Goal: Information Seeking & Learning: Learn about a topic

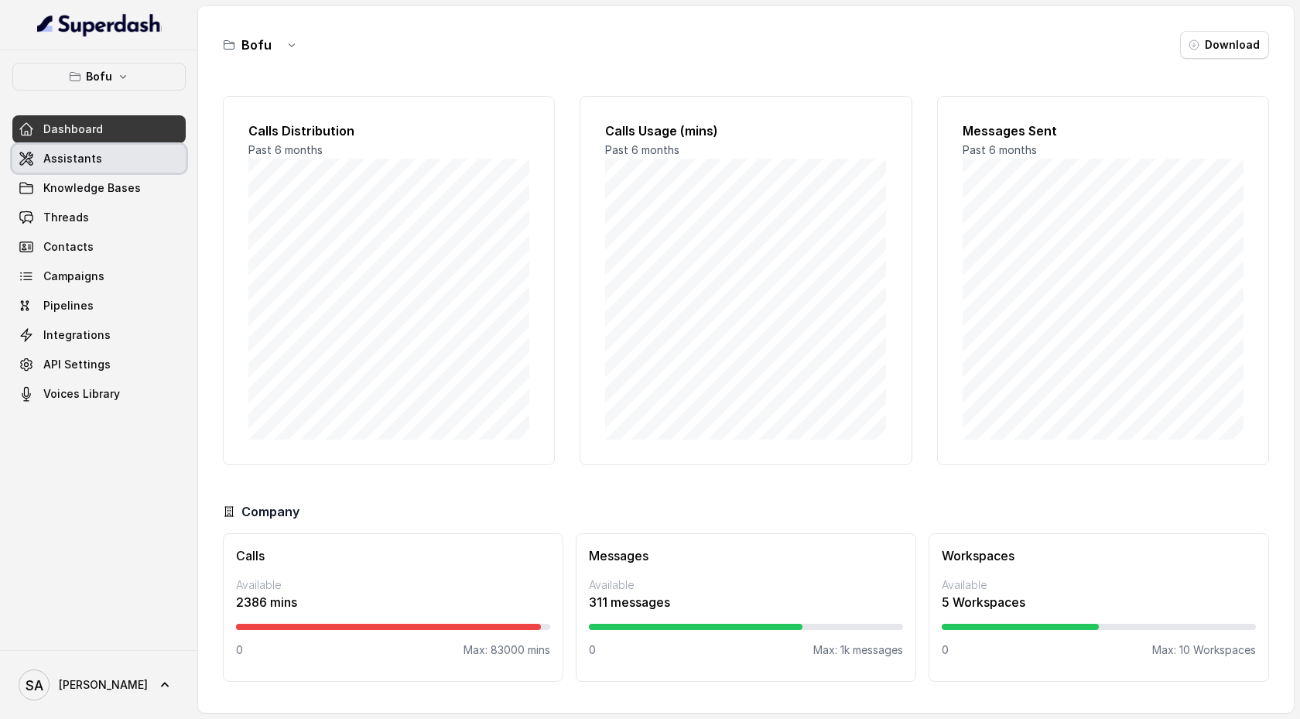
click at [128, 154] on link "Assistants" at bounding box center [98, 159] width 173 height 28
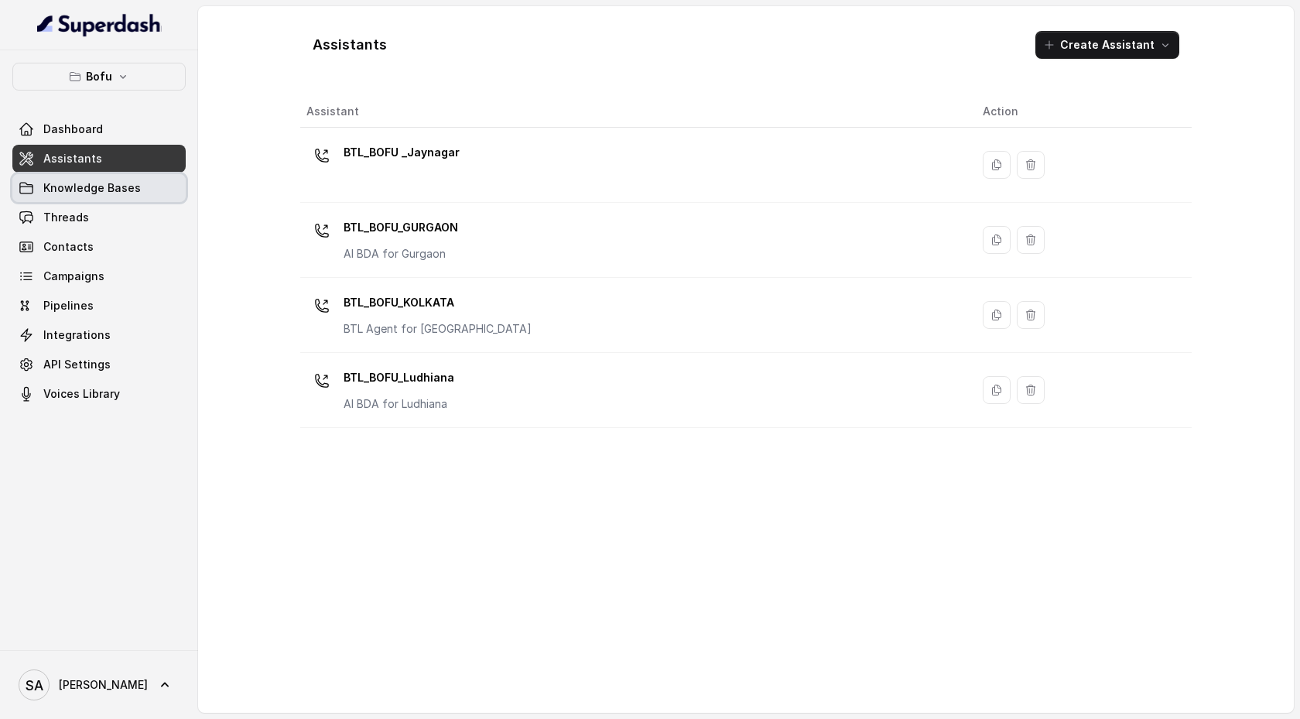
click at [127, 195] on span "Knowledge Bases" at bounding box center [91, 187] width 97 height 15
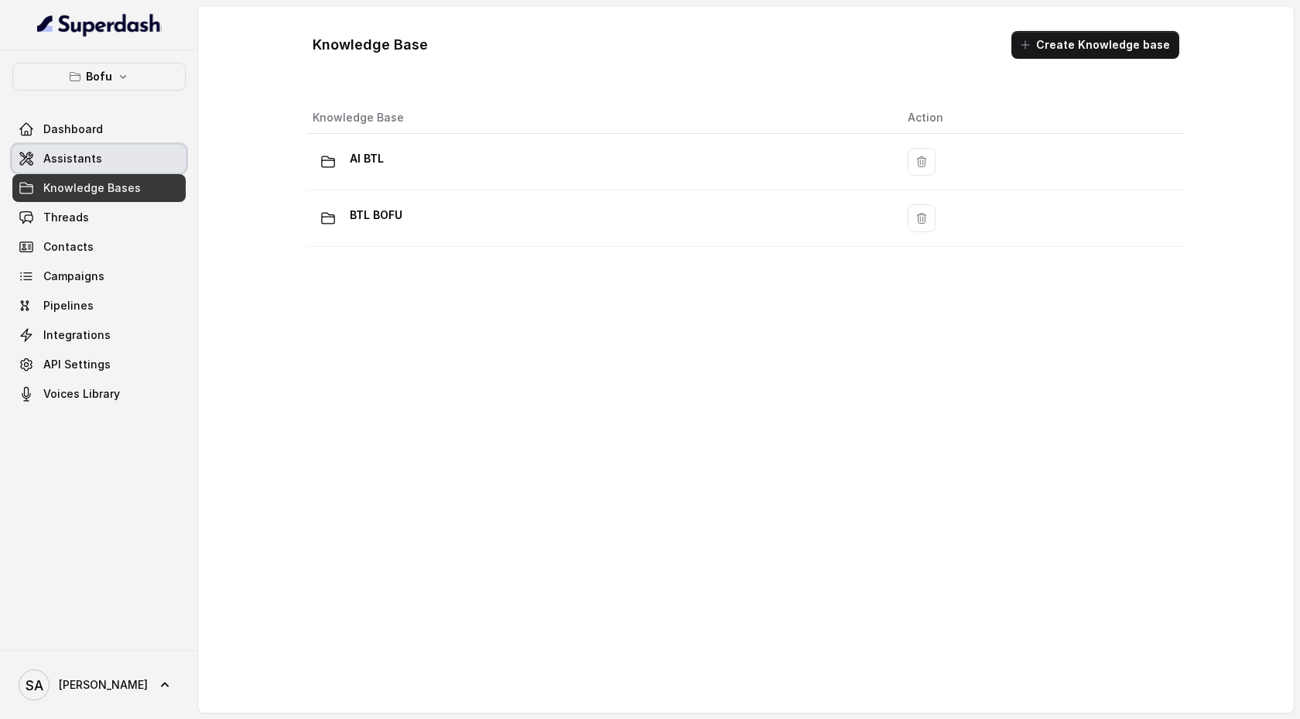
click at [125, 148] on link "Assistants" at bounding box center [98, 159] width 173 height 28
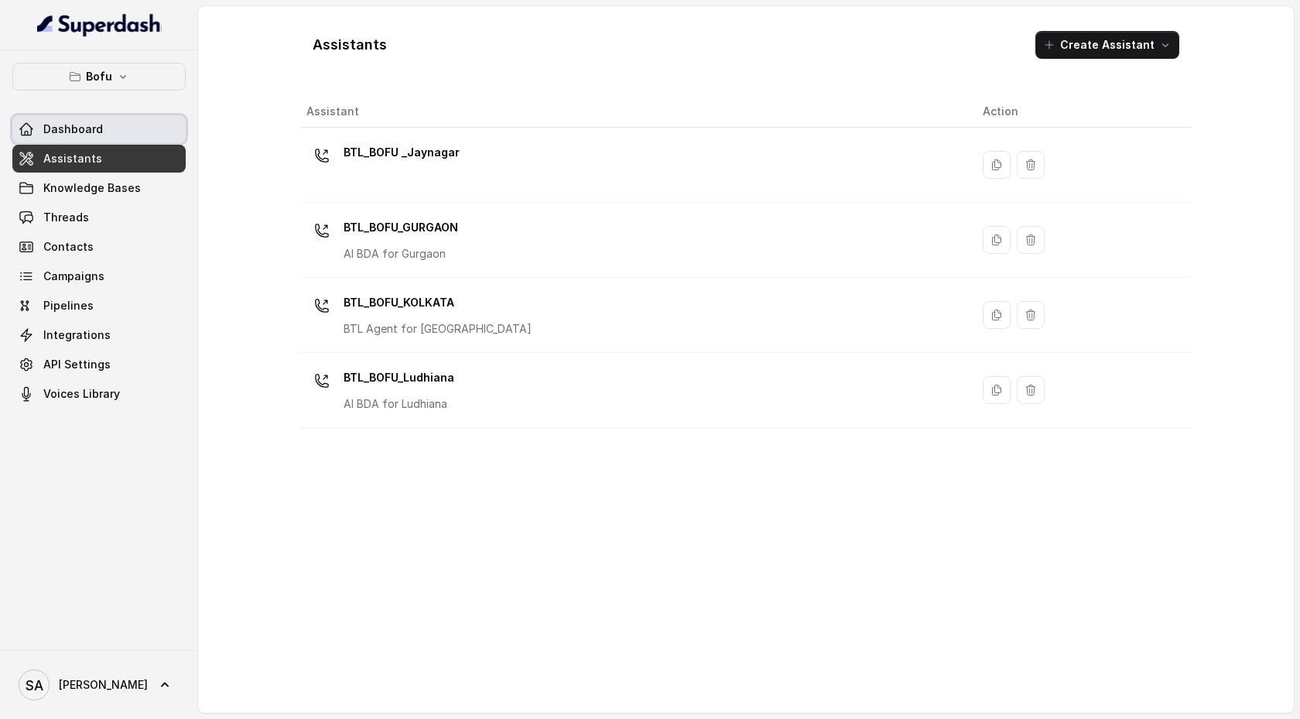
click at [122, 125] on link "Dashboard" at bounding box center [98, 129] width 173 height 28
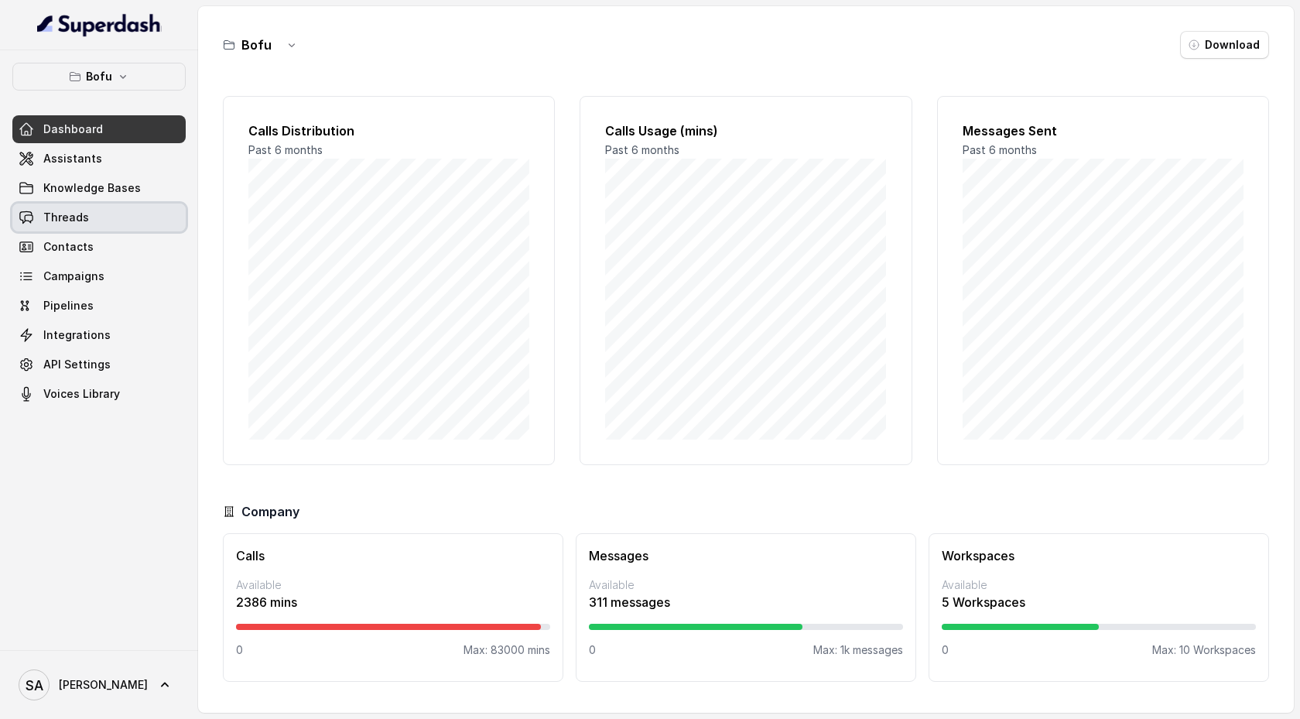
click at [115, 205] on link "Threads" at bounding box center [98, 217] width 173 height 28
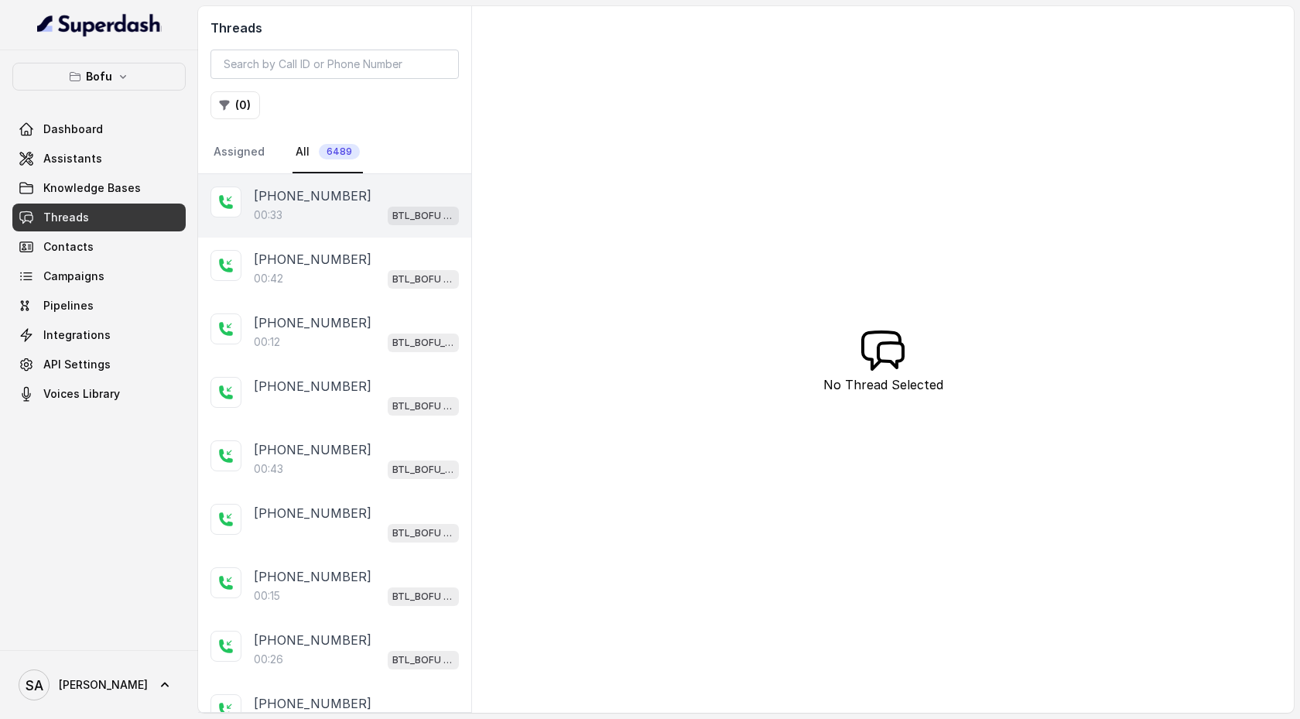
click at [322, 210] on div "00:33 BTL_BOFU _Jaynagar" at bounding box center [356, 215] width 205 height 20
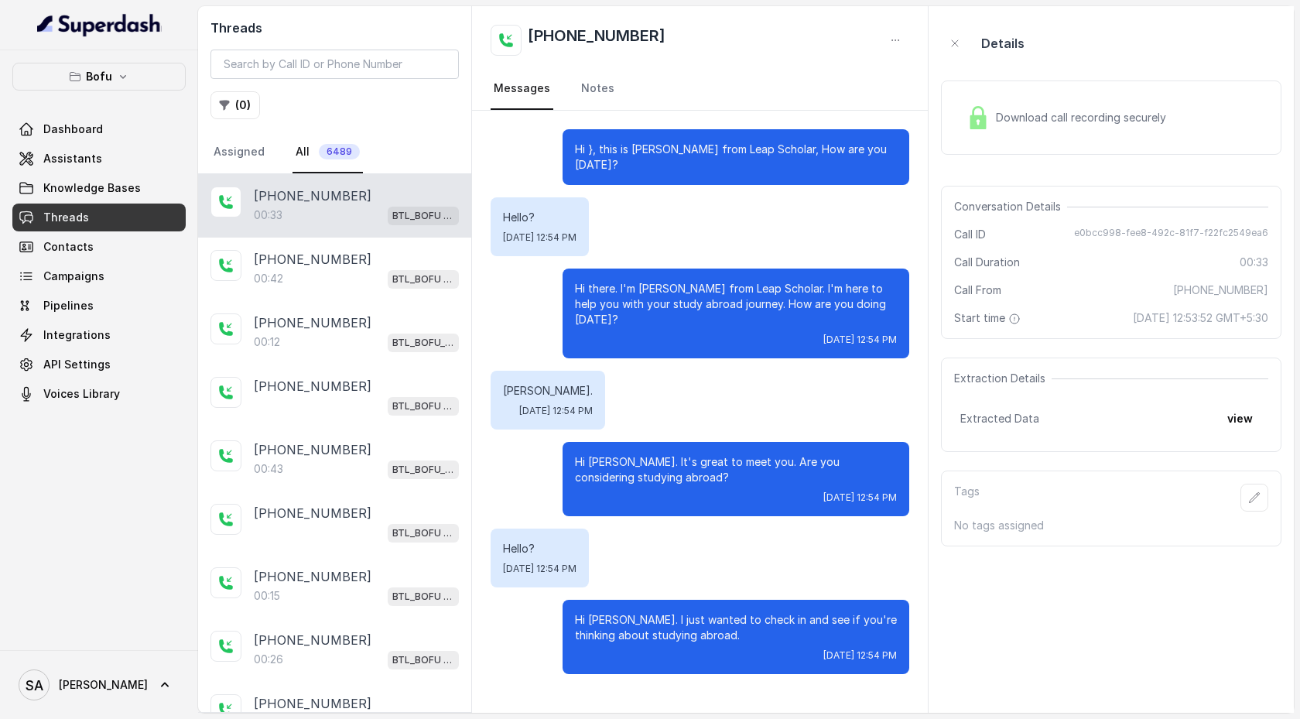
click at [1030, 129] on div "Download call recording securely" at bounding box center [1066, 118] width 212 height 36
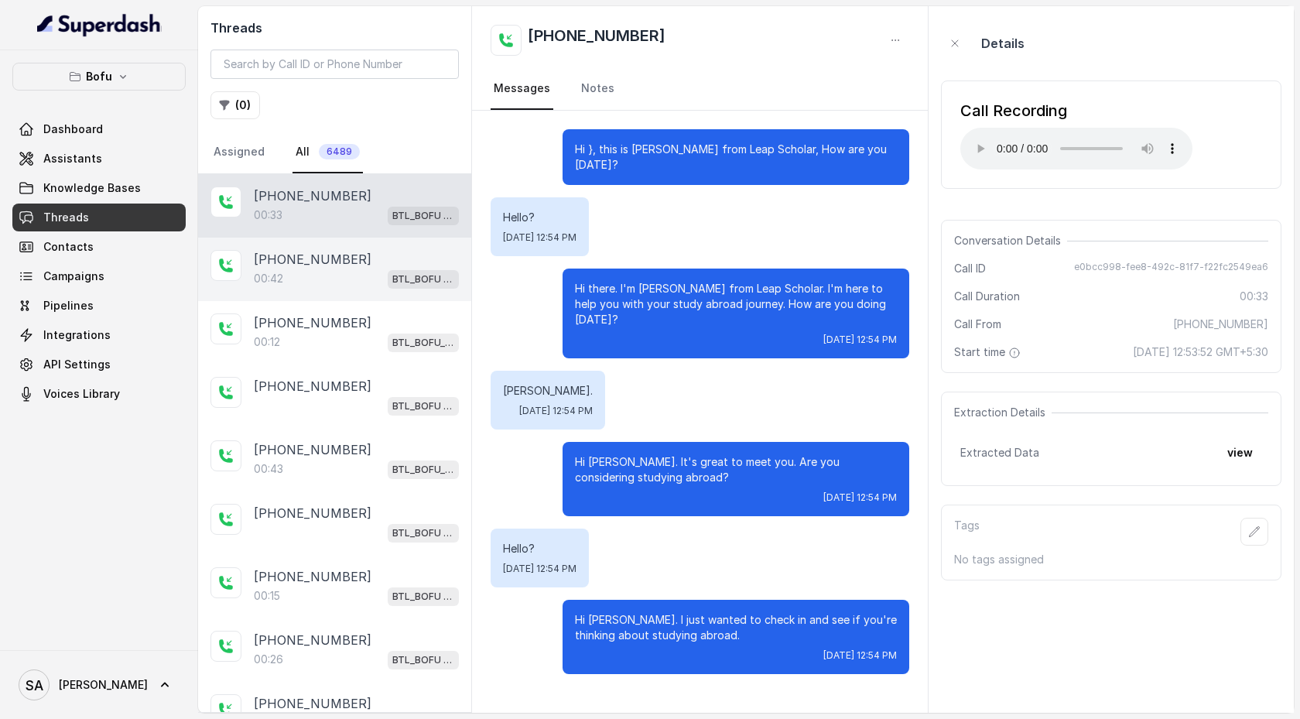
click at [328, 279] on div "00:42 BTL_BOFU _Jaynagar" at bounding box center [356, 278] width 205 height 20
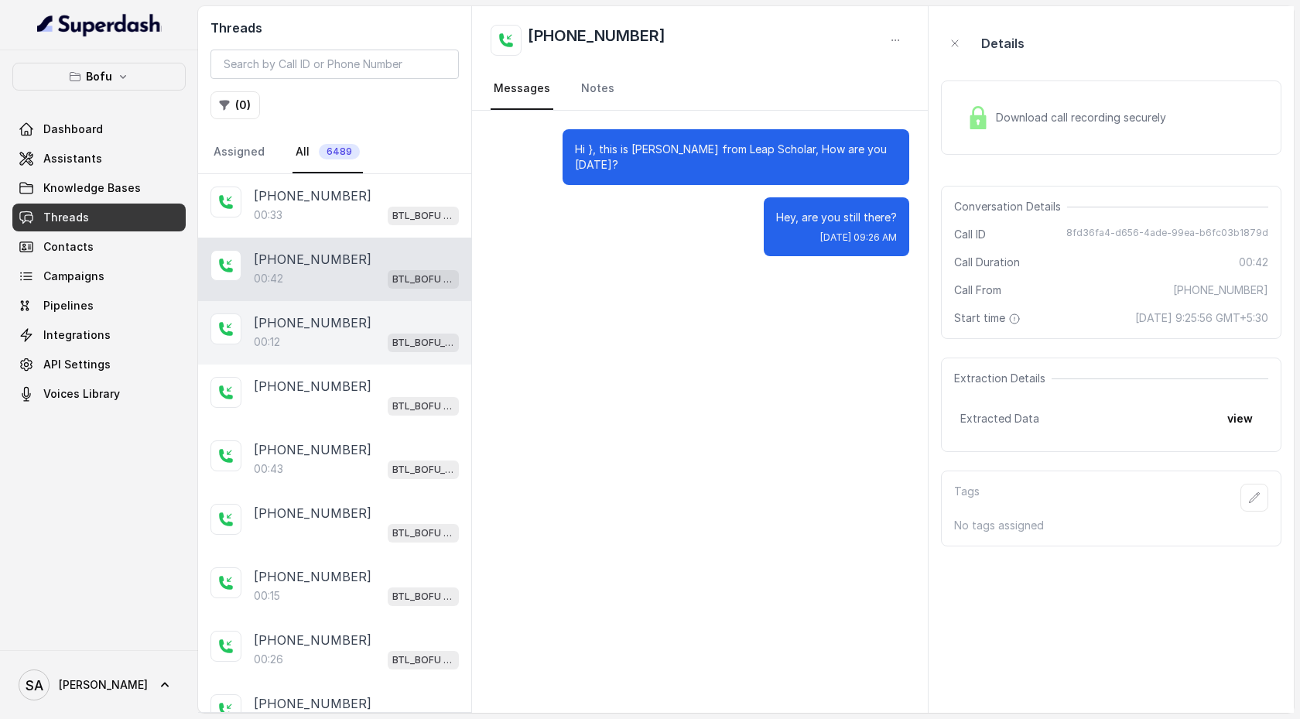
click at [333, 332] on div "00:12 BTL_BOFU_KOLKATA" at bounding box center [356, 342] width 205 height 20
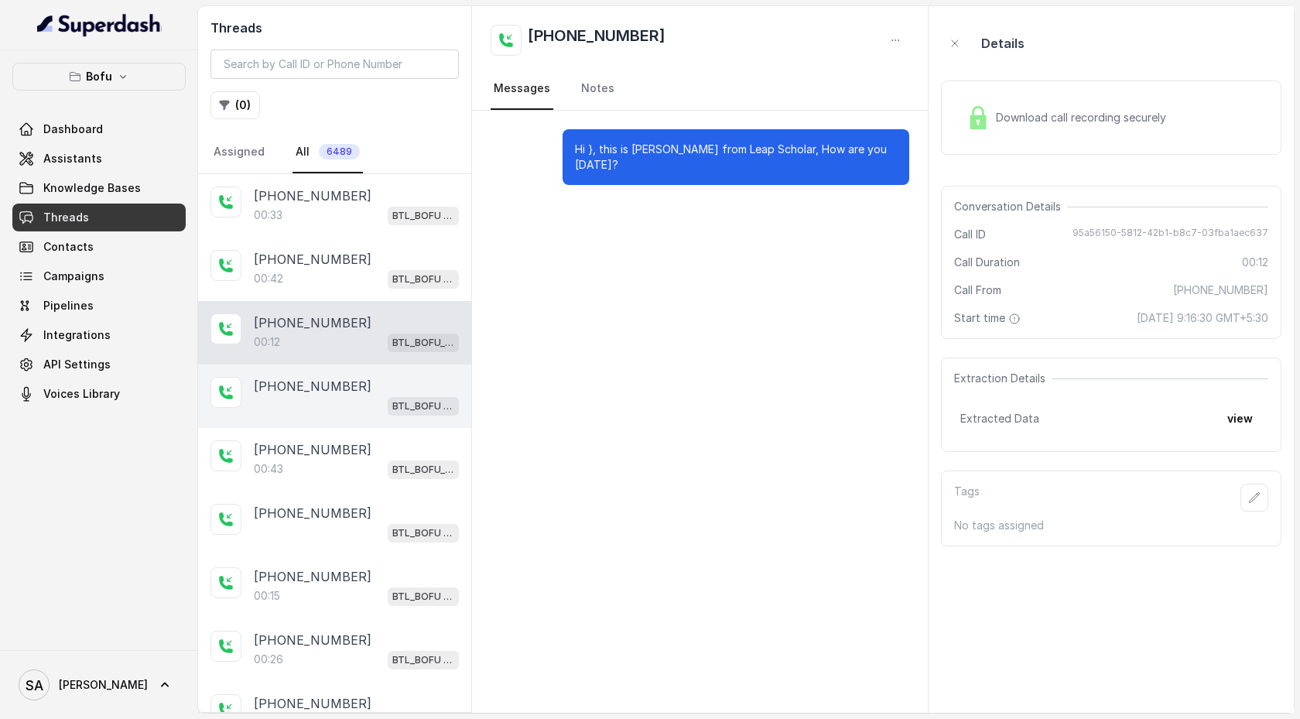
click at [334, 397] on div "BTL_BOFU _Jaynagar" at bounding box center [356, 405] width 205 height 20
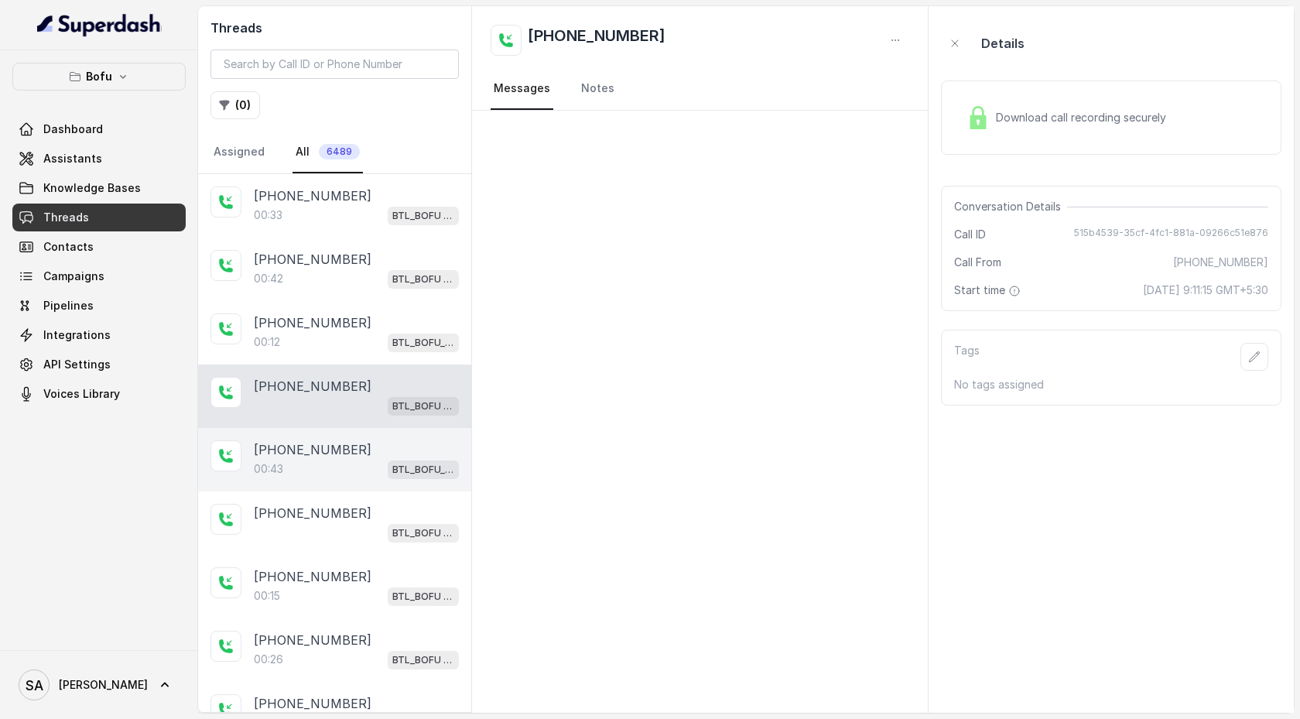
click at [330, 450] on p "[PHONE_NUMBER]" at bounding box center [313, 449] width 118 height 19
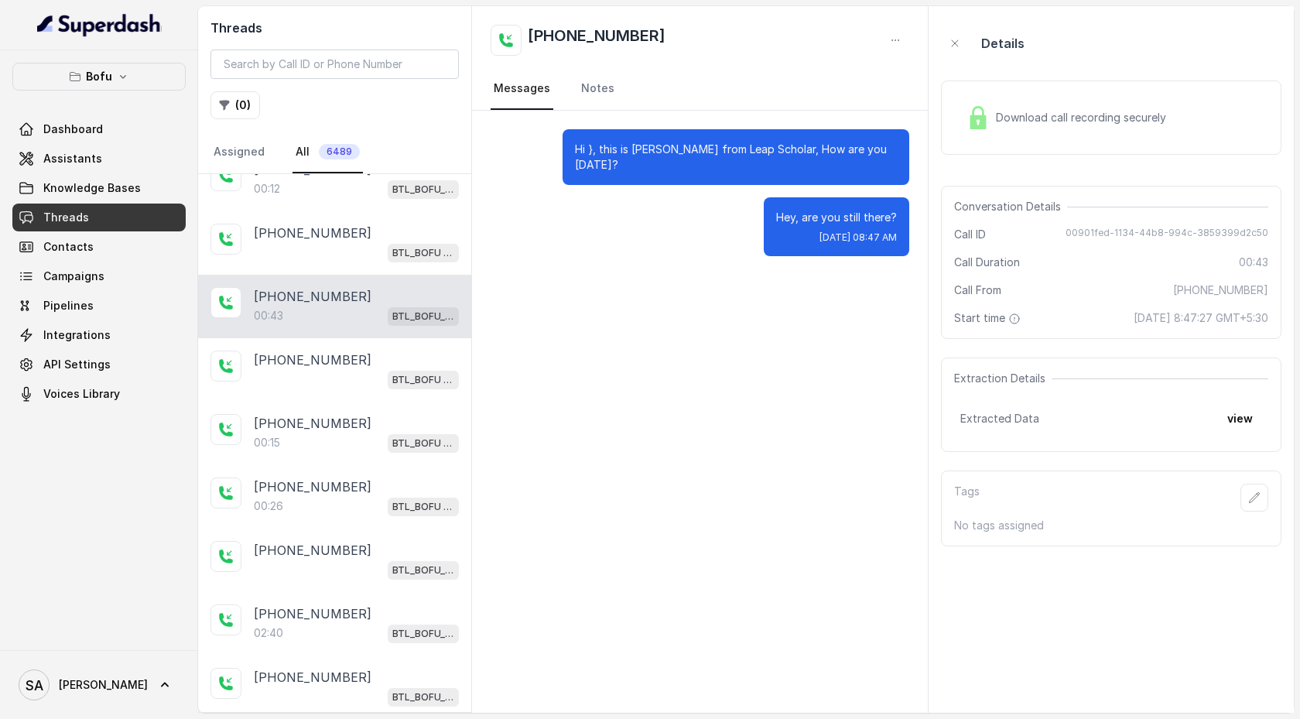
scroll to position [159, 0]
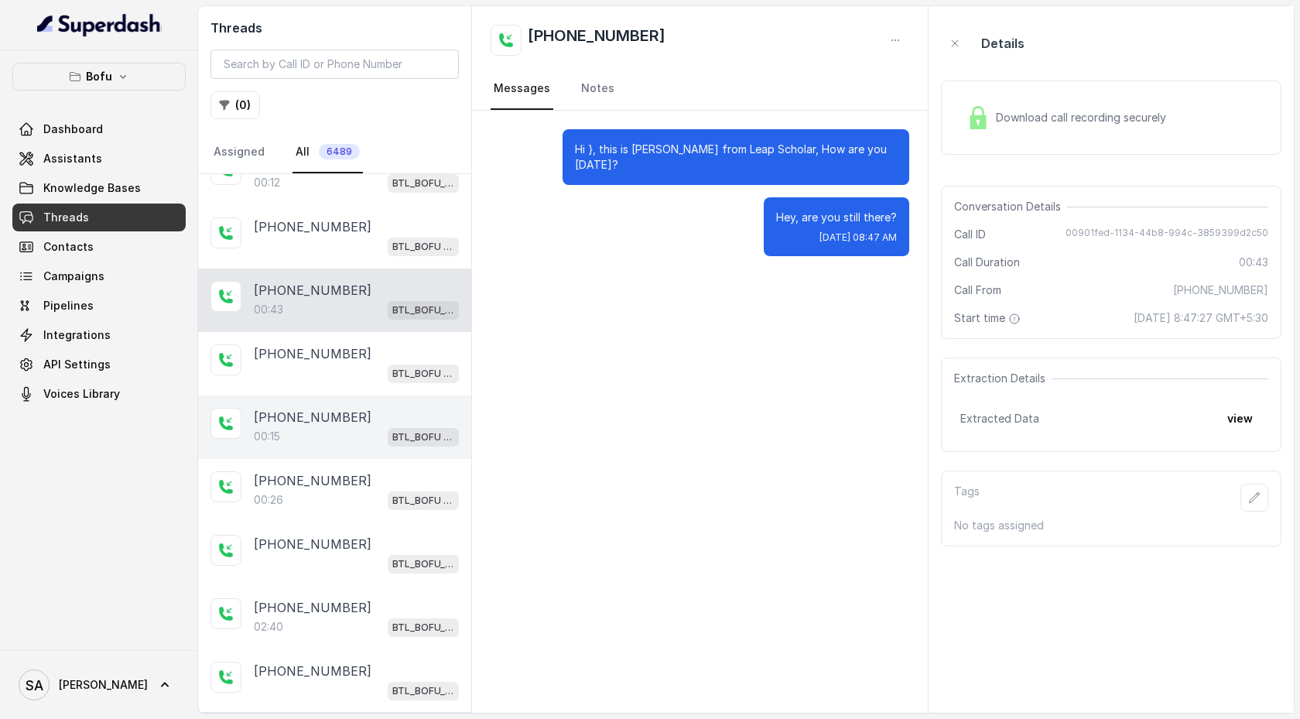
click at [330, 421] on p "[PHONE_NUMBER]" at bounding box center [313, 417] width 118 height 19
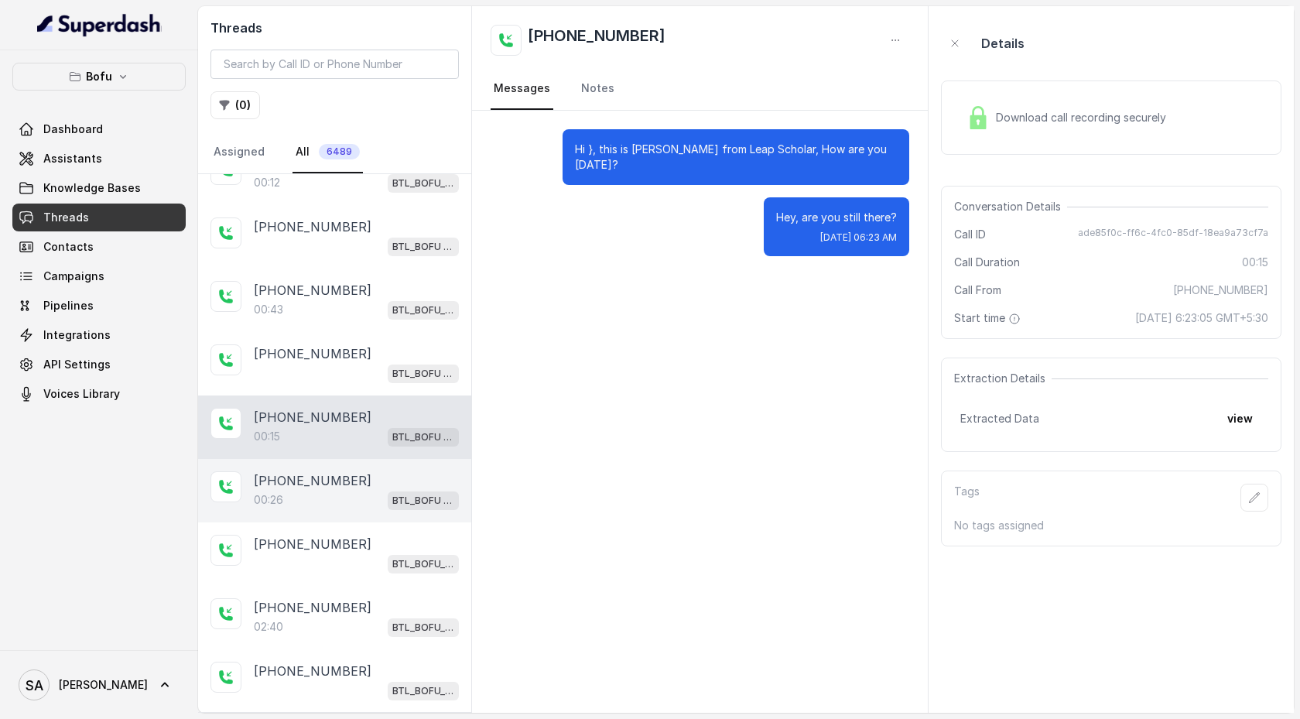
click at [330, 475] on p "[PHONE_NUMBER]" at bounding box center [313, 480] width 118 height 19
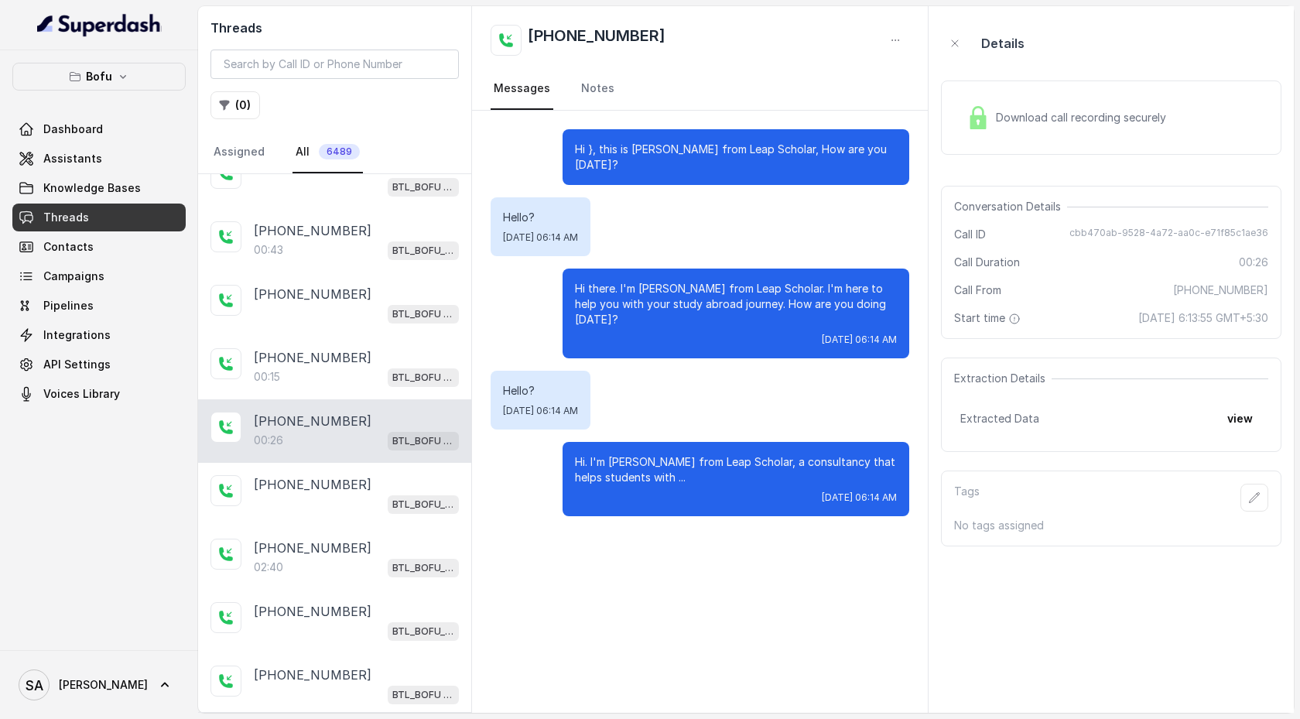
scroll to position [221, 0]
click at [330, 477] on div "BTL_BOFU_KOLKATA" at bounding box center [356, 501] width 205 height 20
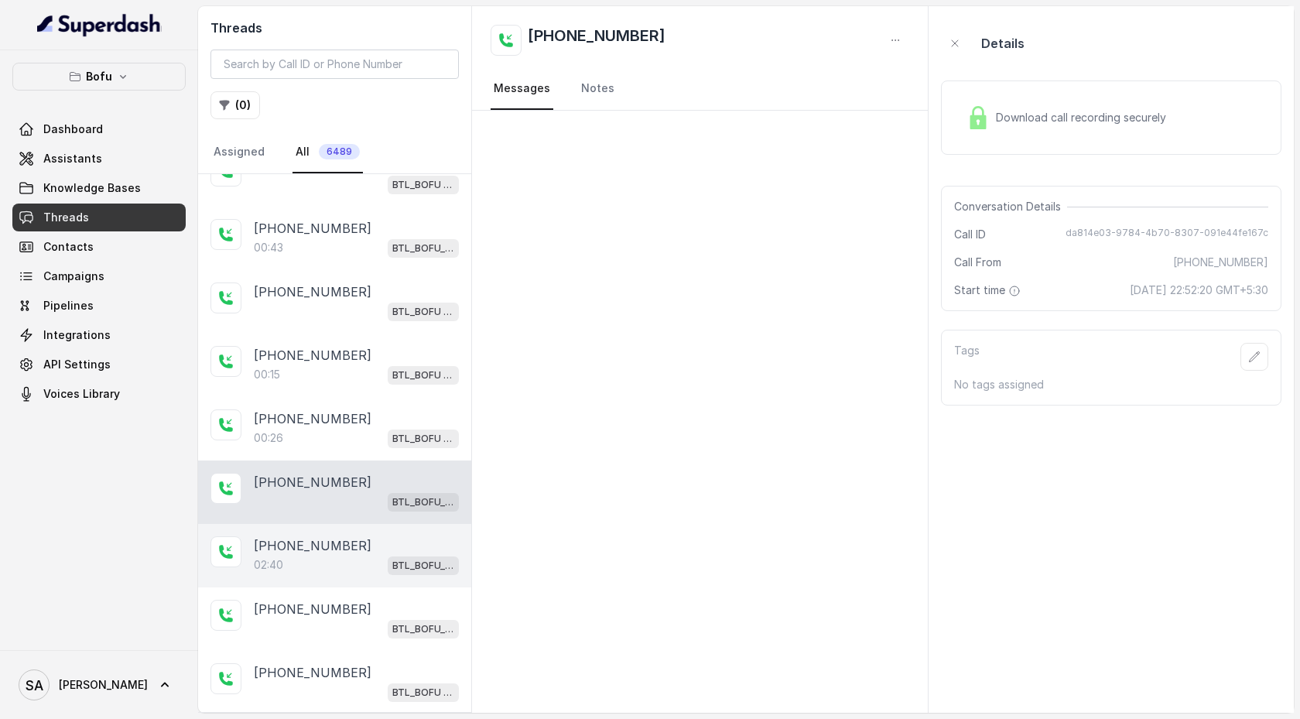
click at [331, 477] on div "02:40 BTL_BOFU_KOLKATA" at bounding box center [356, 565] width 205 height 20
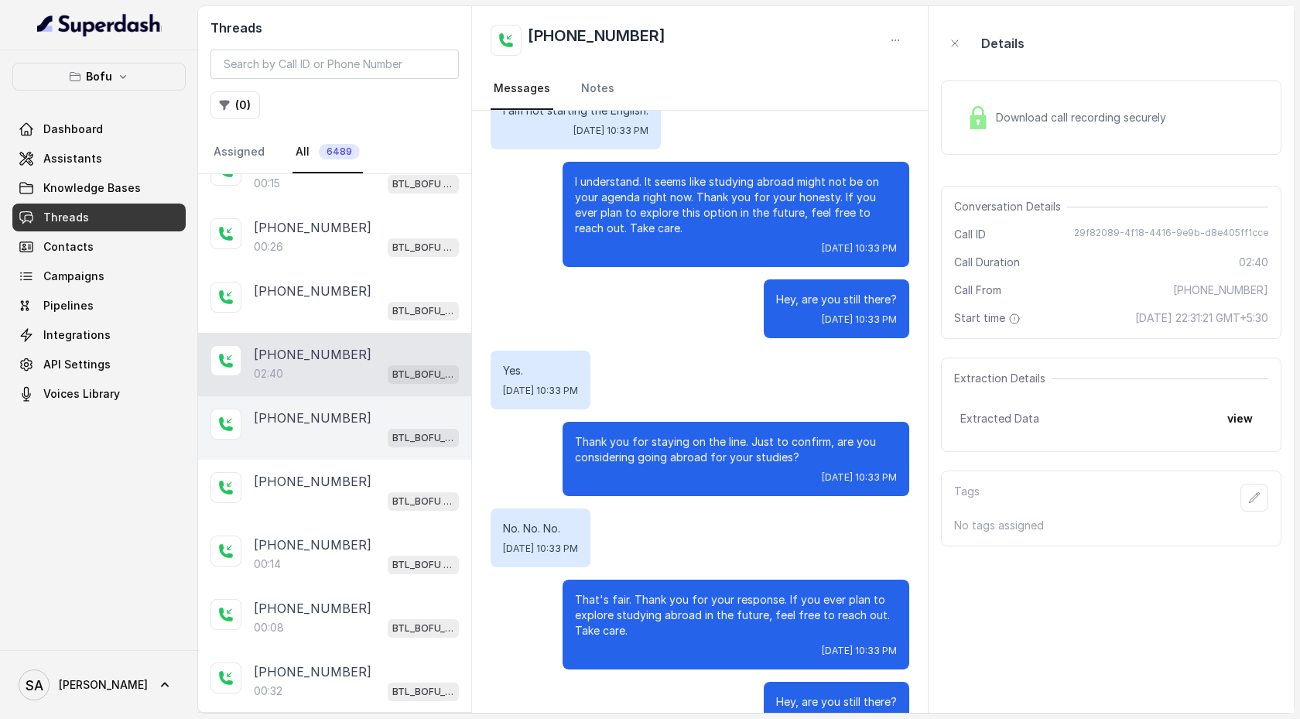
scroll to position [493, 0]
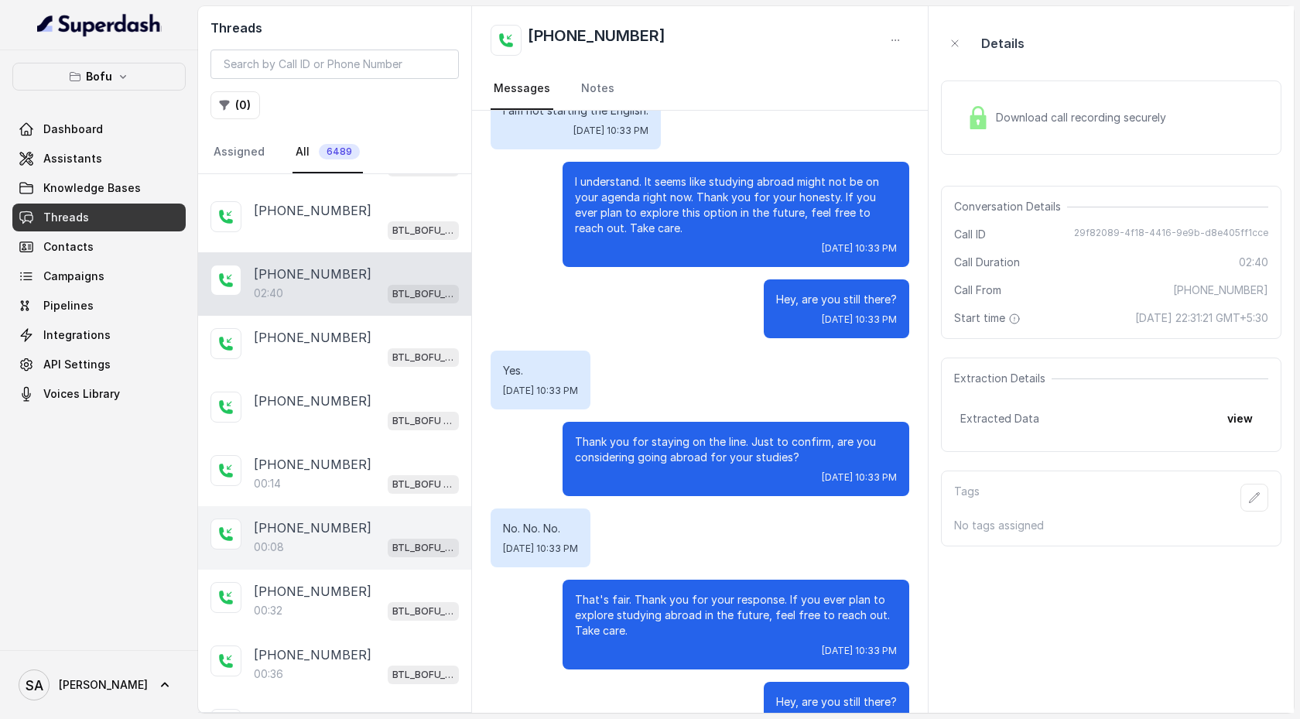
click at [346, 477] on div "00:08 BTL_BOFU_KOLKATA" at bounding box center [356, 547] width 205 height 20
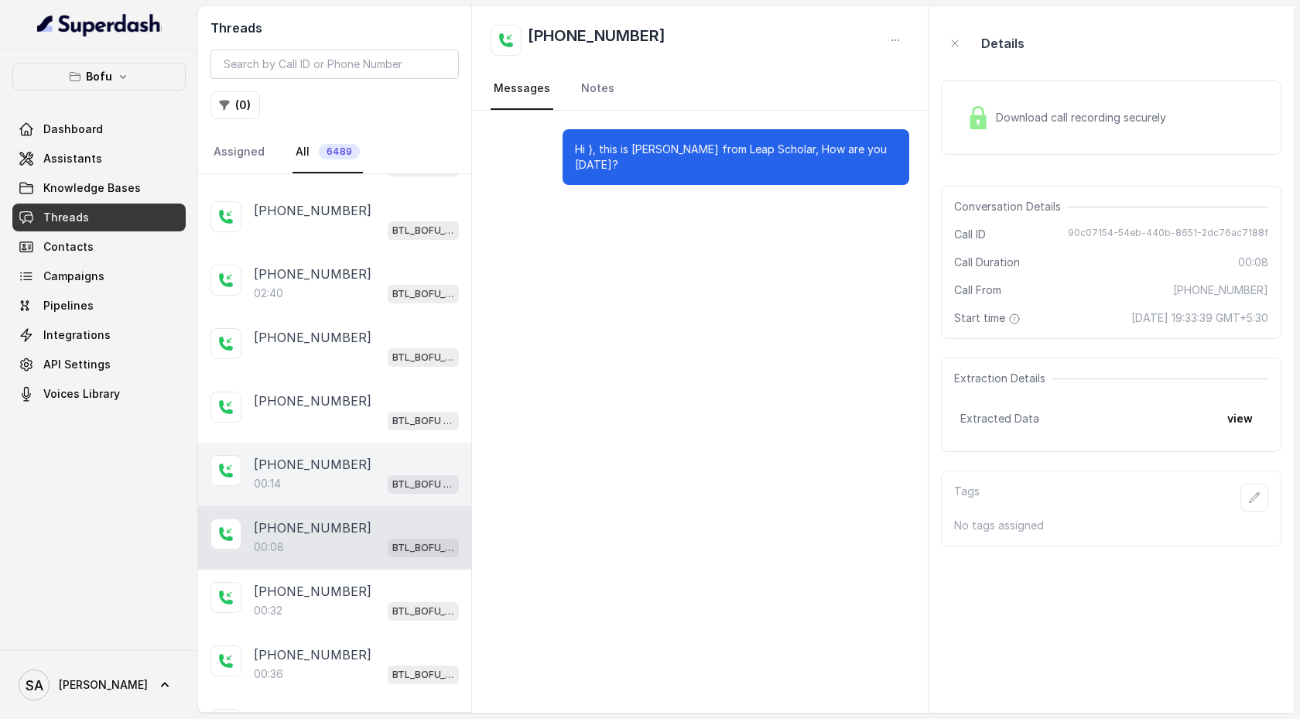
click at [343, 477] on div "[PHONE_NUMBER]:14 BTL_BOFU _Jaynagar" at bounding box center [334, 474] width 273 height 63
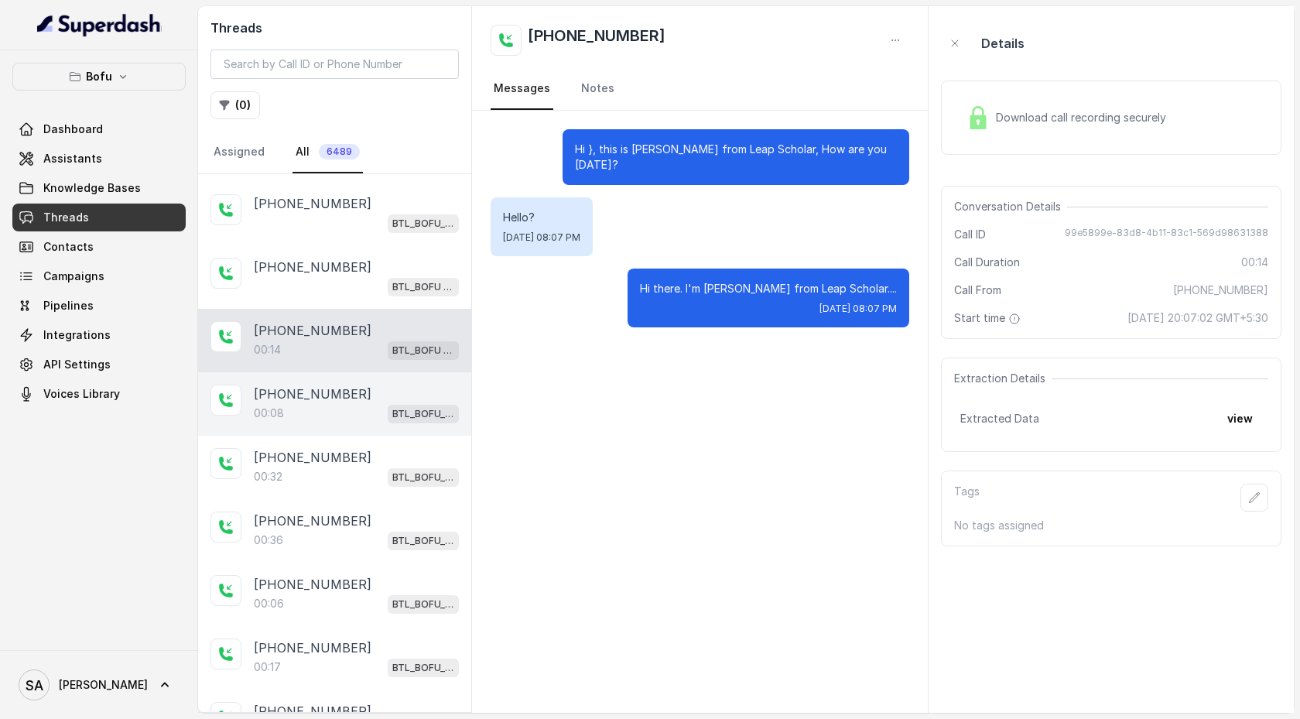
scroll to position [656, 0]
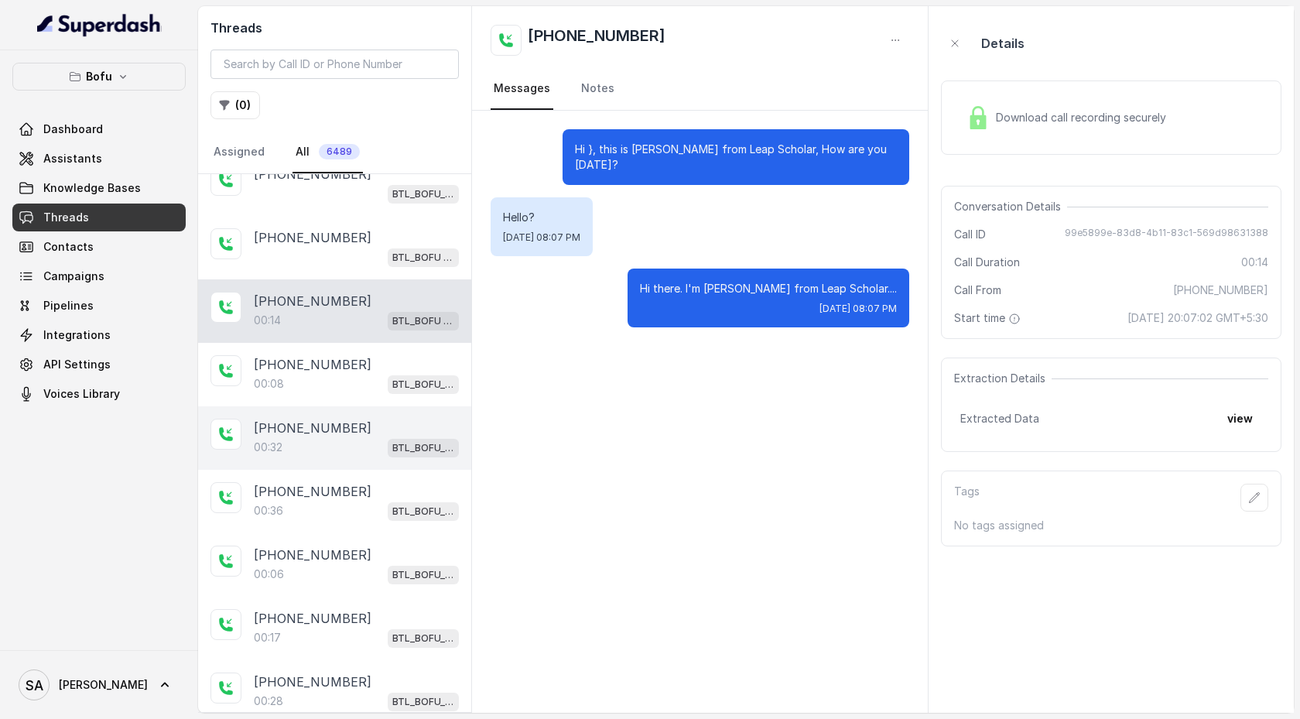
click at [342, 453] on div "[PHONE_NUMBER]:32 BTL_BOFU_KOLKATA" at bounding box center [334, 437] width 273 height 63
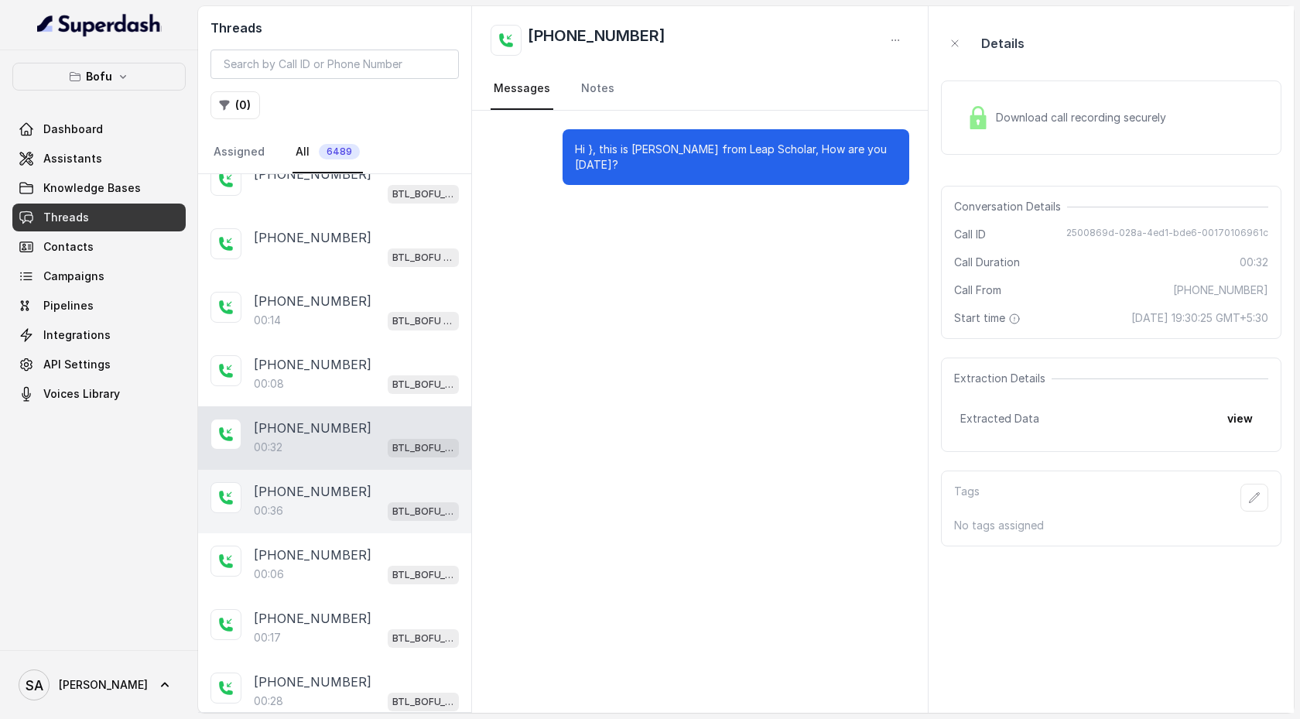
click at [345, 477] on div "[PHONE_NUMBER]" at bounding box center [356, 491] width 205 height 19
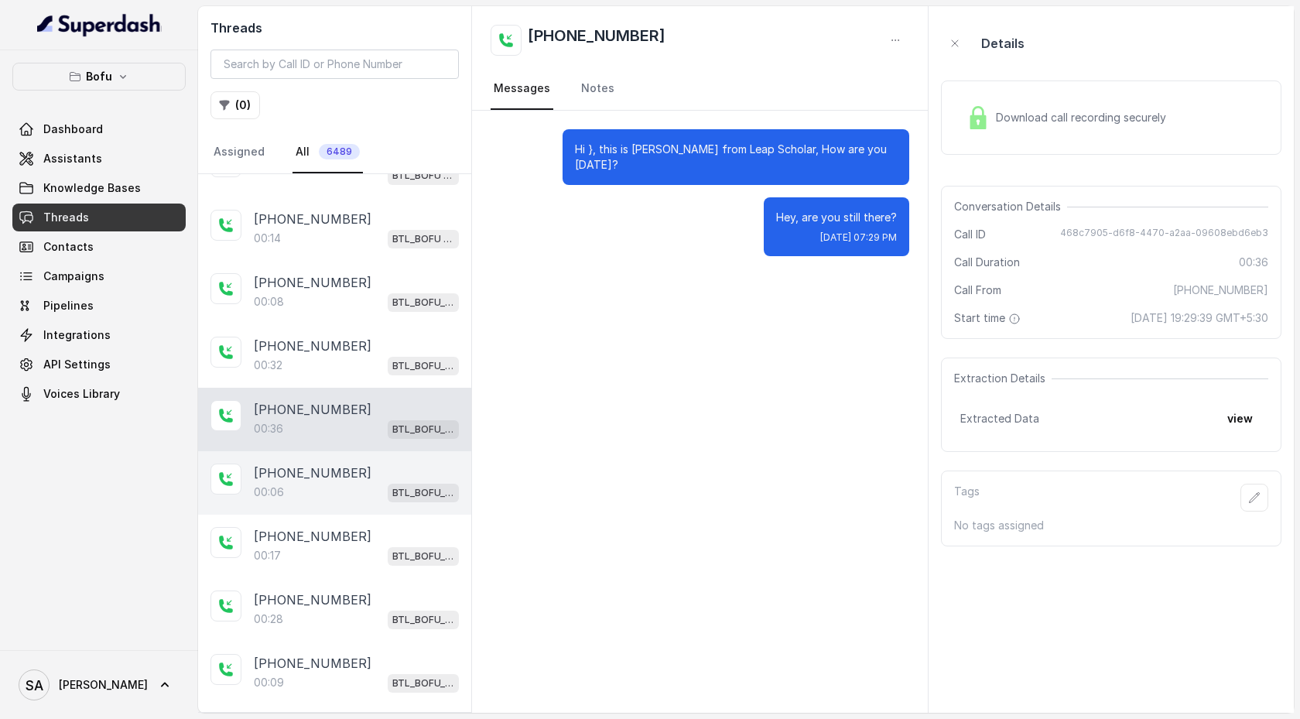
scroll to position [764, 0]
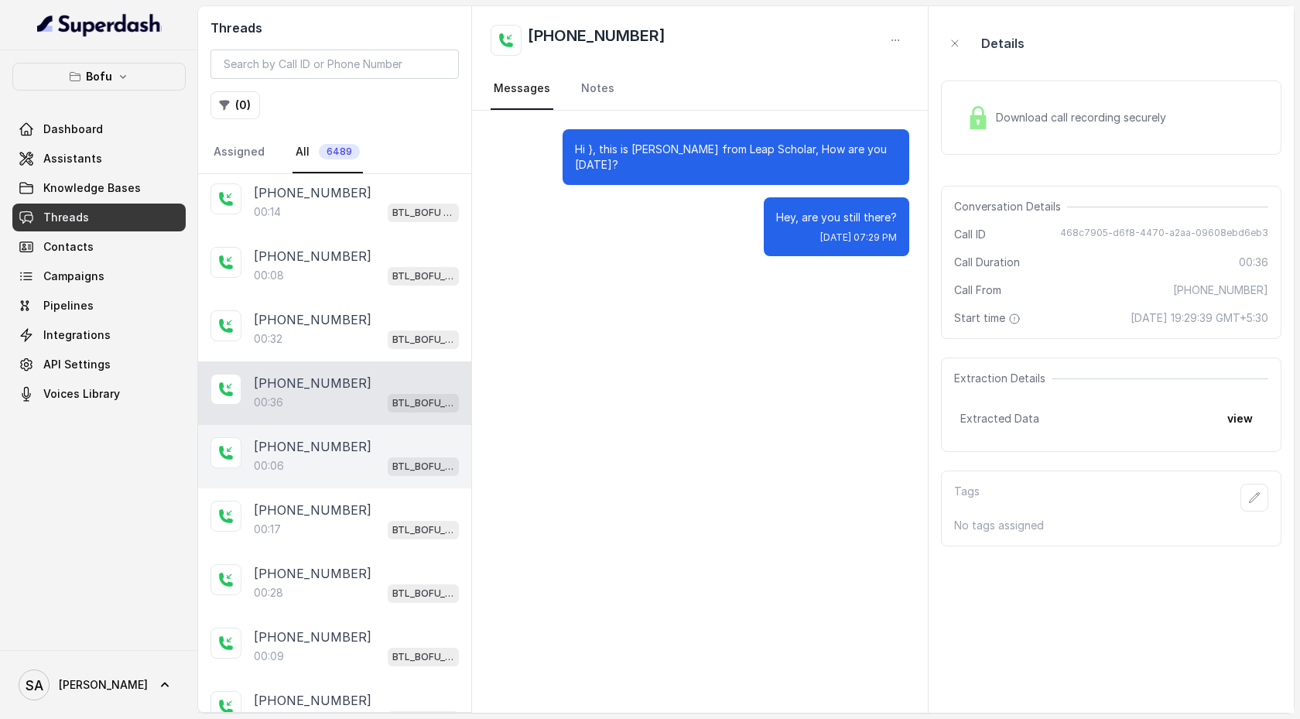
click at [341, 463] on div "00:06 BTL_BOFU_KOLKATA" at bounding box center [356, 466] width 205 height 20
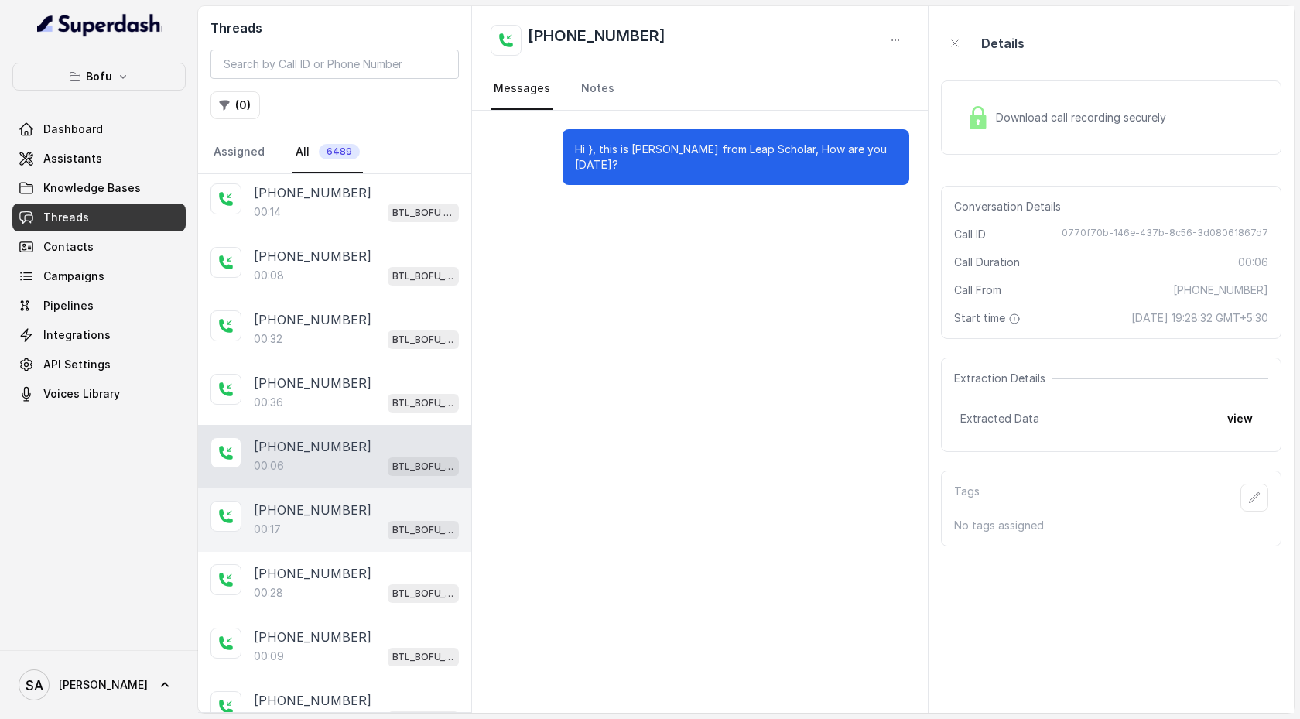
click at [343, 477] on div "00:17 BTL_BOFU_KOLKATA" at bounding box center [356, 529] width 205 height 20
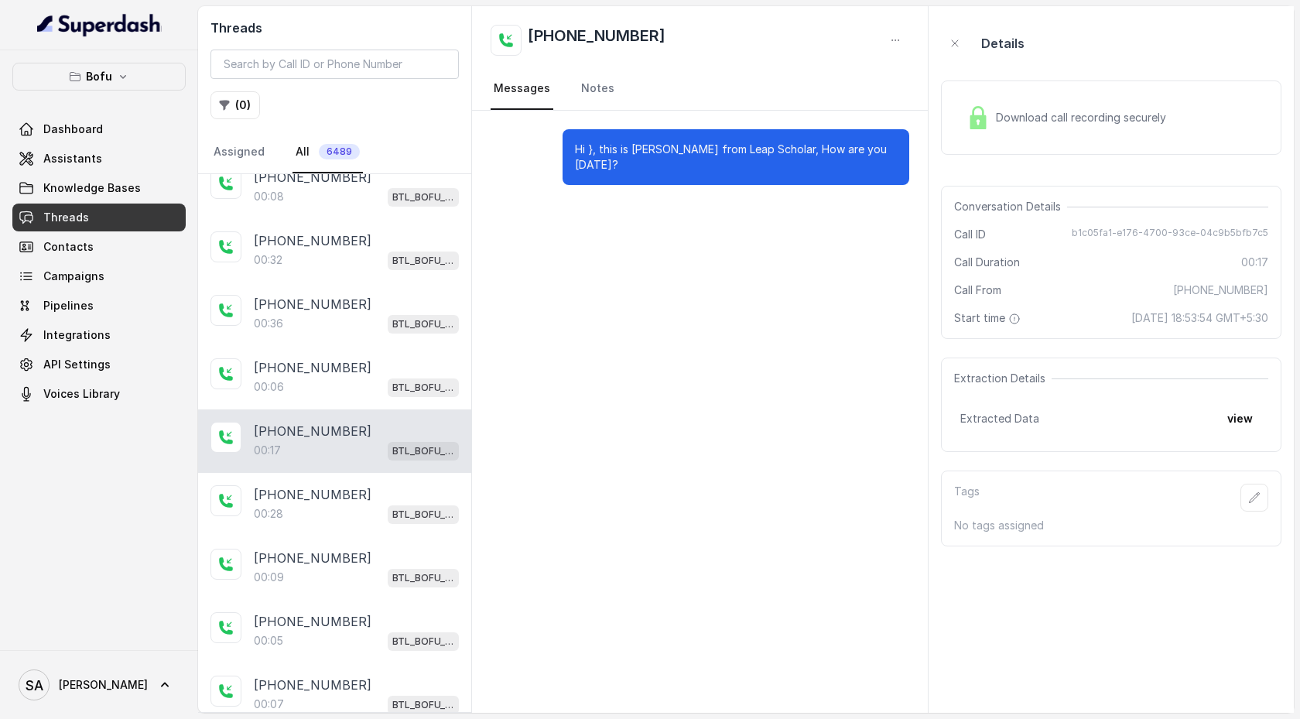
scroll to position [880, 0]
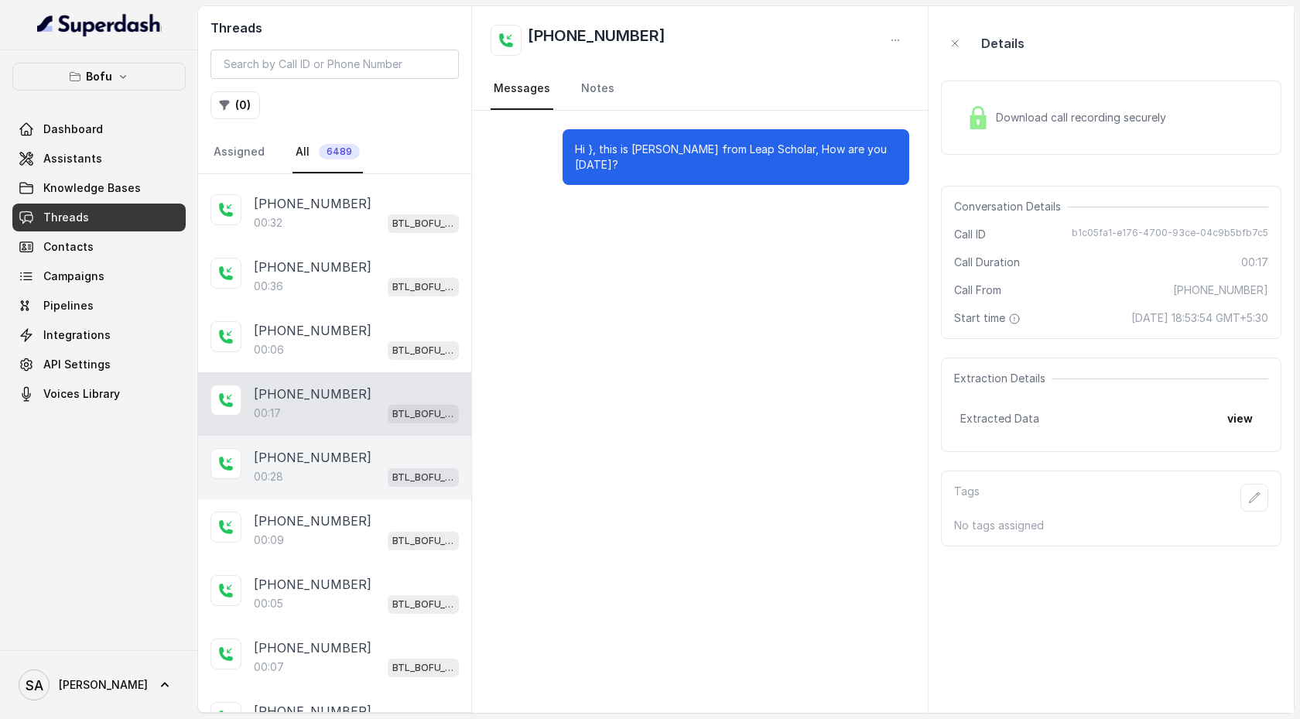
click at [342, 471] on div "00:28 BTL_BOFU_KOLKATA" at bounding box center [356, 477] width 205 height 20
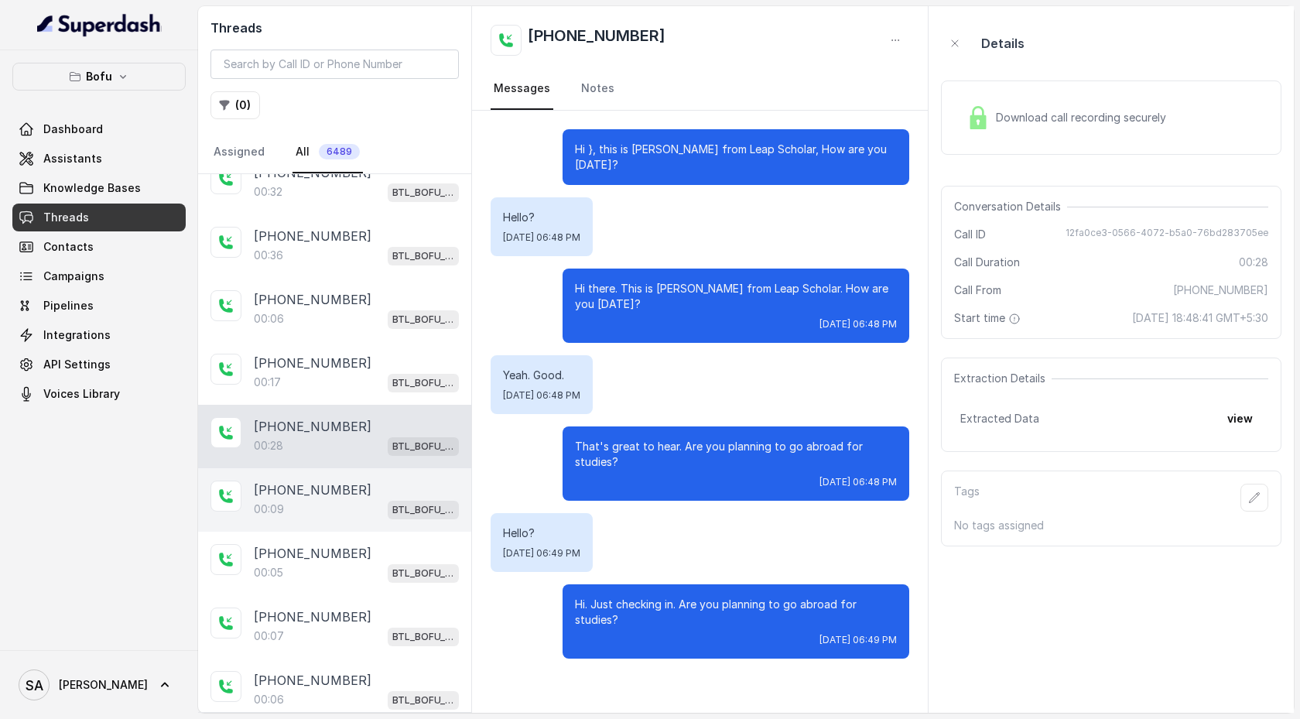
scroll to position [914, 0]
click at [337, 477] on div "00:09 BTL_BOFU_KOLKATA" at bounding box center [356, 507] width 205 height 20
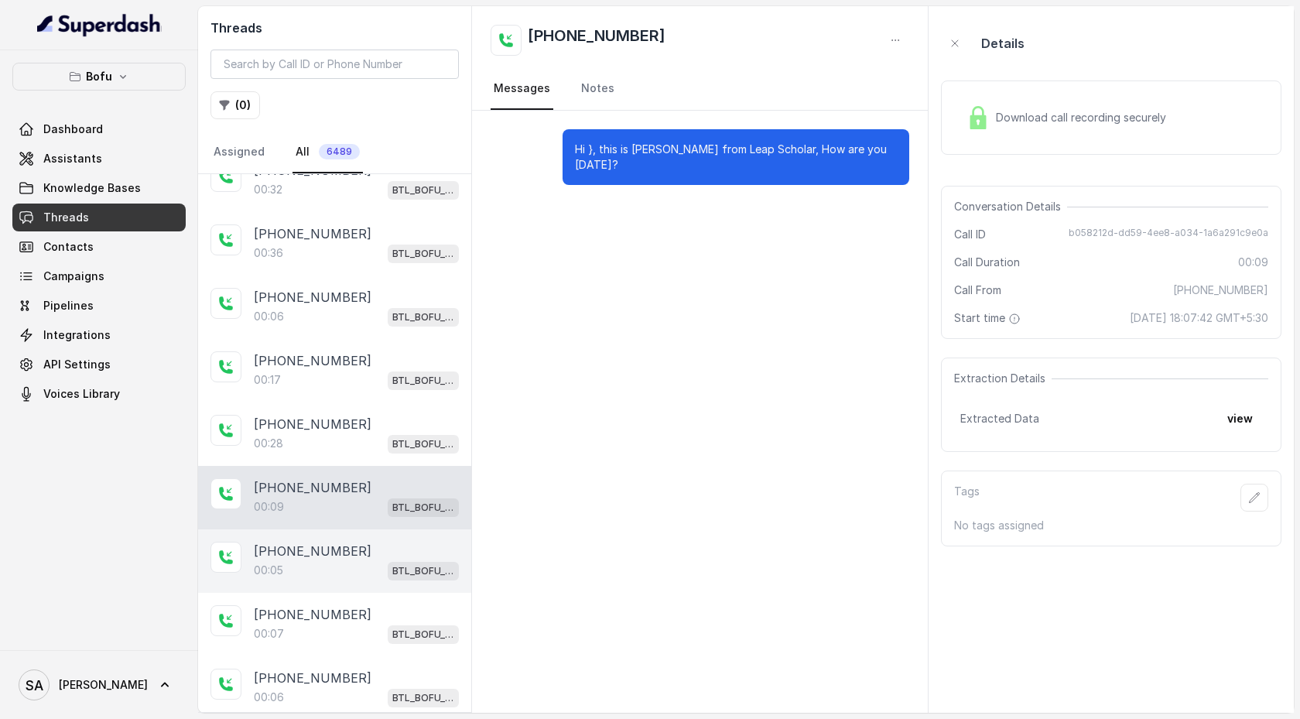
click at [337, 477] on p "[PHONE_NUMBER]" at bounding box center [313, 551] width 118 height 19
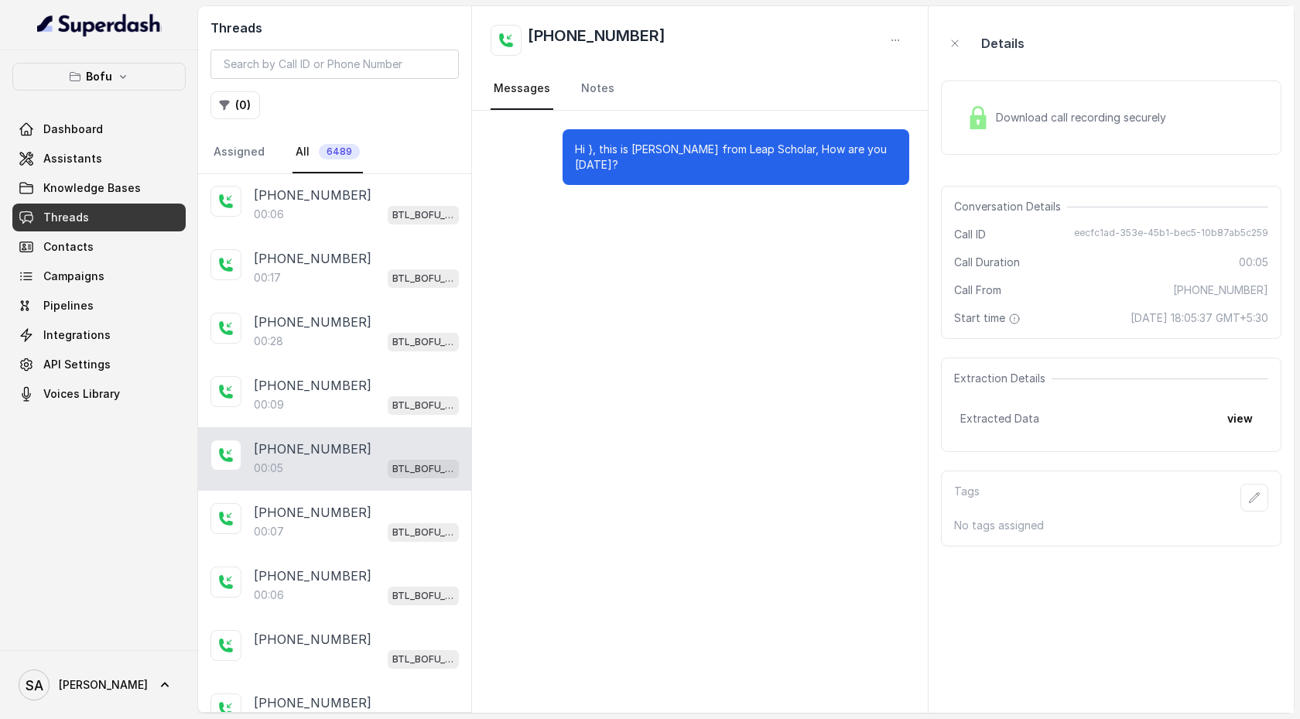
scroll to position [1065, 0]
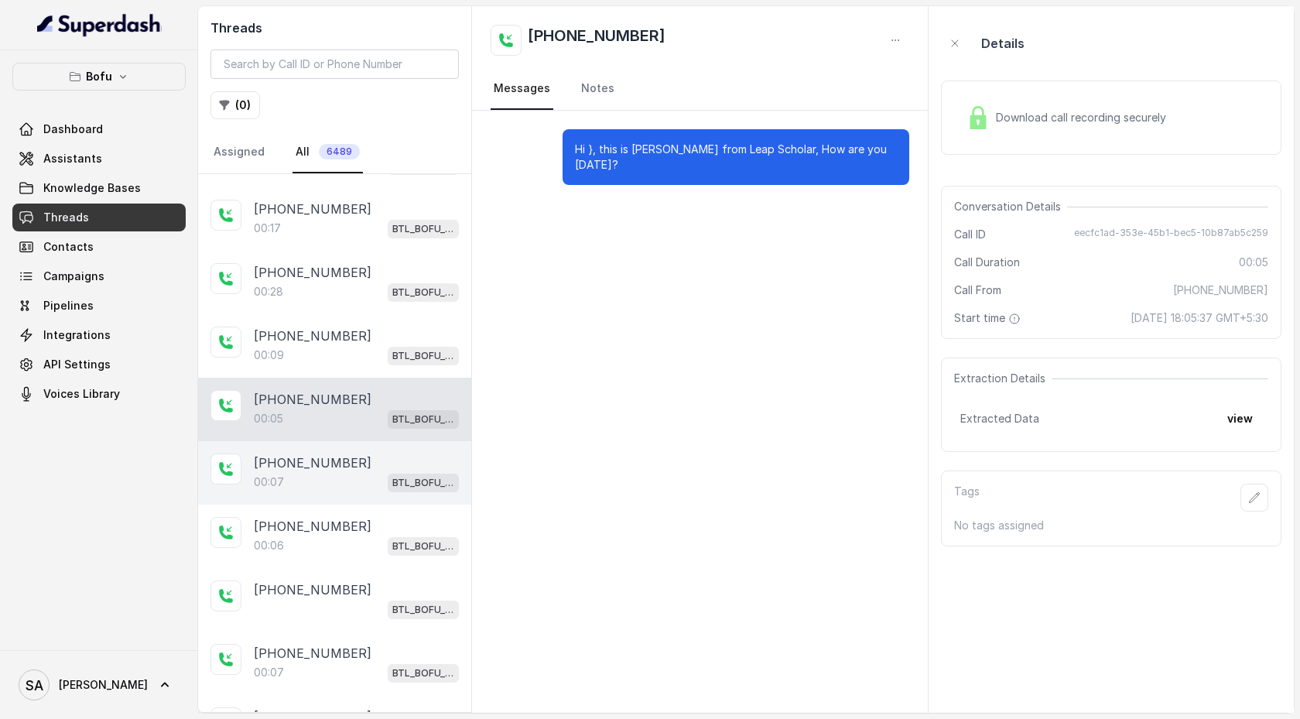
click at [332, 477] on div "00:07 BTL_BOFU_KOLKATA" at bounding box center [356, 482] width 205 height 20
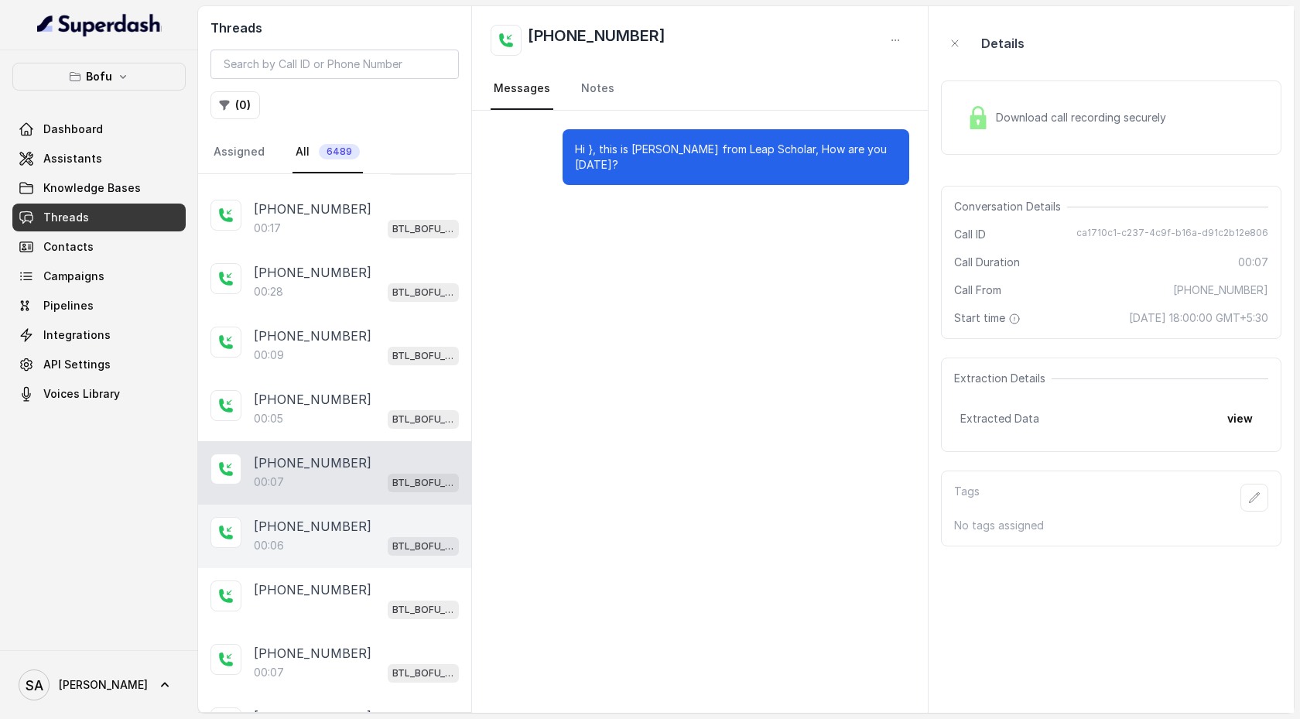
click at [337, 477] on div "00:06 BTL_BOFU_KOLKATA" at bounding box center [356, 545] width 205 height 20
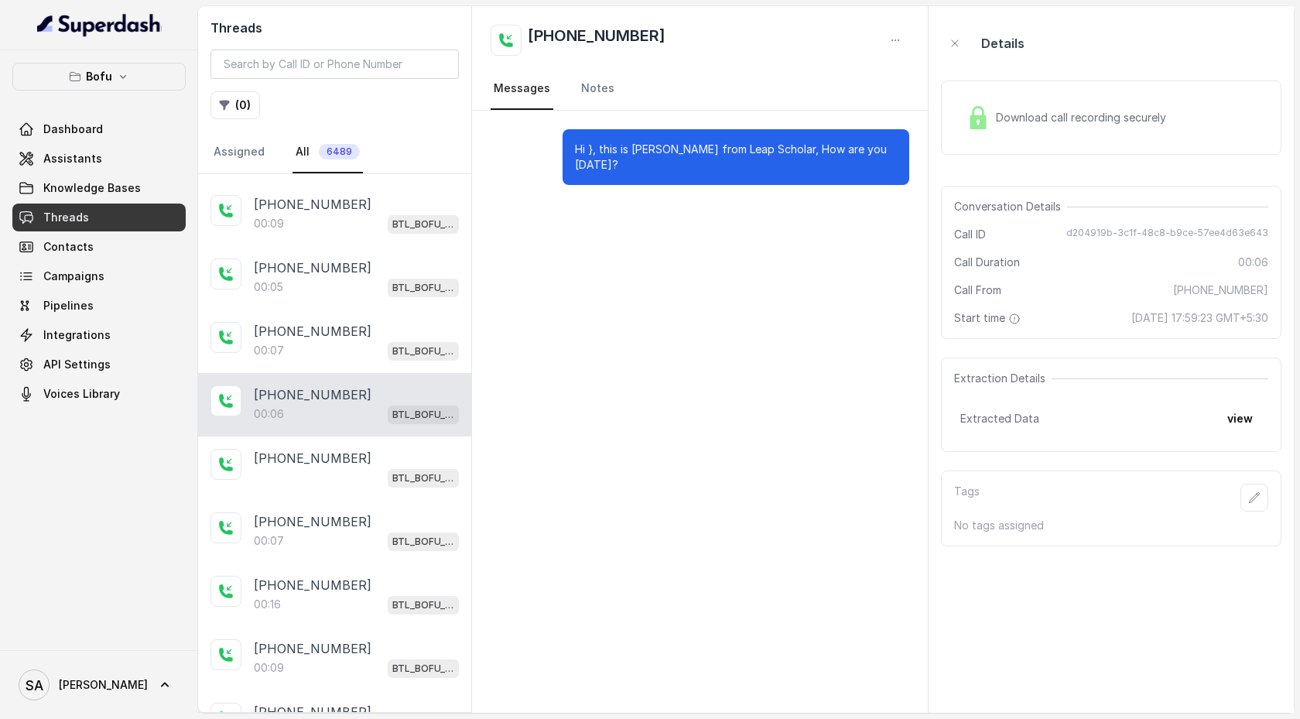
scroll to position [1281, 0]
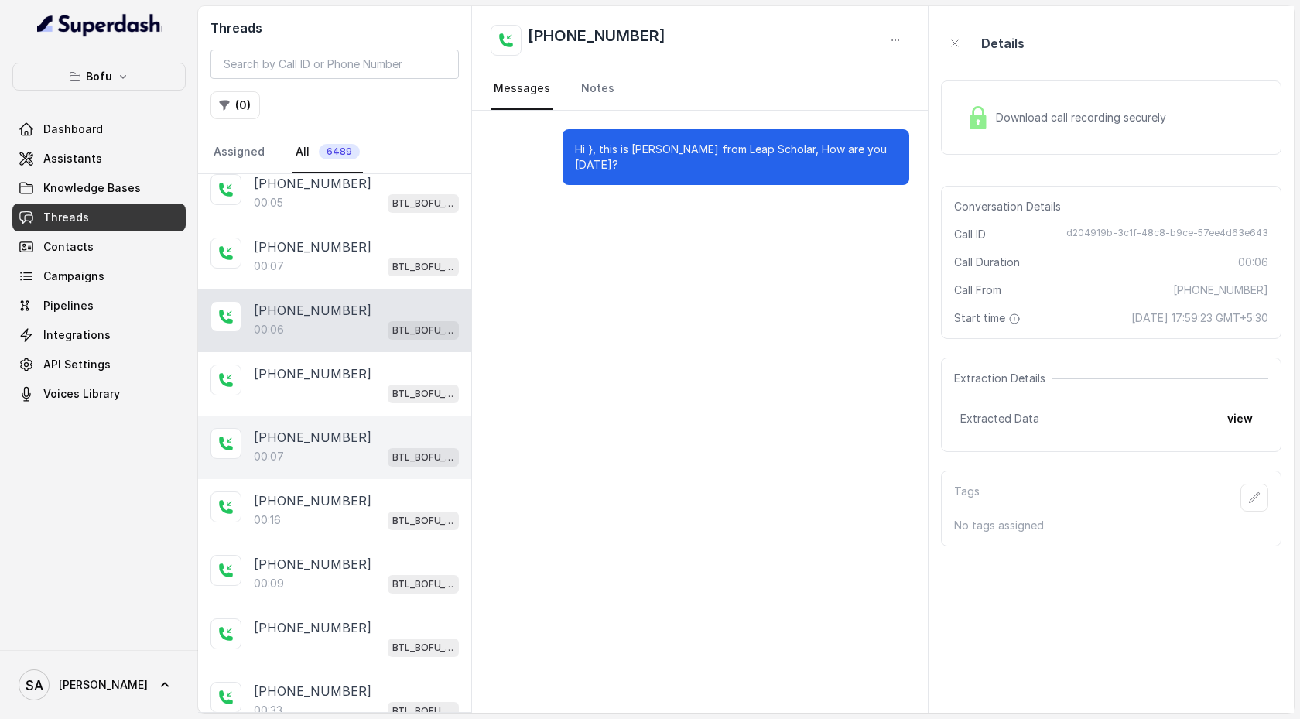
click at [332, 446] on div "00:07 BTL_BOFU_KOLKATA" at bounding box center [356, 456] width 205 height 20
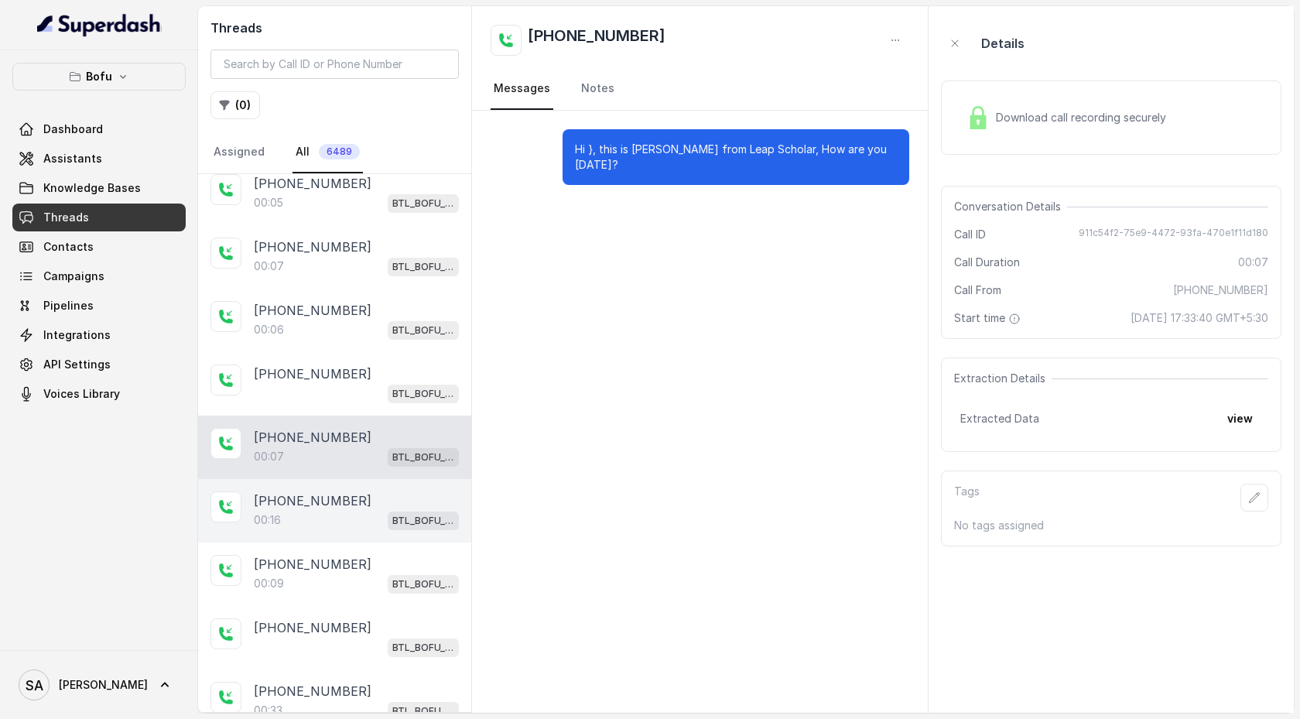
click at [333, 477] on div "00:16 BTL_BOFU_KOLKATA" at bounding box center [356, 520] width 205 height 20
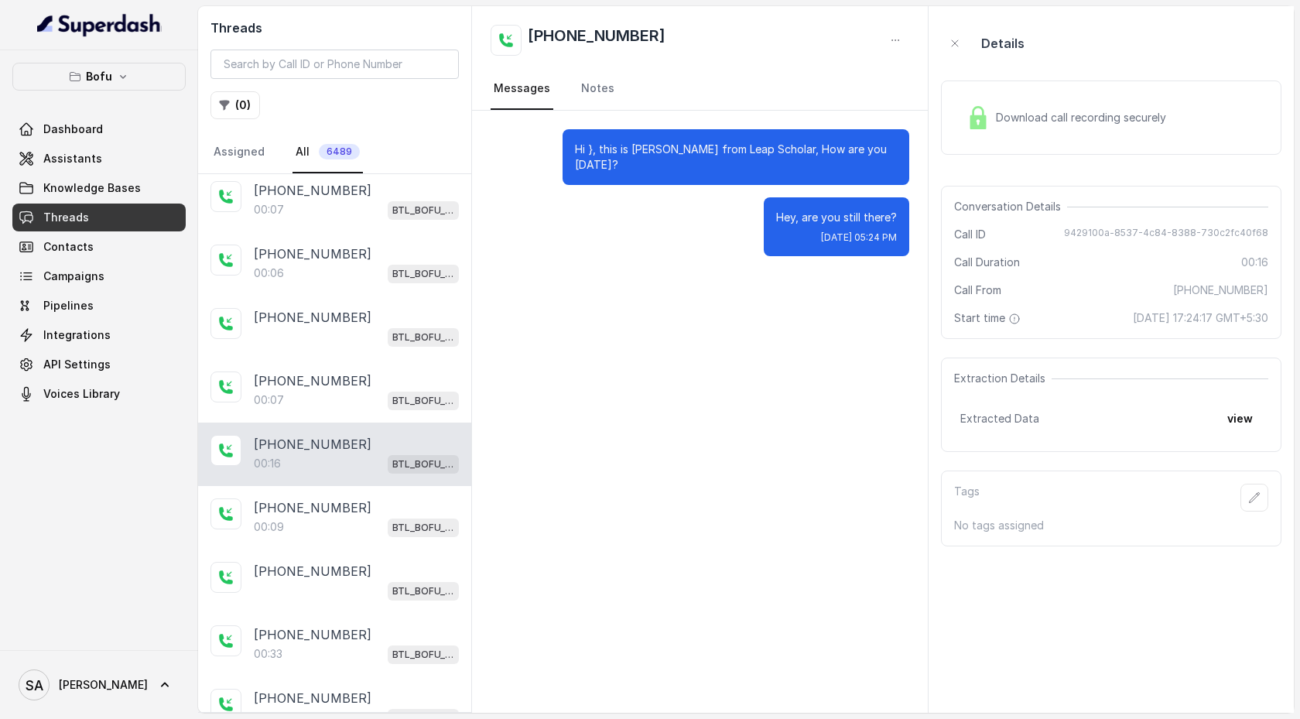
scroll to position [1379, 0]
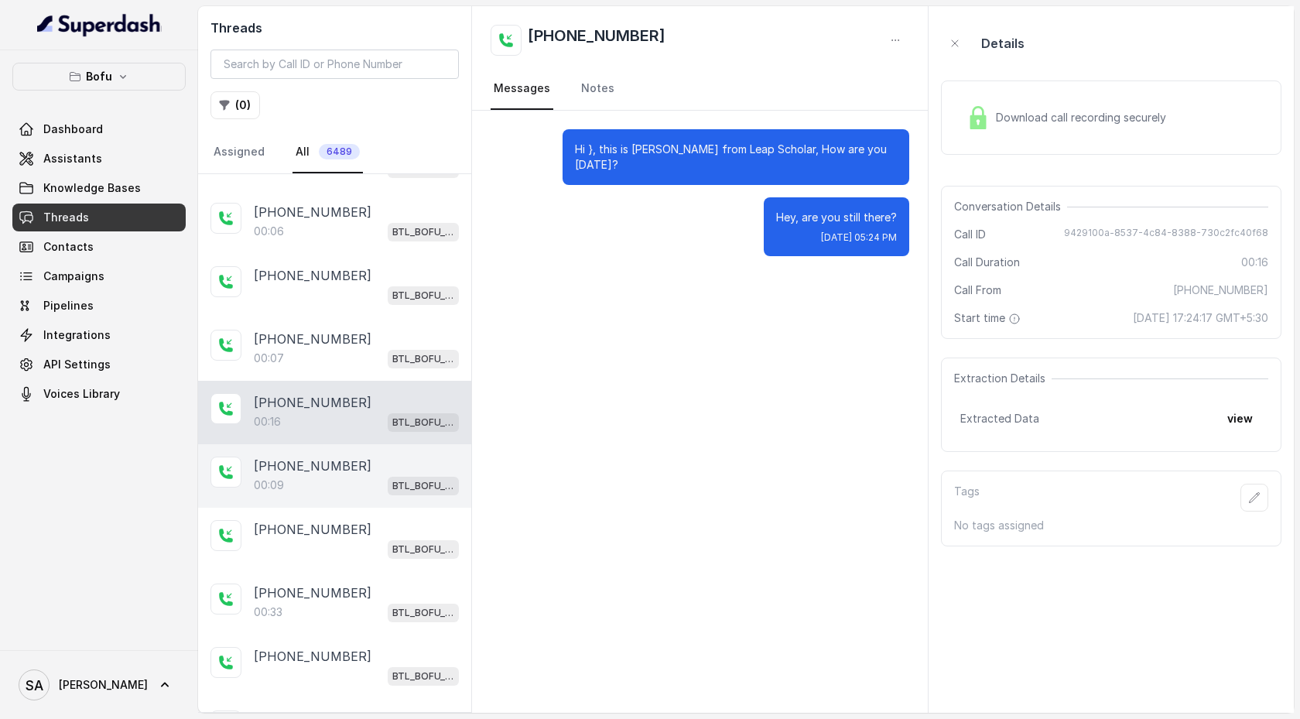
click at [333, 475] on div "00:09 BTL_BOFU_KOLKATA" at bounding box center [356, 485] width 205 height 20
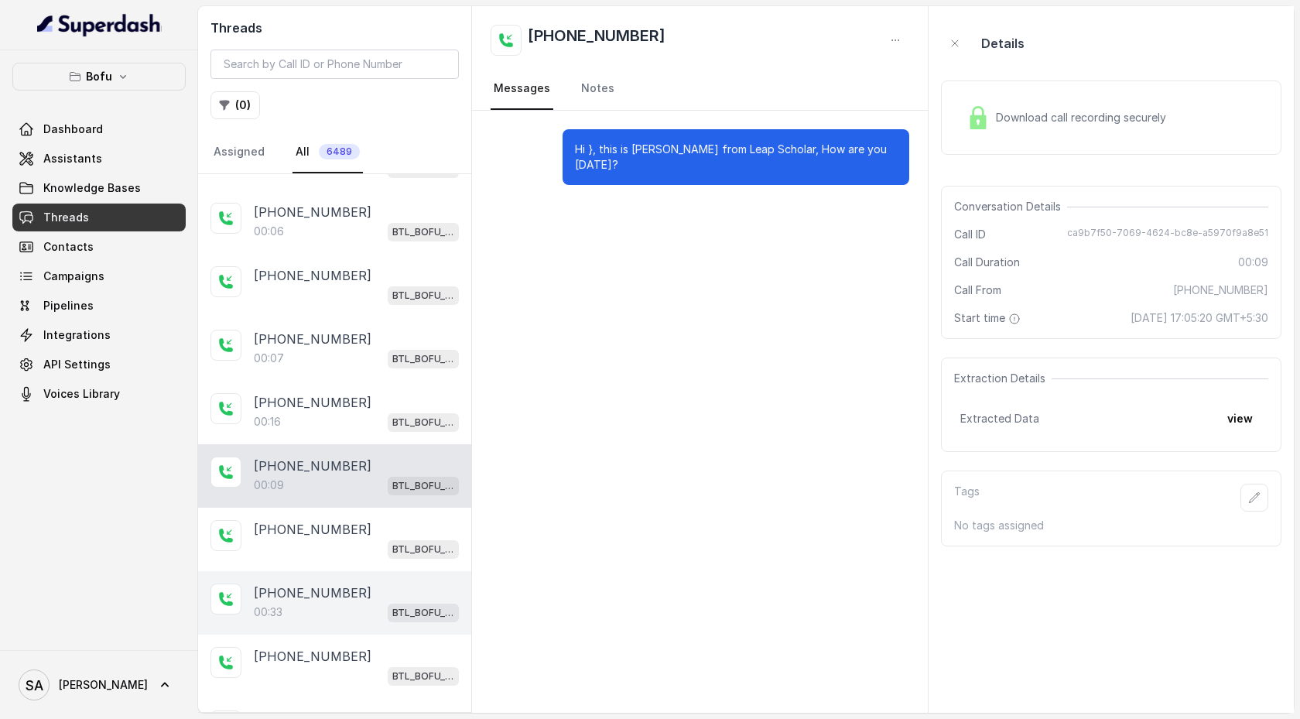
click at [340, 477] on p "[PHONE_NUMBER]" at bounding box center [313, 592] width 118 height 19
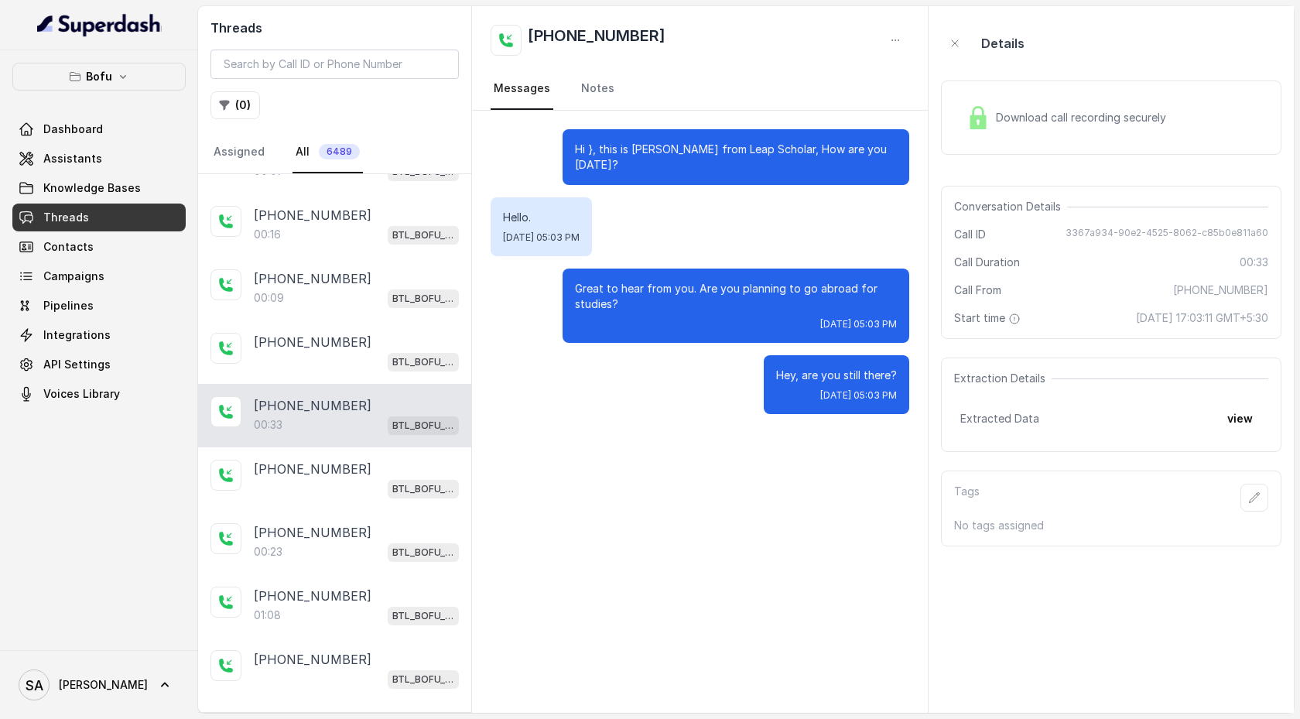
scroll to position [1585, 0]
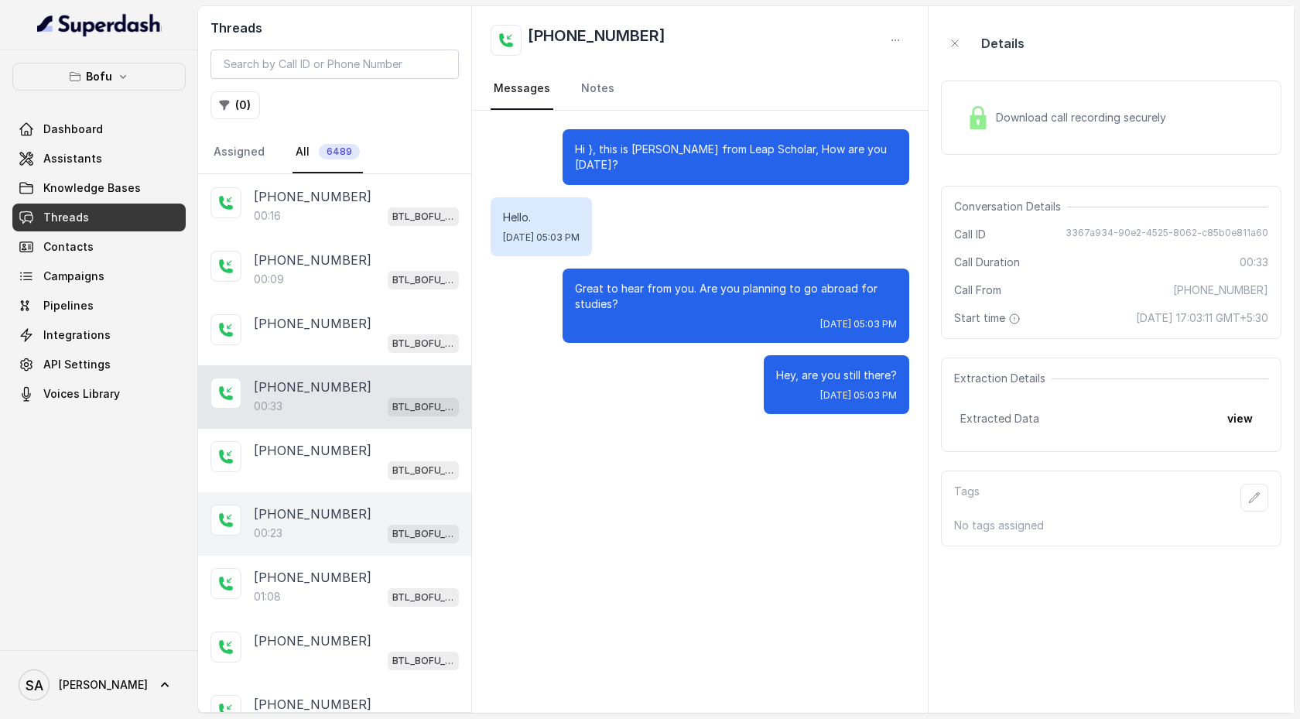
click at [334, 477] on div "00:23 BTL_BOFU_KOLKATA" at bounding box center [356, 533] width 205 height 20
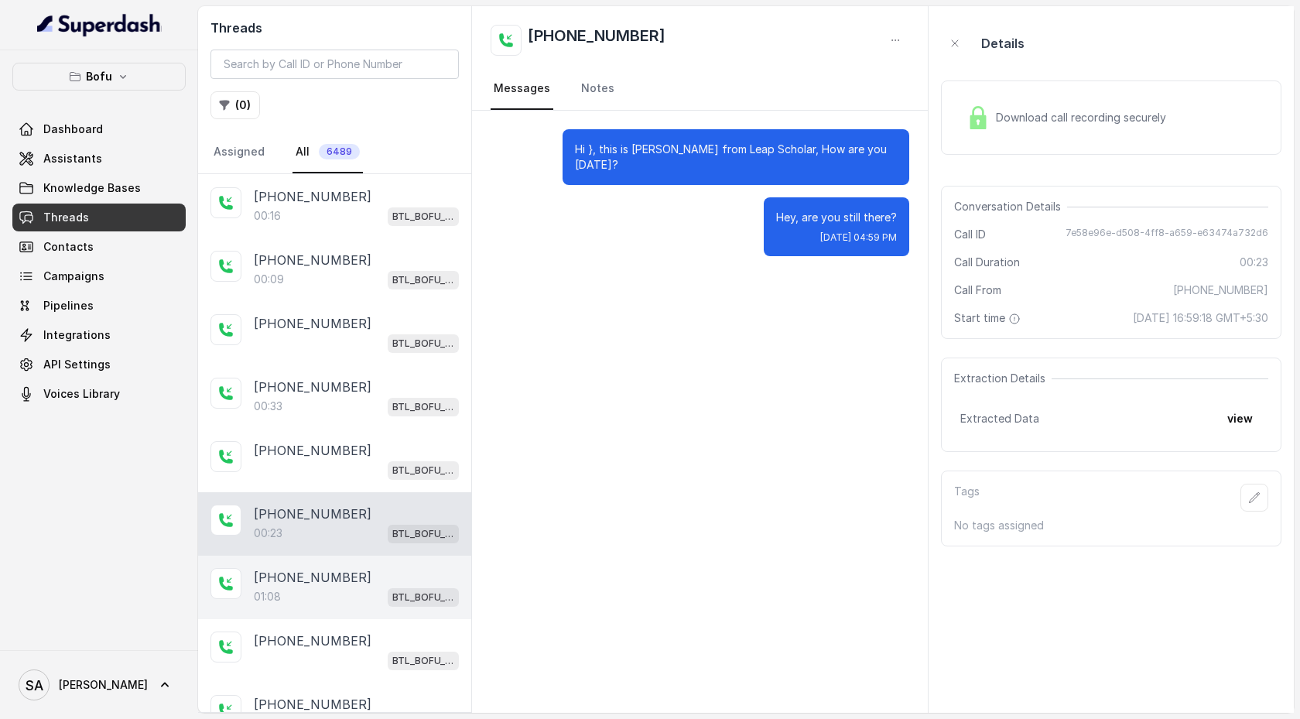
click at [334, 477] on p "[PHONE_NUMBER]" at bounding box center [313, 577] width 118 height 19
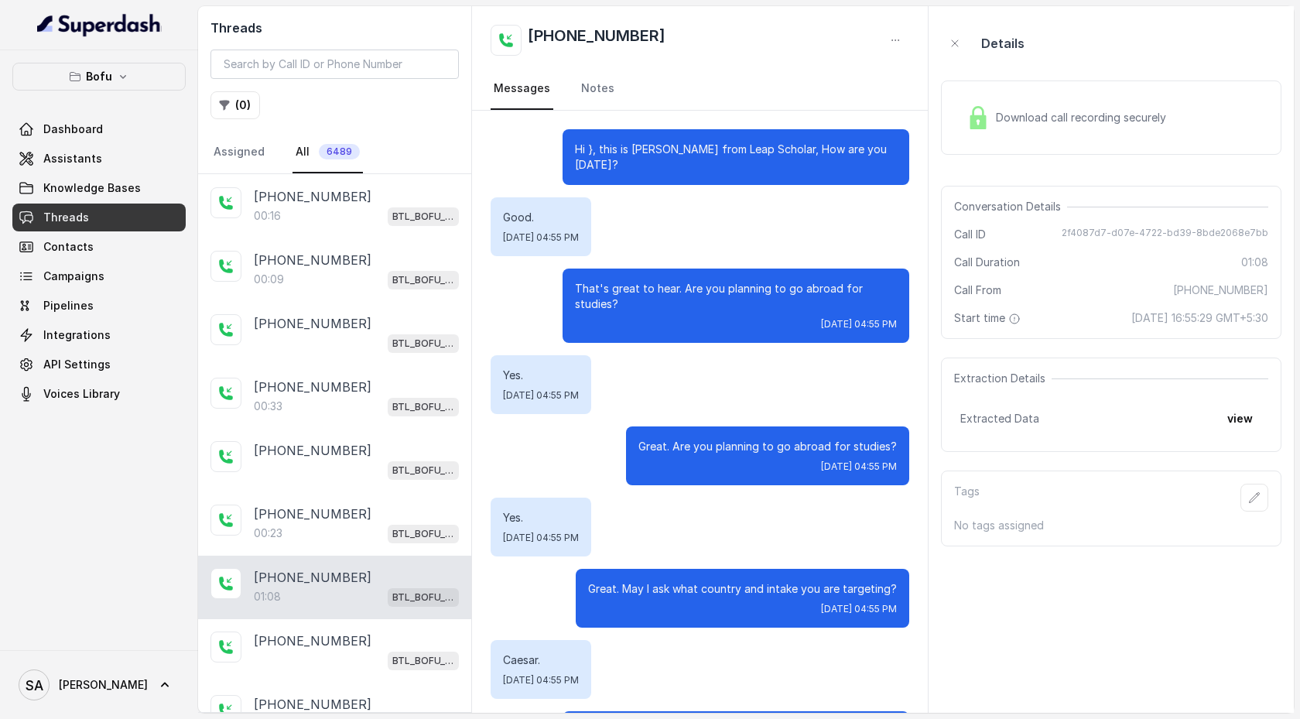
click at [1044, 128] on div "Download call recording securely" at bounding box center [1066, 118] width 212 height 36
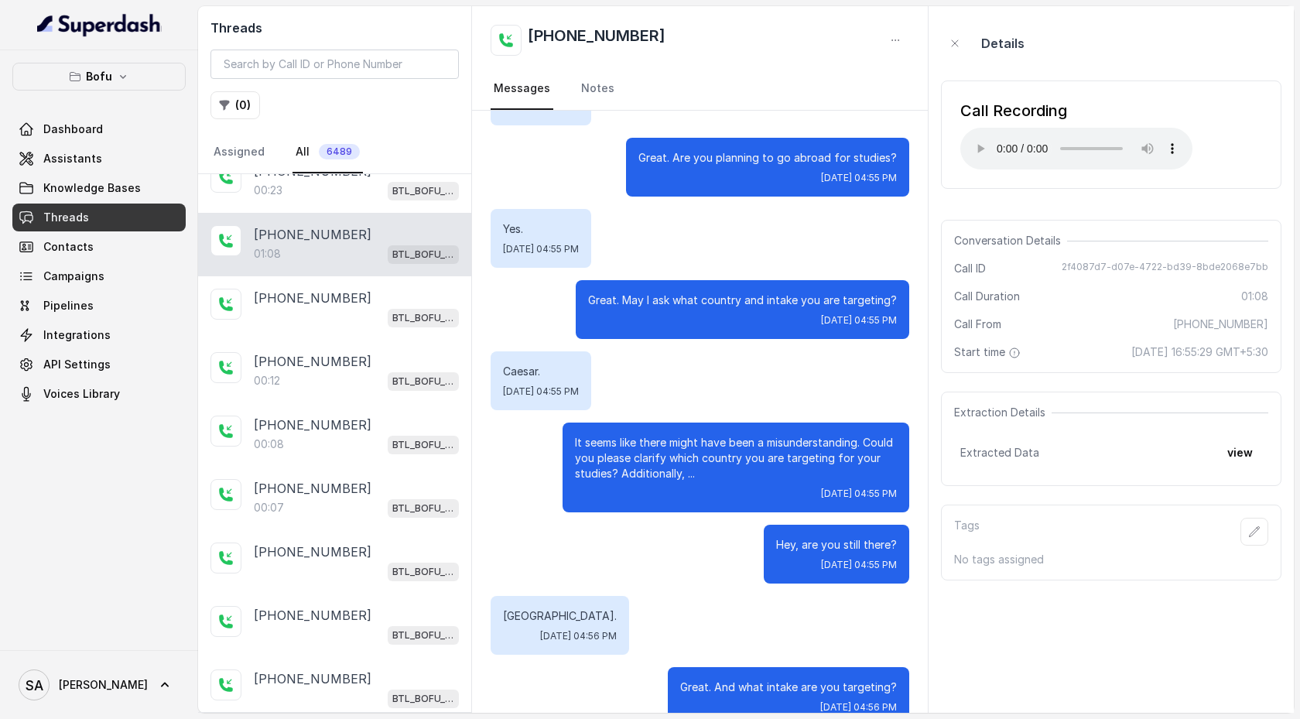
scroll to position [290, 0]
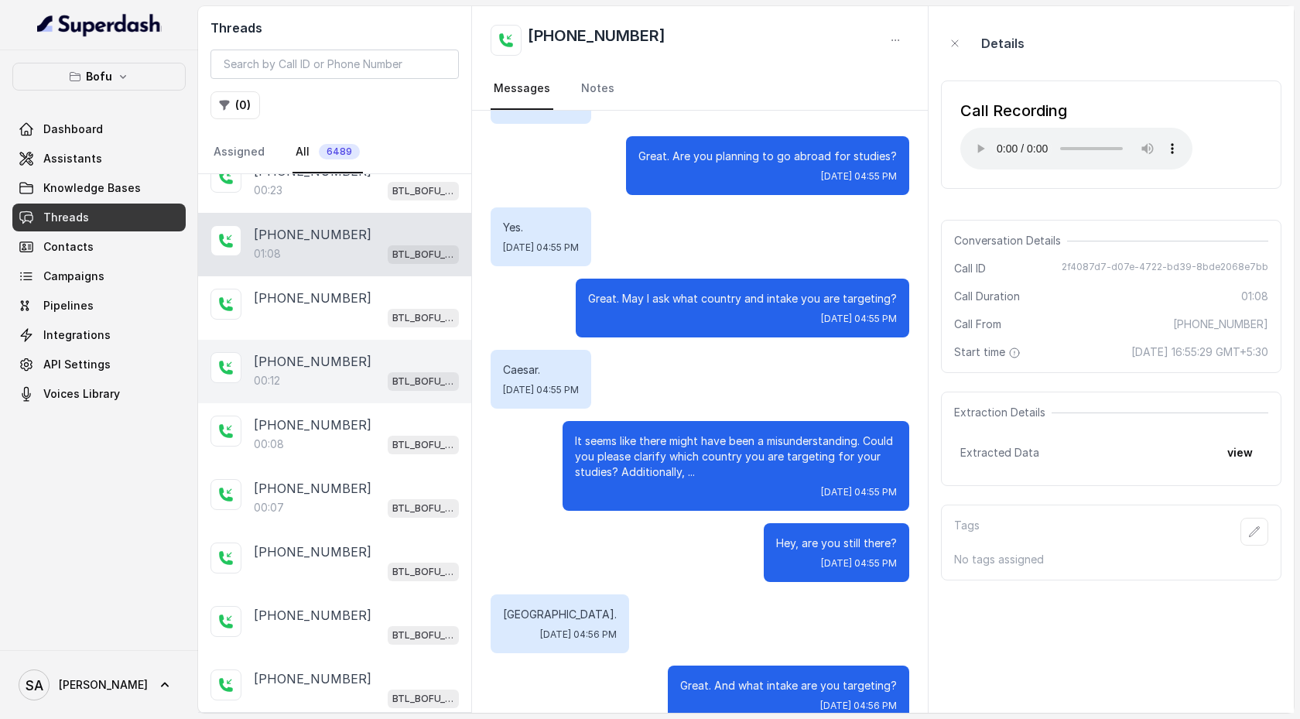
click at [361, 352] on div "[PHONE_NUMBER]" at bounding box center [356, 361] width 205 height 19
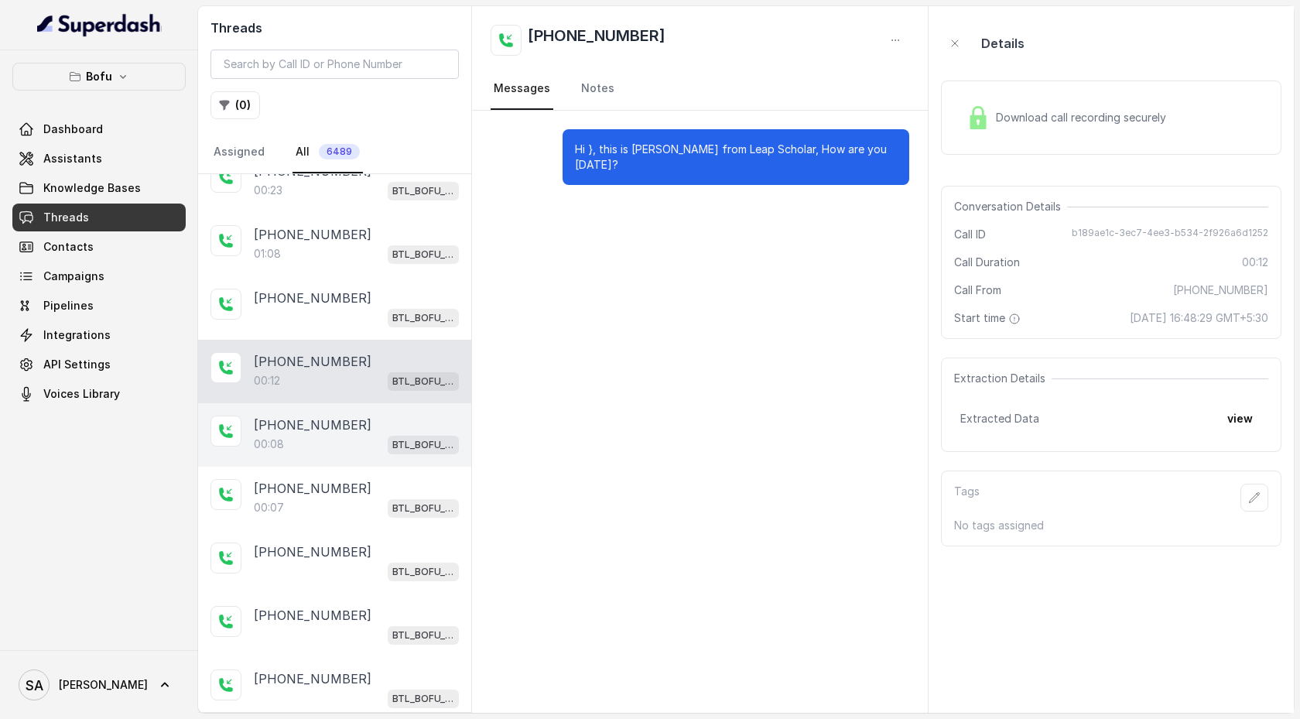
click at [358, 415] on div "[PHONE_NUMBER]" at bounding box center [356, 424] width 205 height 19
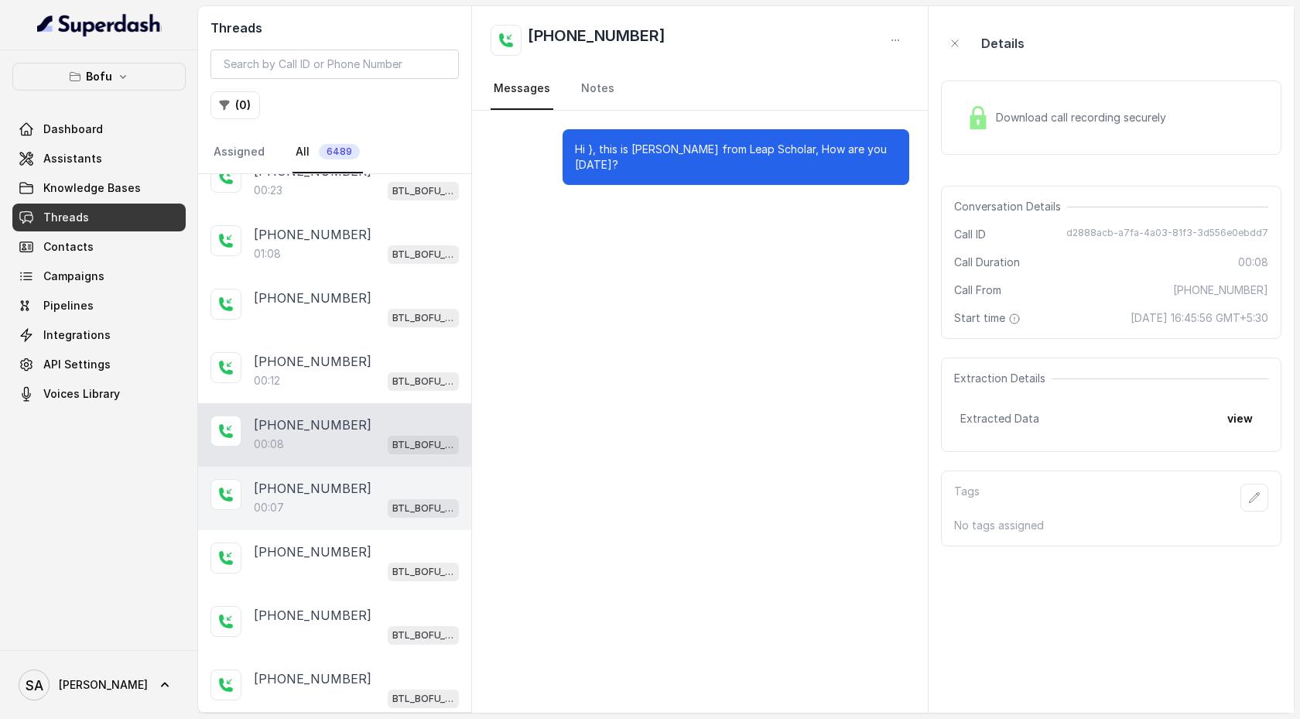
click at [356, 477] on div "00:07 BTL_BOFU_KOLKATA" at bounding box center [356, 507] width 205 height 20
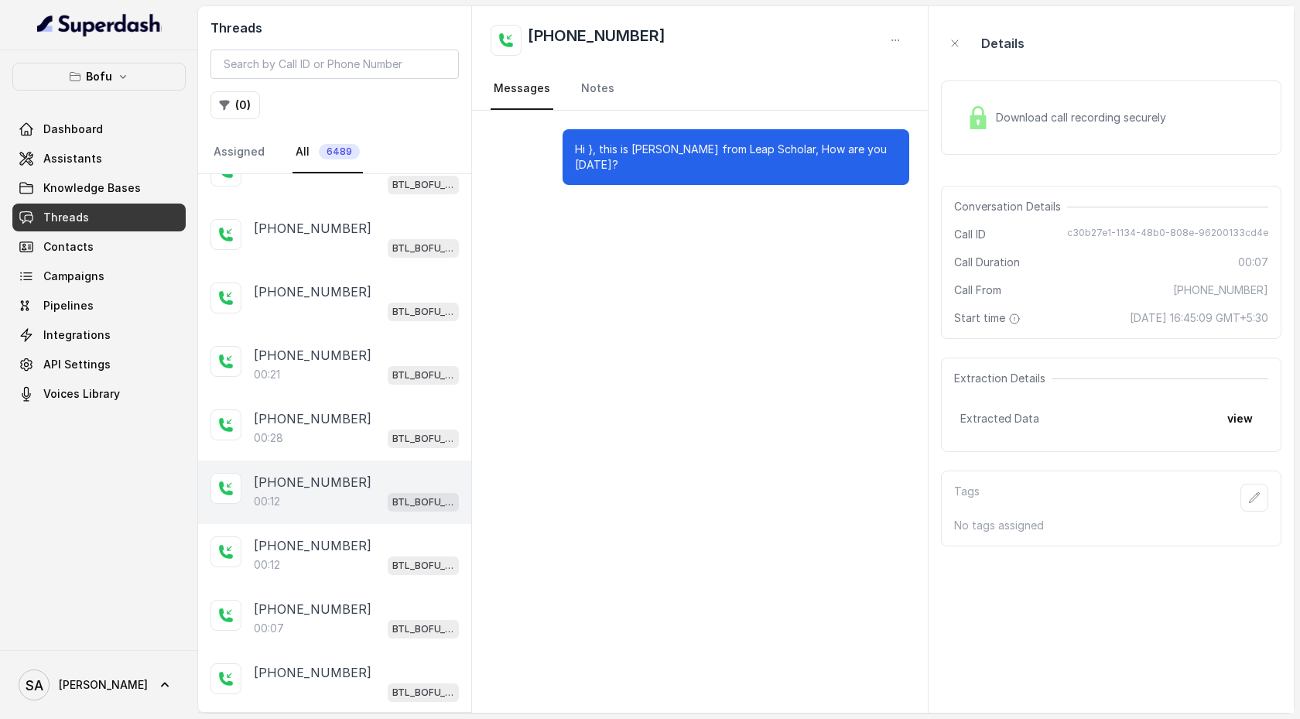
scroll to position [2317, 0]
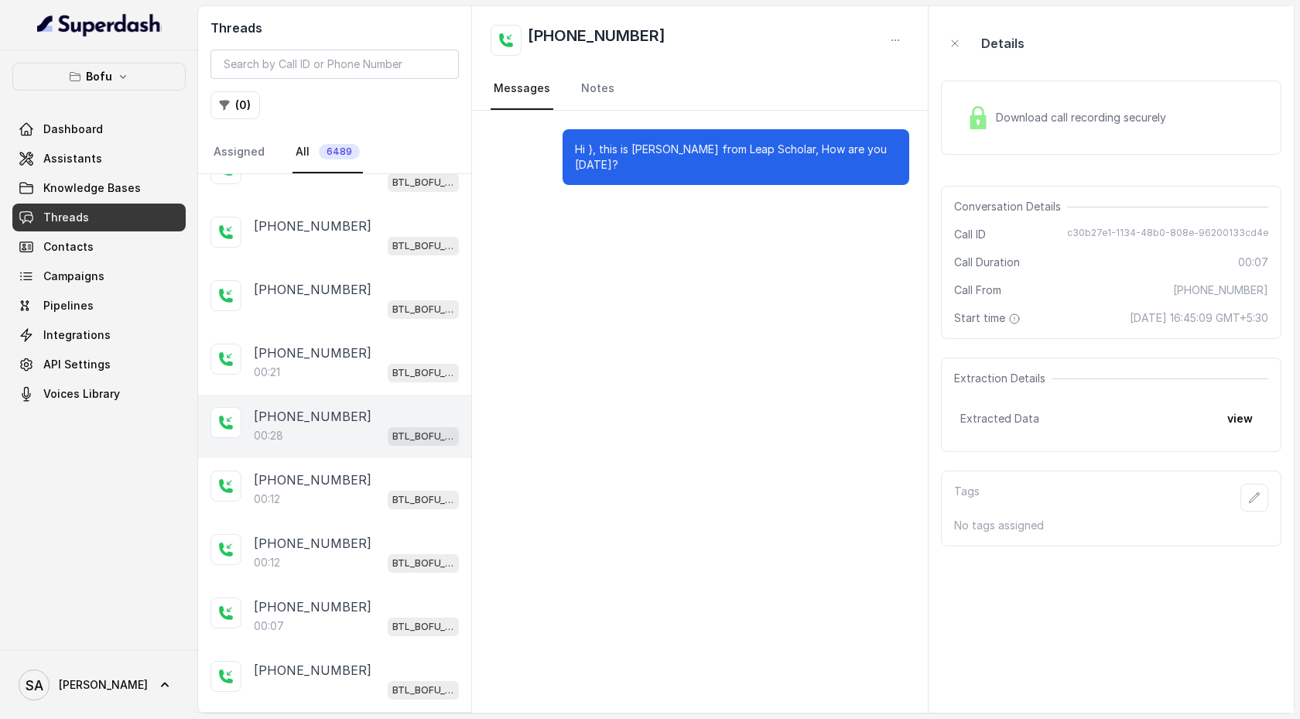
click at [352, 426] on div "00:28 BTL_BOFU_KOLKATA" at bounding box center [356, 436] width 205 height 20
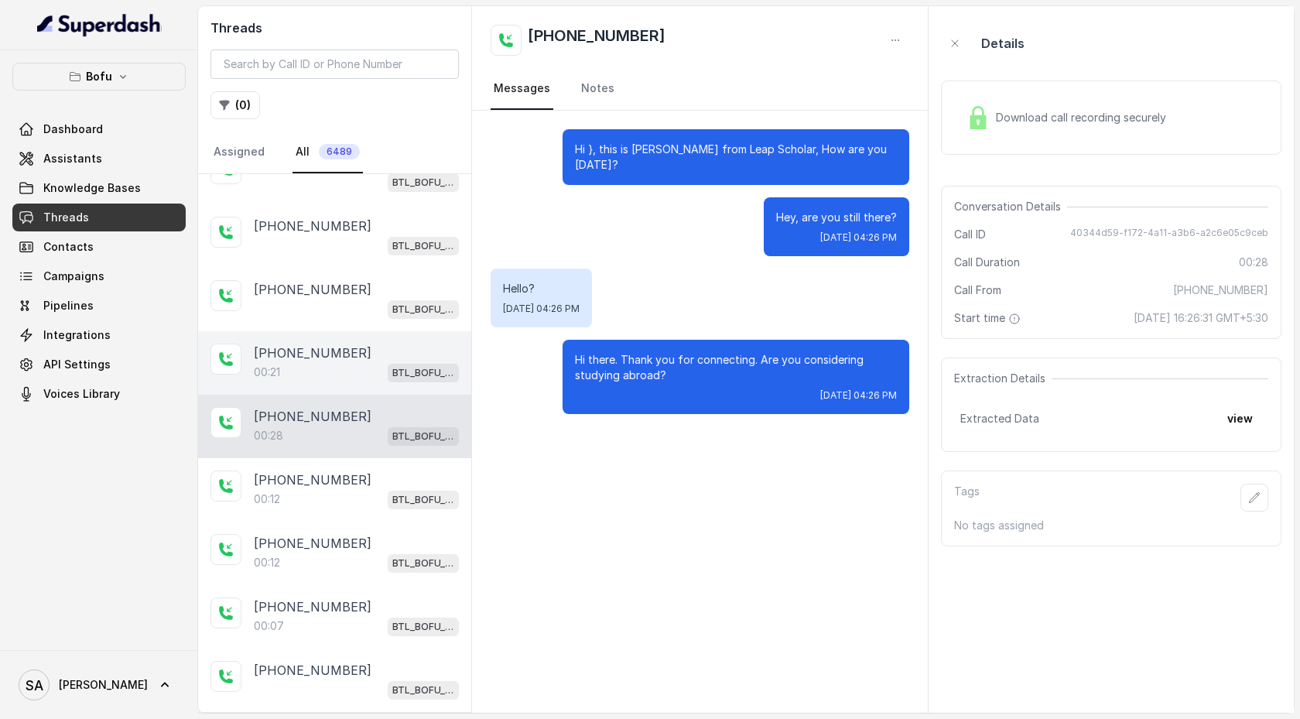
click at [355, 362] on div "00:21 BTL_BOFU_KOLKATA" at bounding box center [356, 372] width 205 height 20
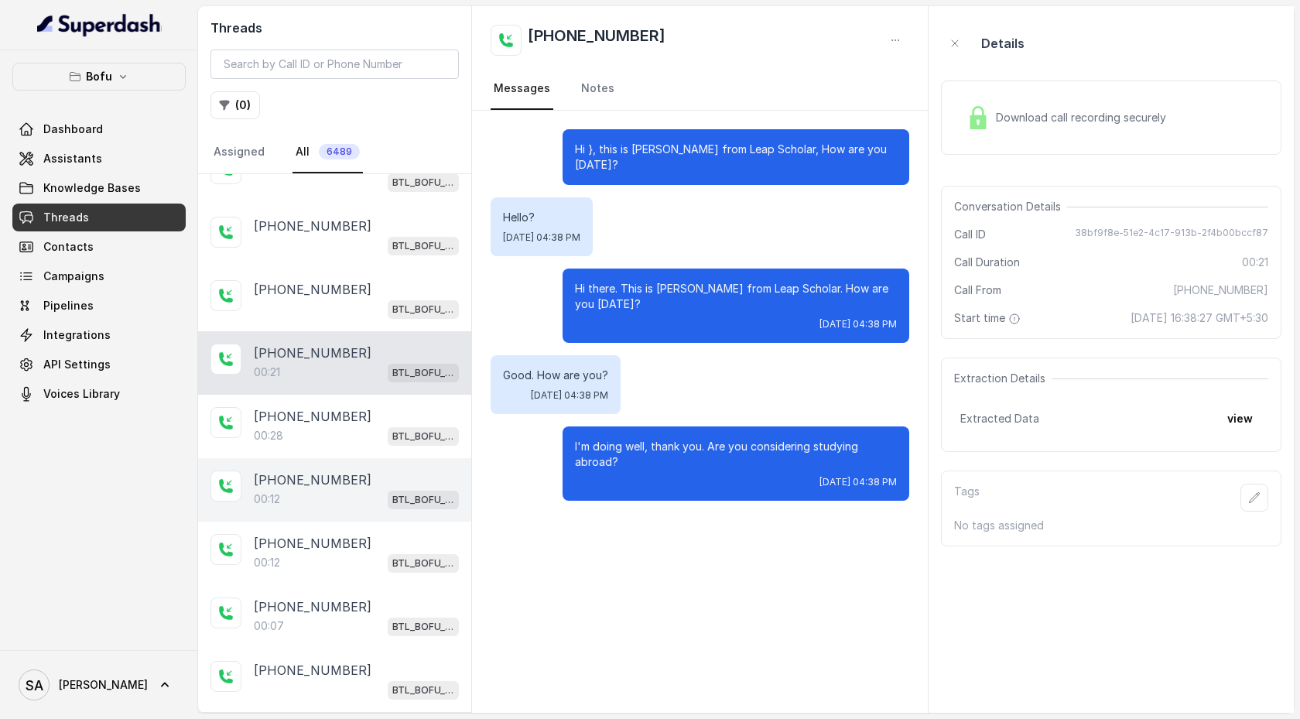
click at [344, 477] on div "00:12 BTL_BOFU_KOLKATA" at bounding box center [356, 499] width 205 height 20
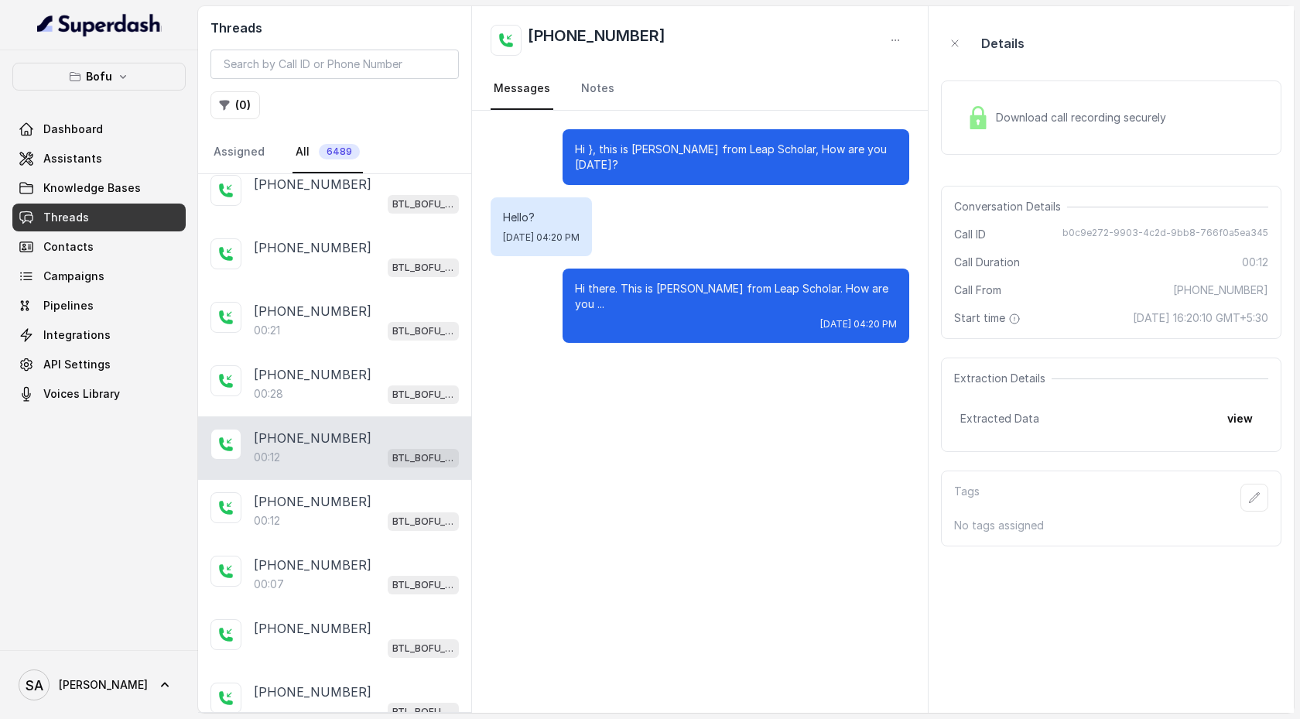
scroll to position [2405, 0]
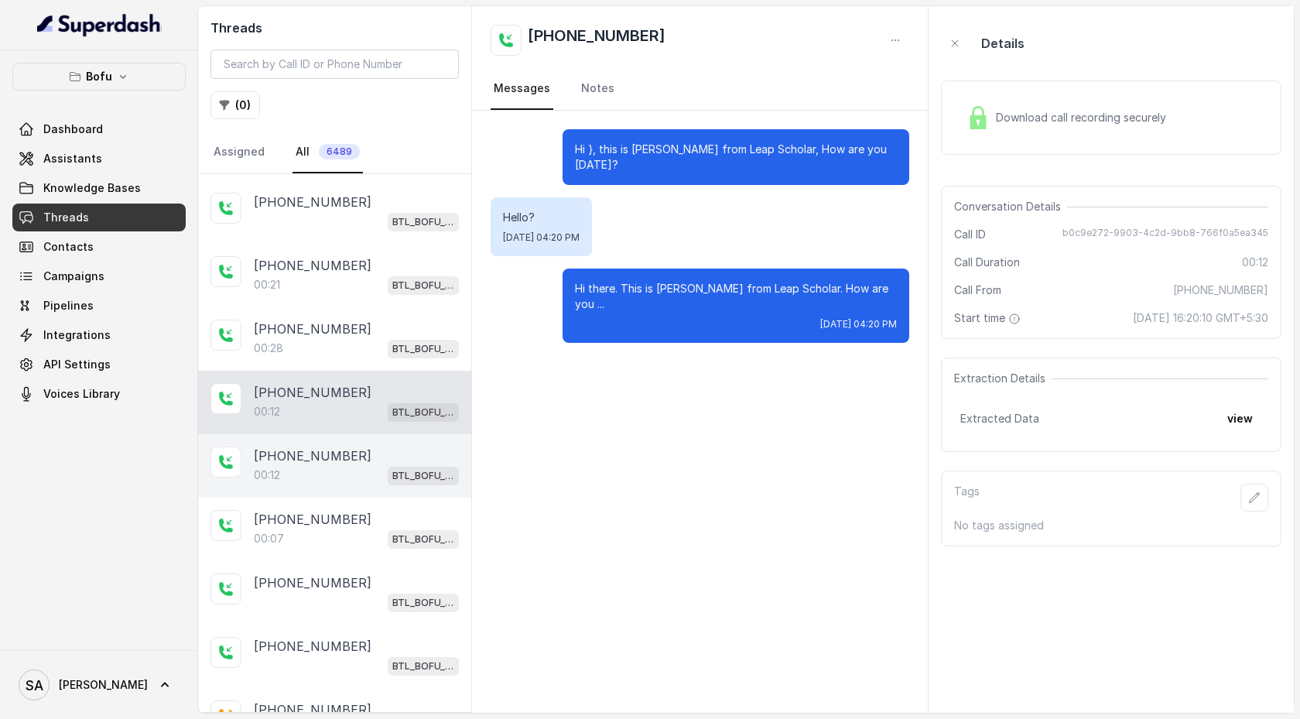
click at [343, 446] on p "[PHONE_NUMBER]" at bounding box center [313, 455] width 118 height 19
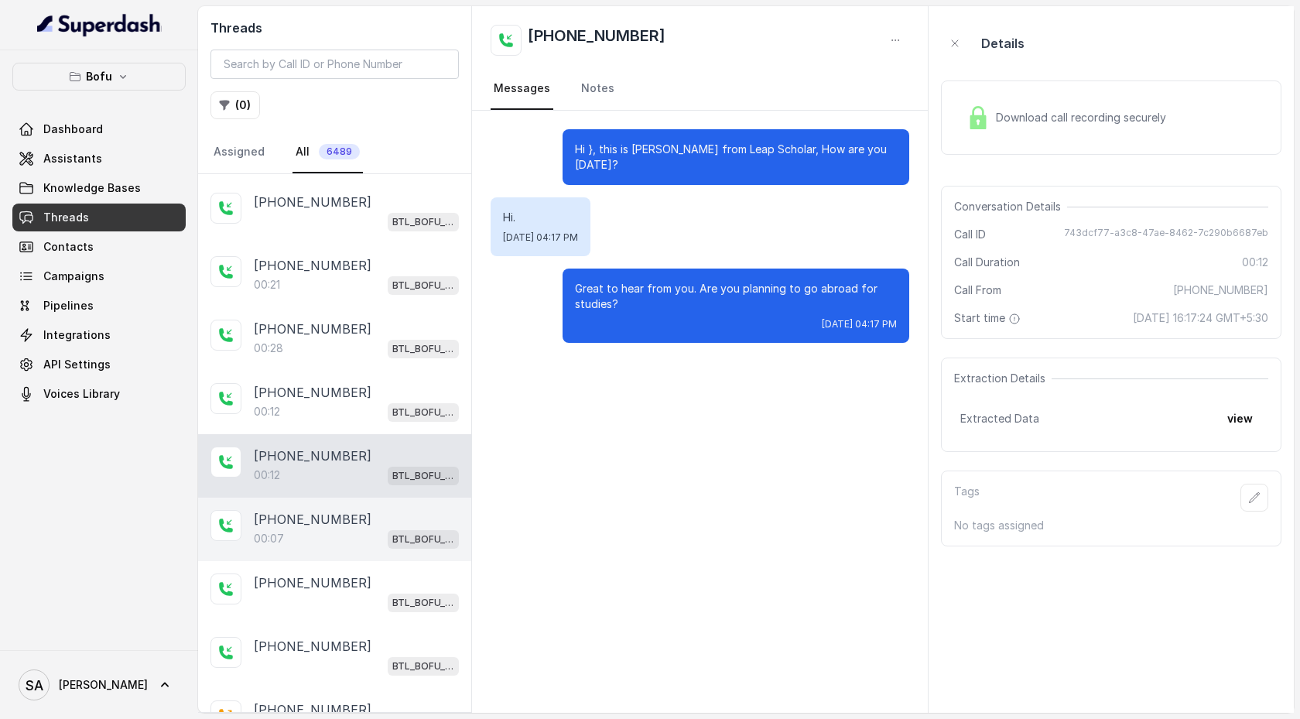
click at [343, 477] on div "00:07 BTL_BOFU_KOLKATA" at bounding box center [356, 538] width 205 height 20
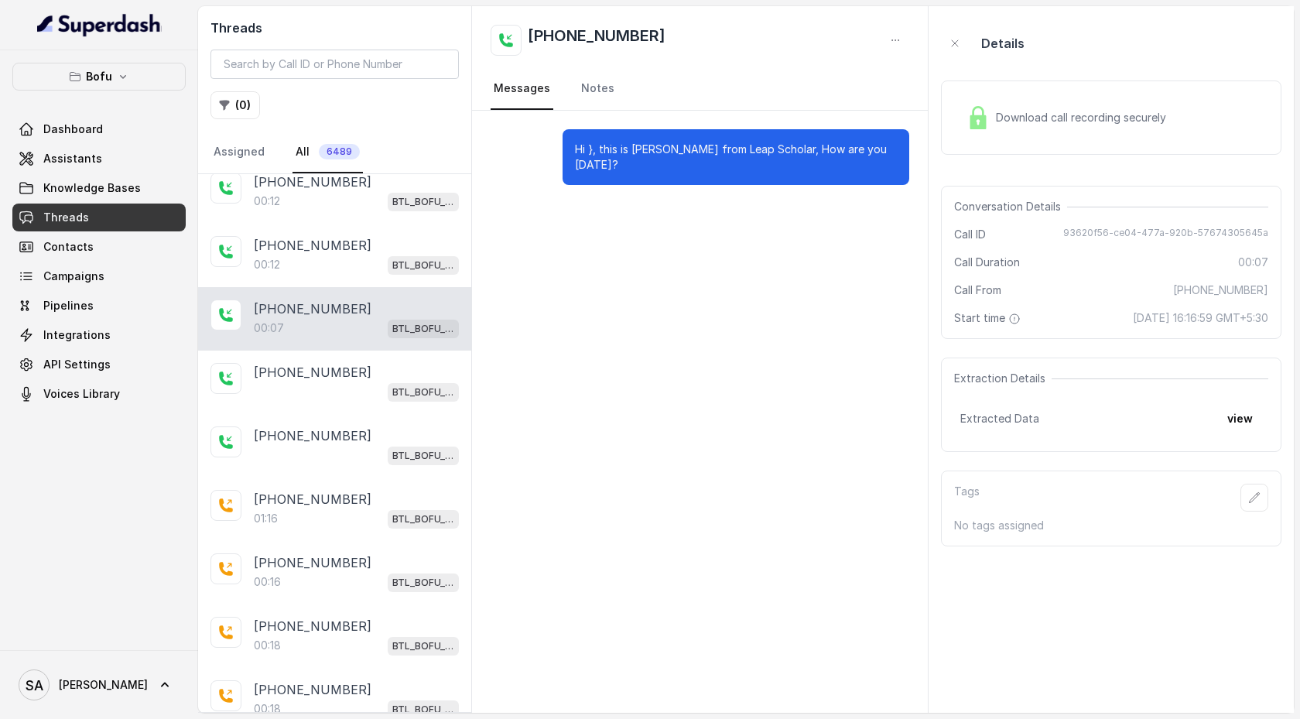
scroll to position [2658, 0]
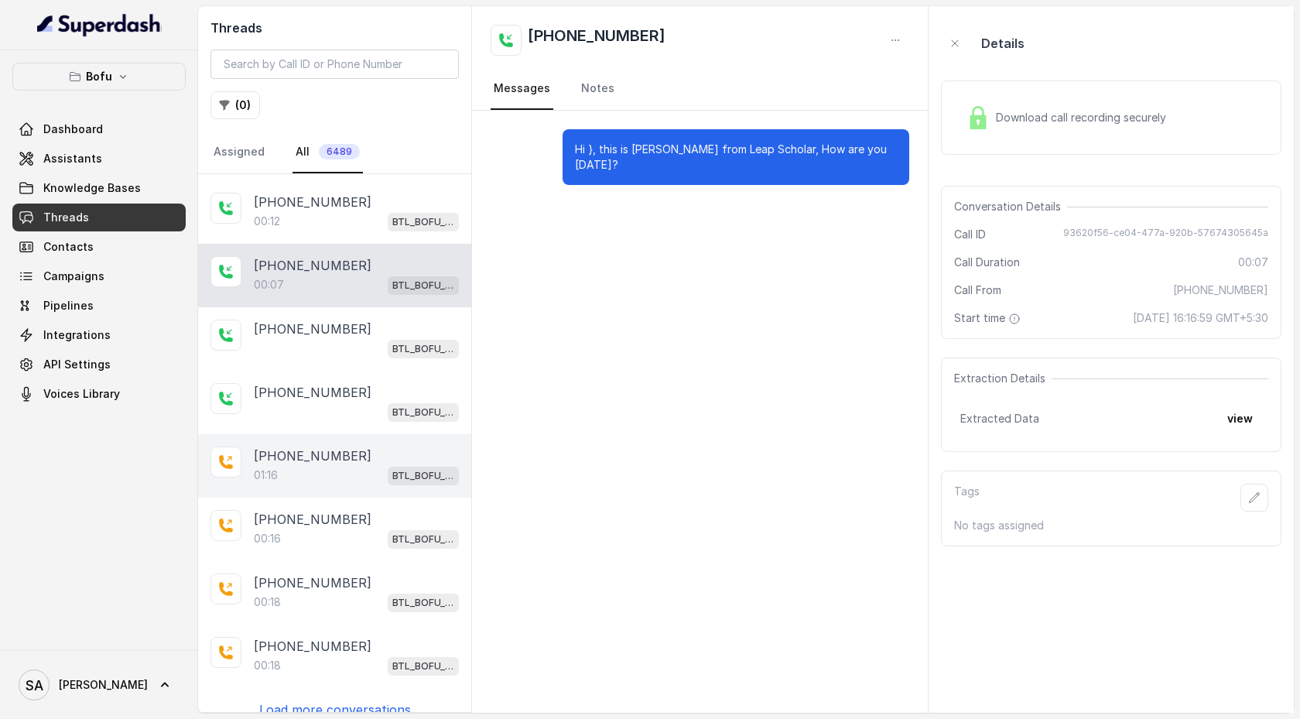
click at [344, 465] on div "01:16 BTL_BOFU_KOLKATA" at bounding box center [356, 475] width 205 height 20
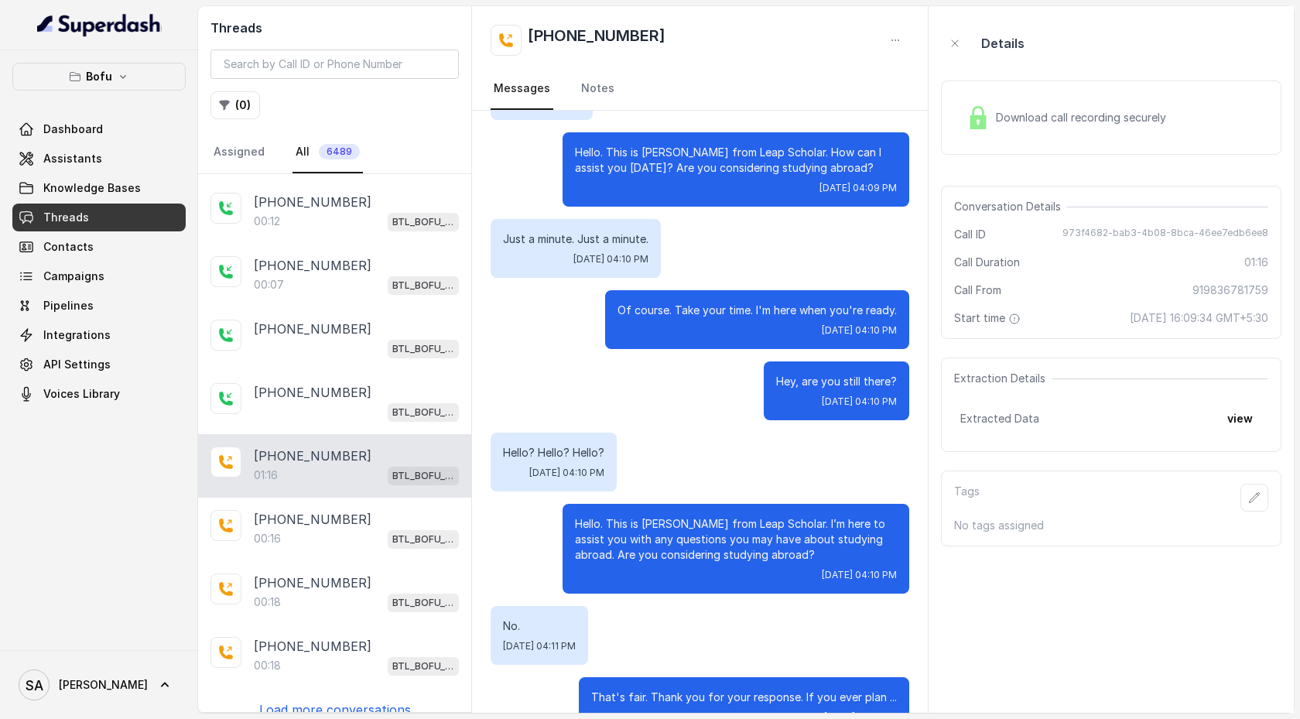
scroll to position [110, 0]
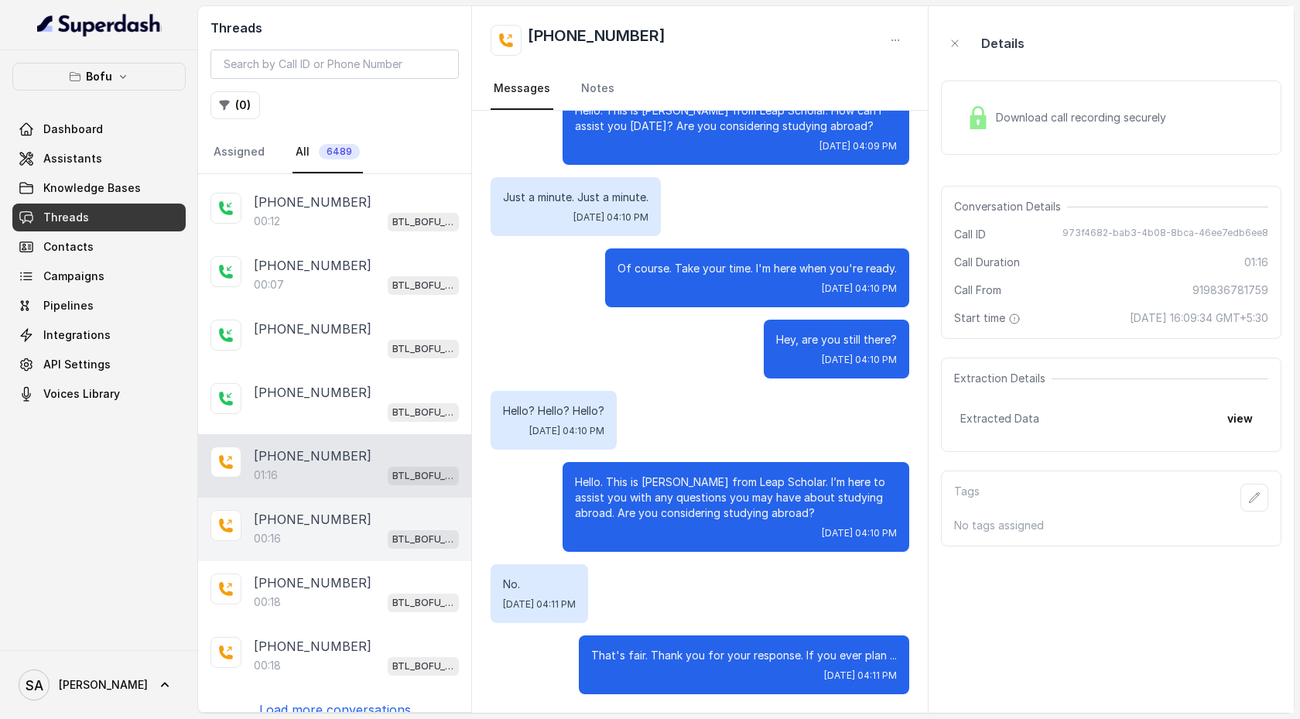
click at [353, 477] on div "[PHONE_NUMBER]:16 BTL_BOFU_KOLKATA" at bounding box center [334, 528] width 273 height 63
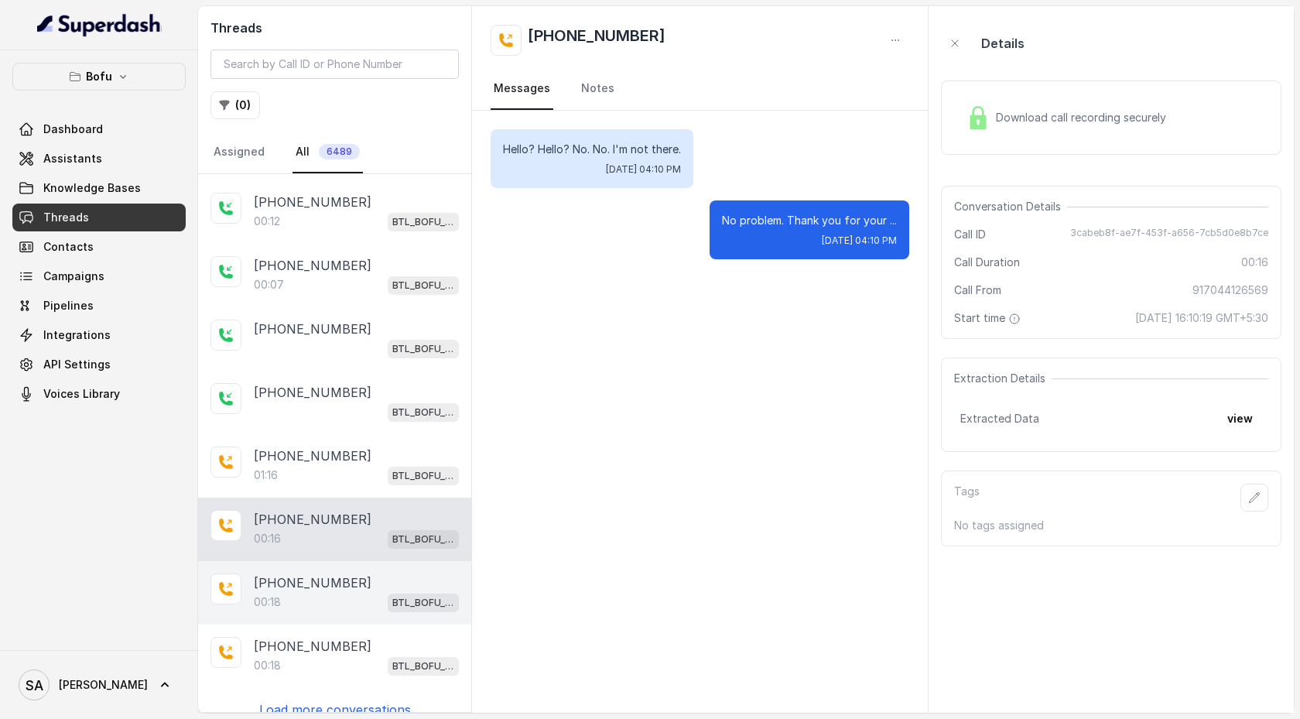
click at [347, 477] on p "[PHONE_NUMBER]" at bounding box center [313, 582] width 118 height 19
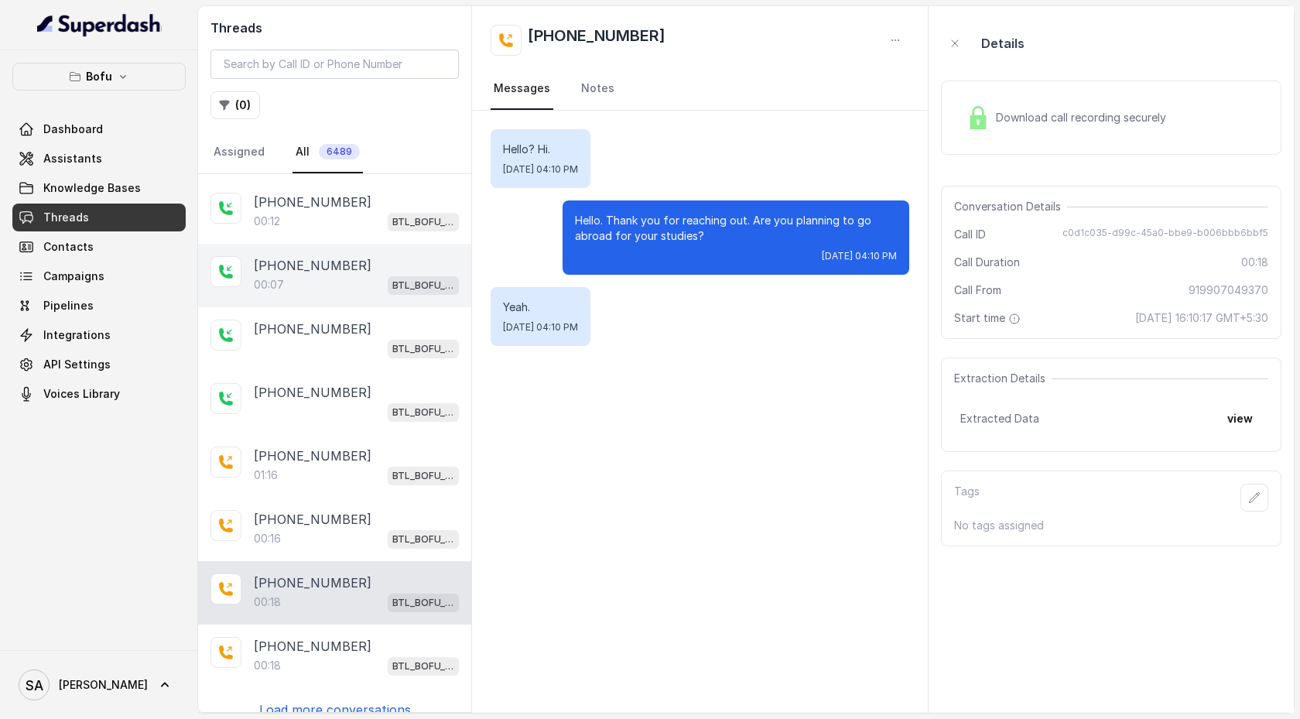
scroll to position [2648, 0]
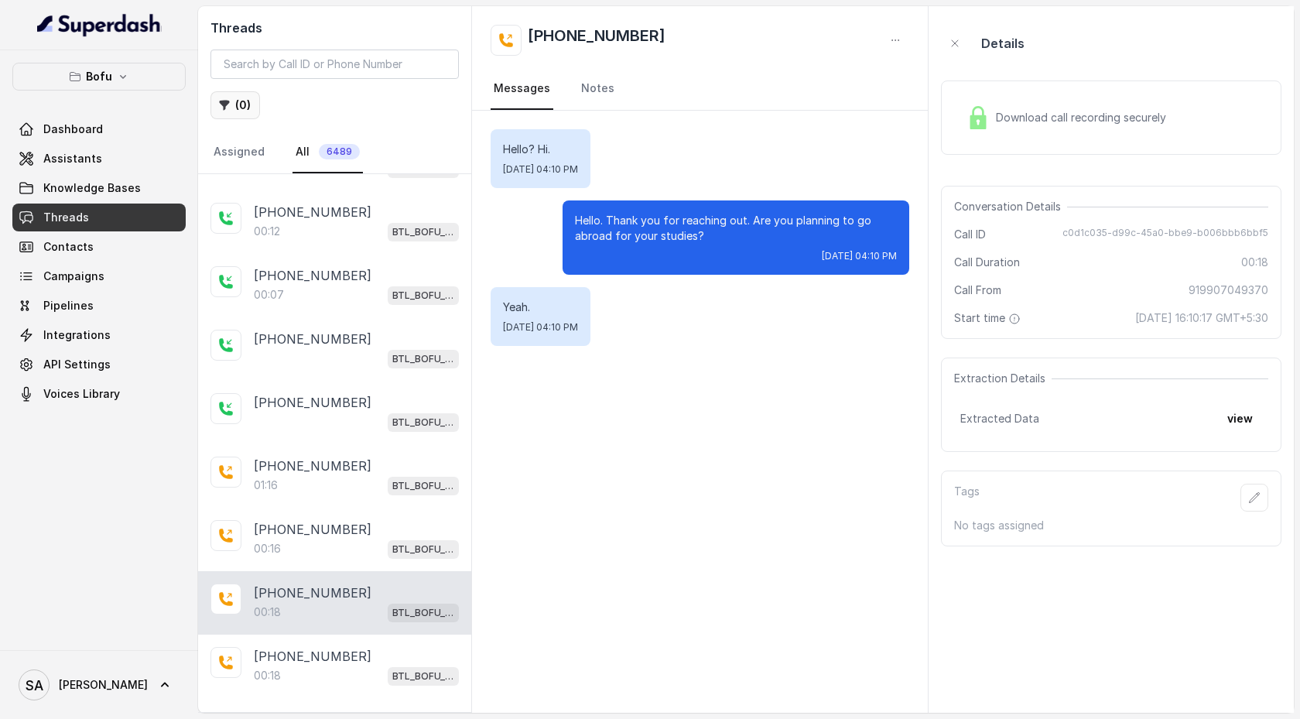
click at [233, 103] on button "( 0 )" at bounding box center [235, 105] width 50 height 28
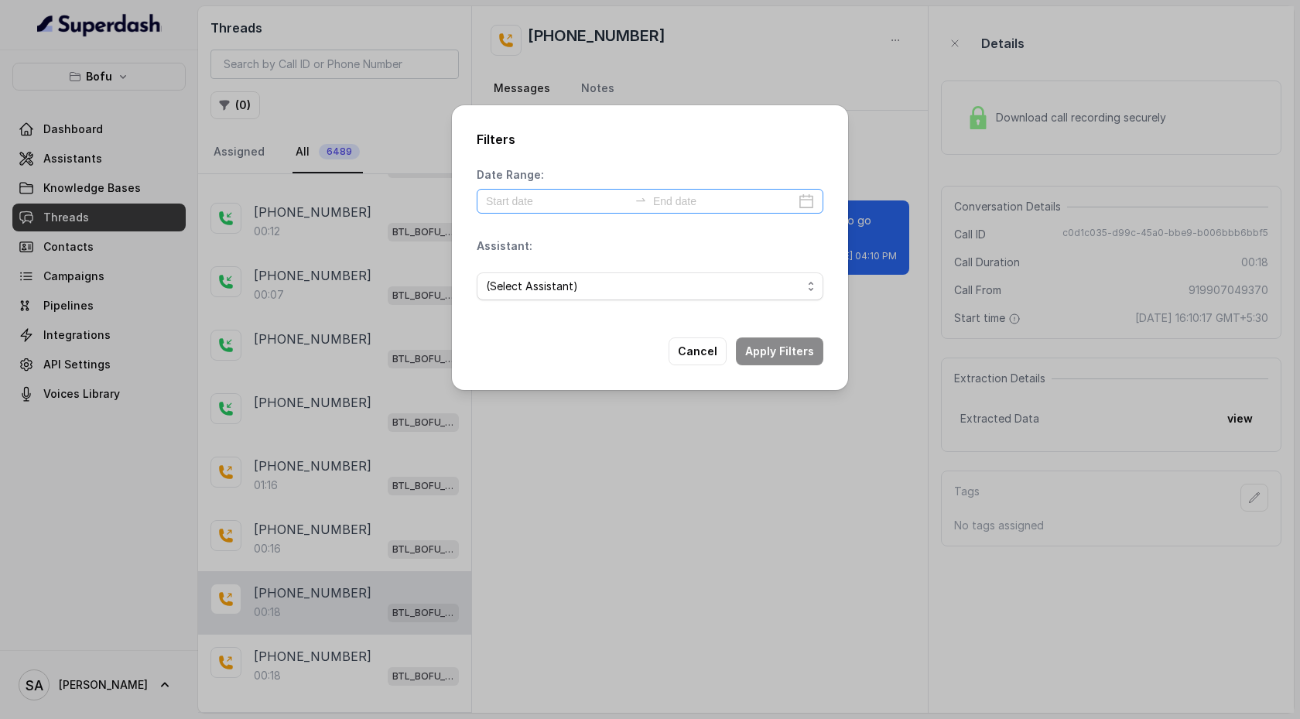
click at [545, 190] on div at bounding box center [650, 201] width 347 height 25
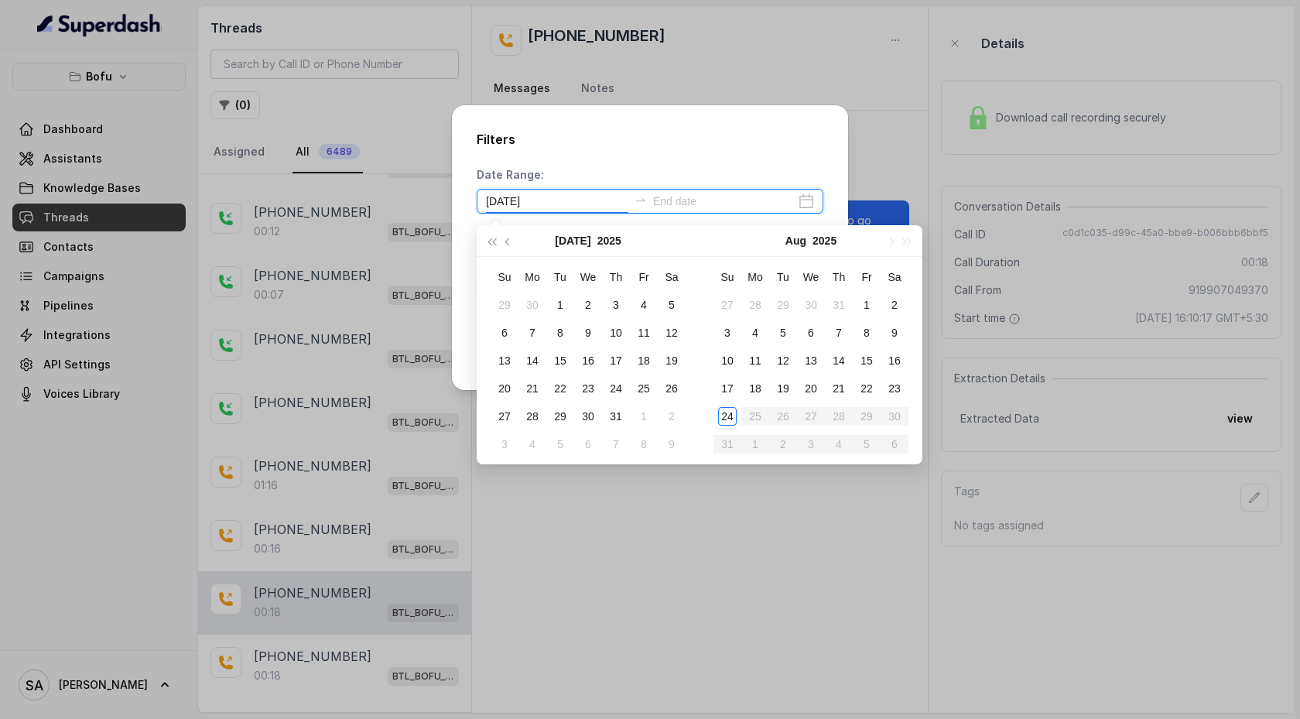
type input "[DATE]"
click at [732, 391] on div "17" at bounding box center [727, 388] width 19 height 19
type input "[DATE]"
click at [728, 418] on div "24" at bounding box center [727, 416] width 19 height 19
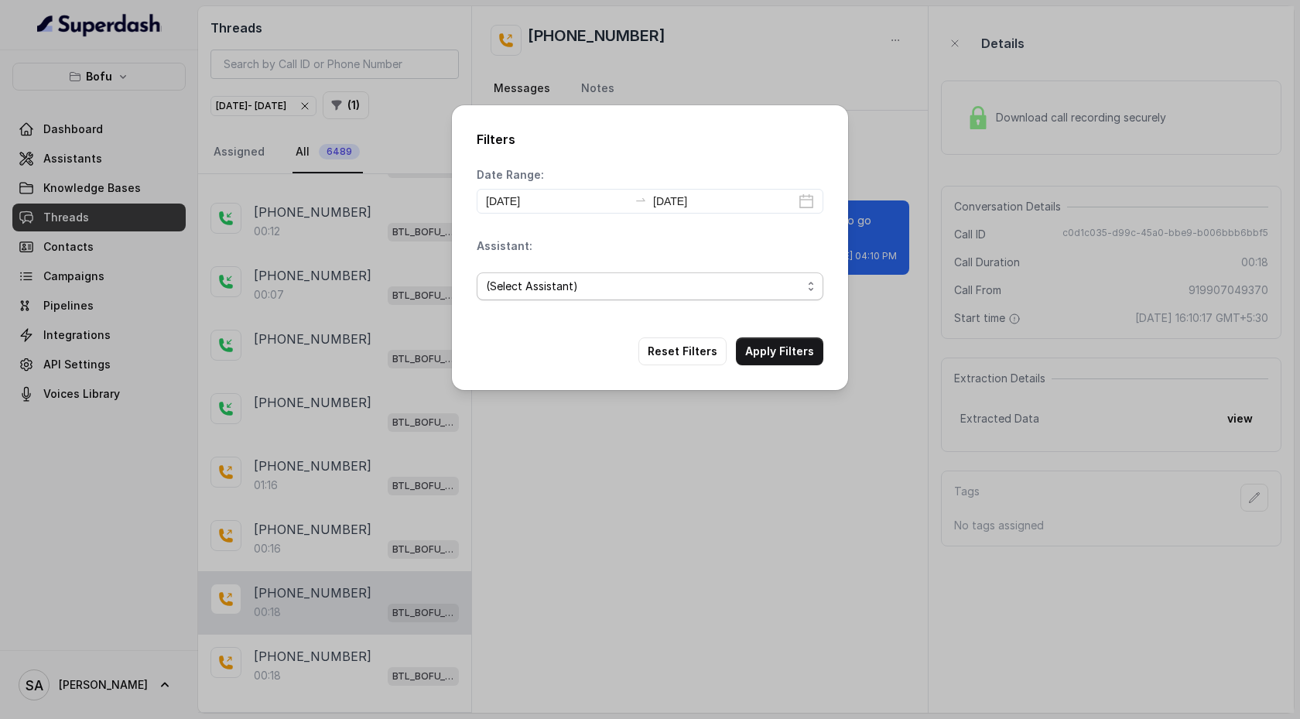
click at [703, 289] on span "(Select Assistant)" at bounding box center [644, 286] width 316 height 19
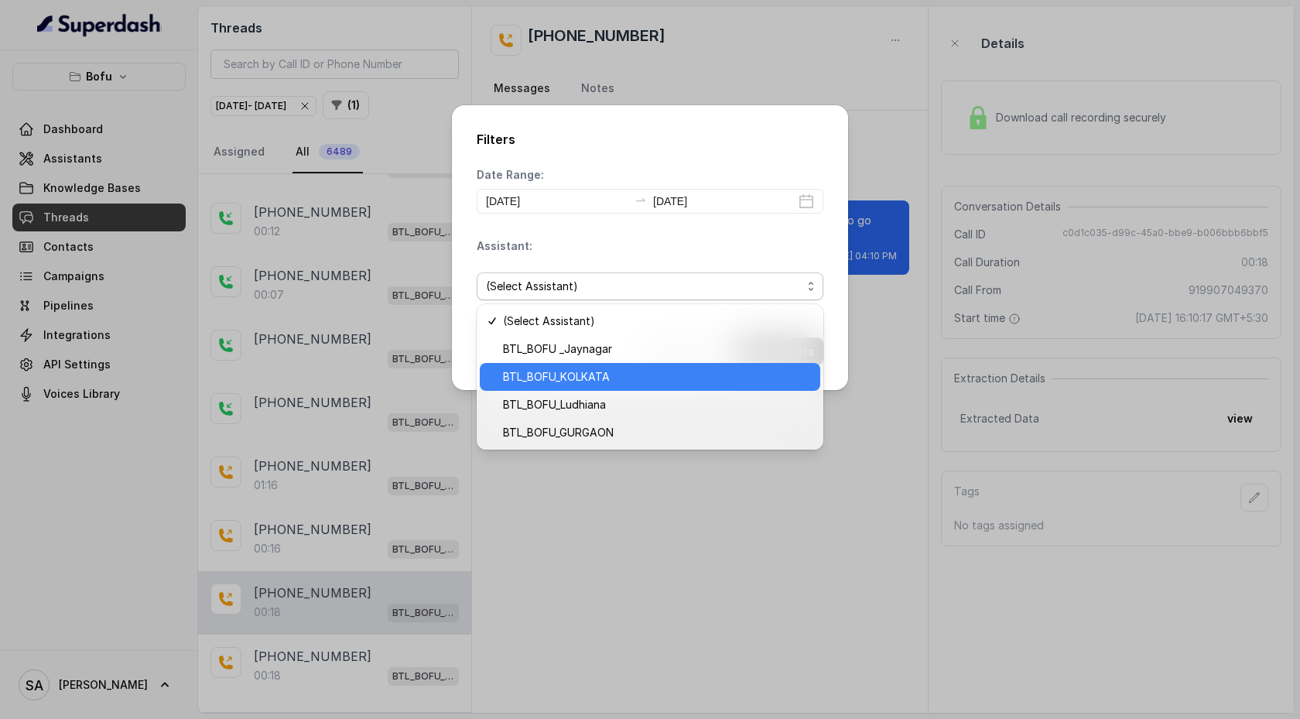
click at [689, 370] on span "BTL_BOFU_KOLKATA" at bounding box center [657, 376] width 308 height 19
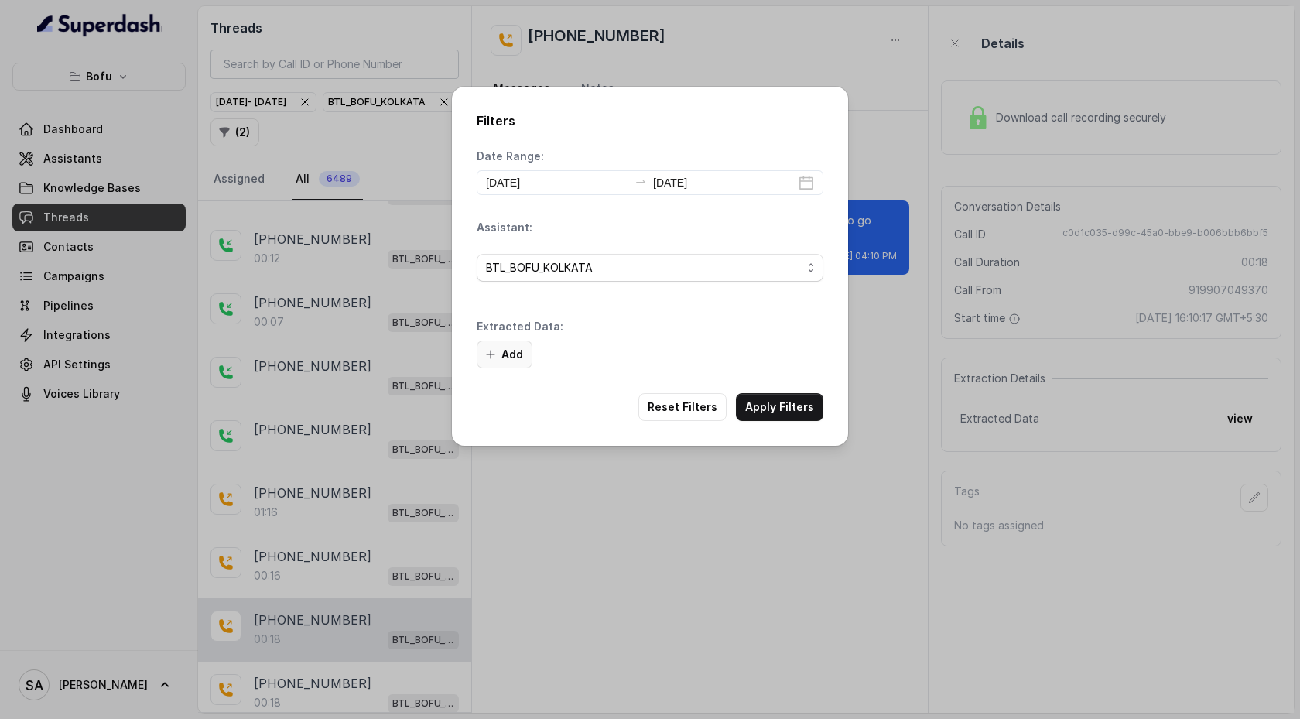
click at [517, 349] on button "Add" at bounding box center [505, 354] width 56 height 28
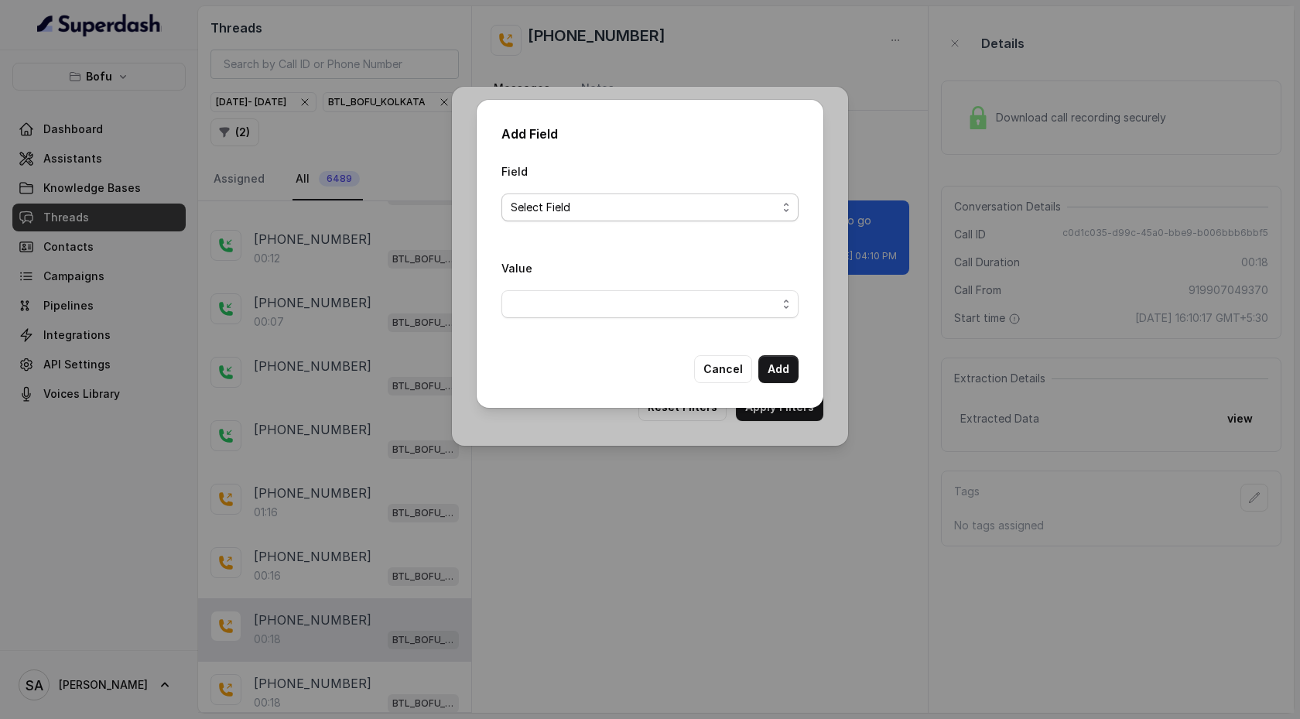
click at [607, 207] on span "Select Field" at bounding box center [644, 207] width 266 height 19
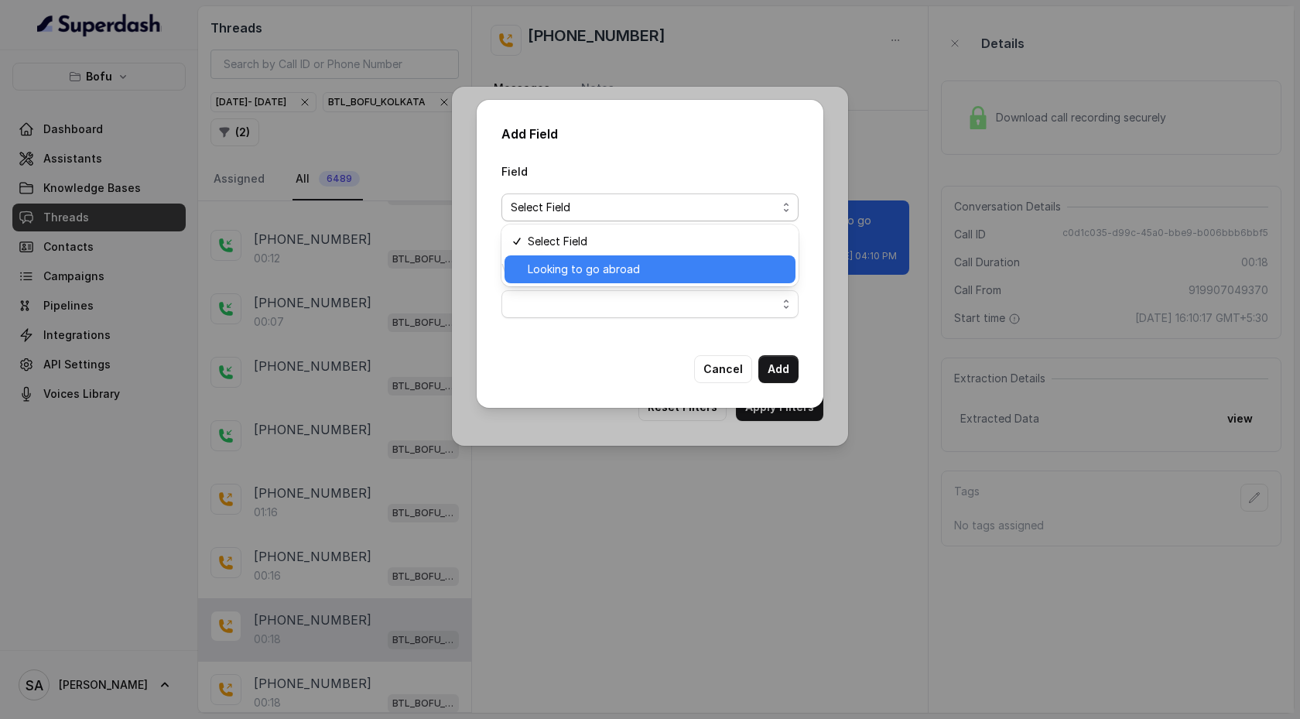
click at [606, 268] on span "Looking to go abroad" at bounding box center [657, 269] width 258 height 19
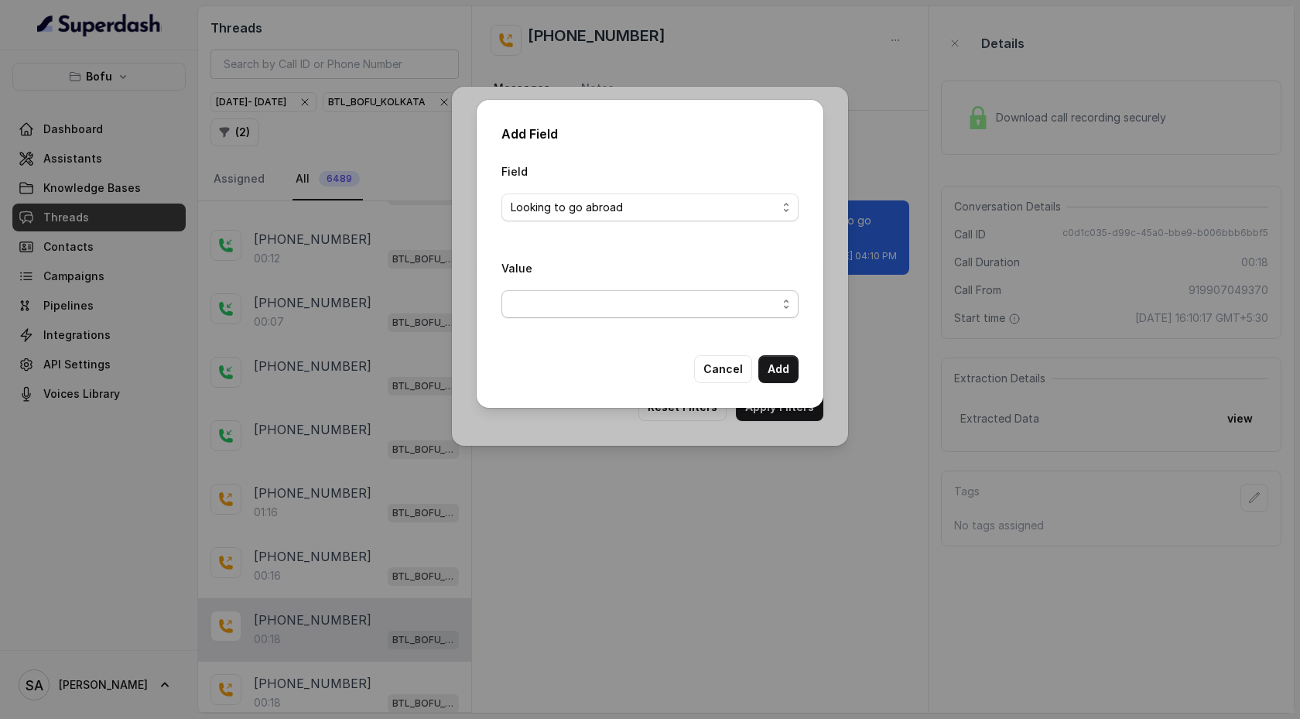
click at [607, 298] on span "button" at bounding box center [649, 304] width 297 height 28
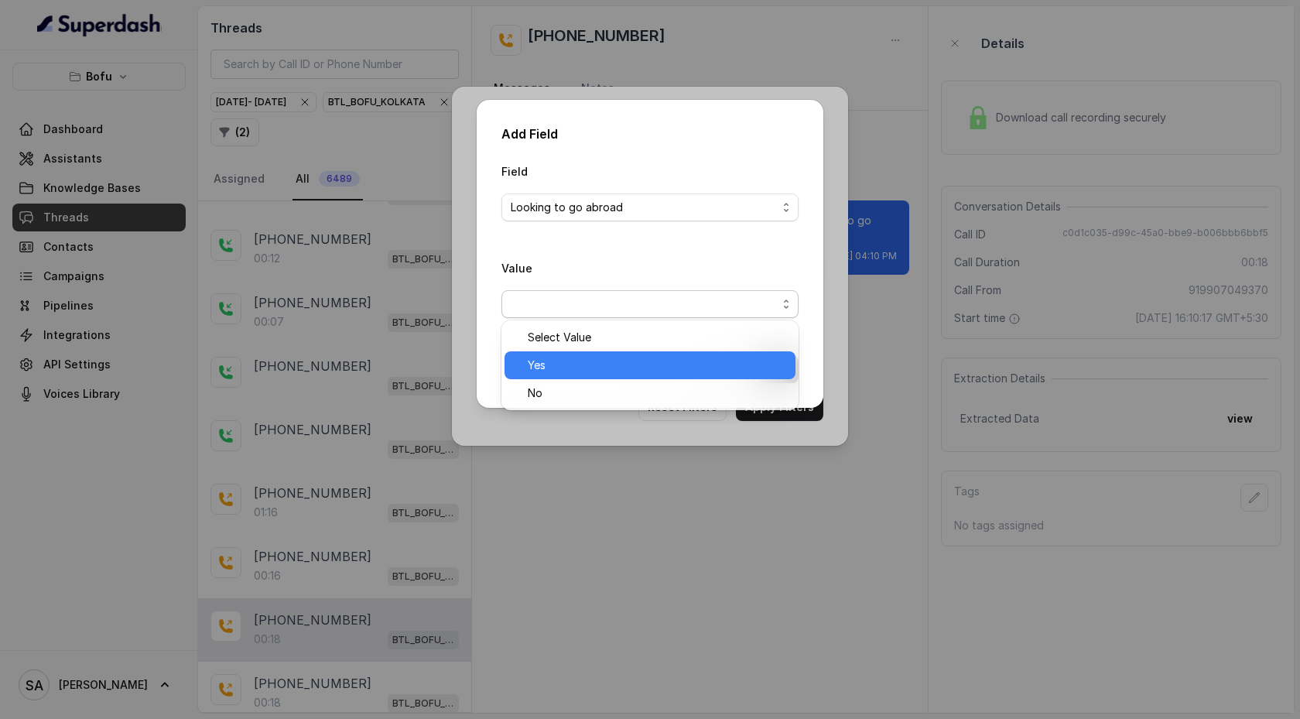
click at [602, 373] on span "Yes" at bounding box center [657, 365] width 258 height 19
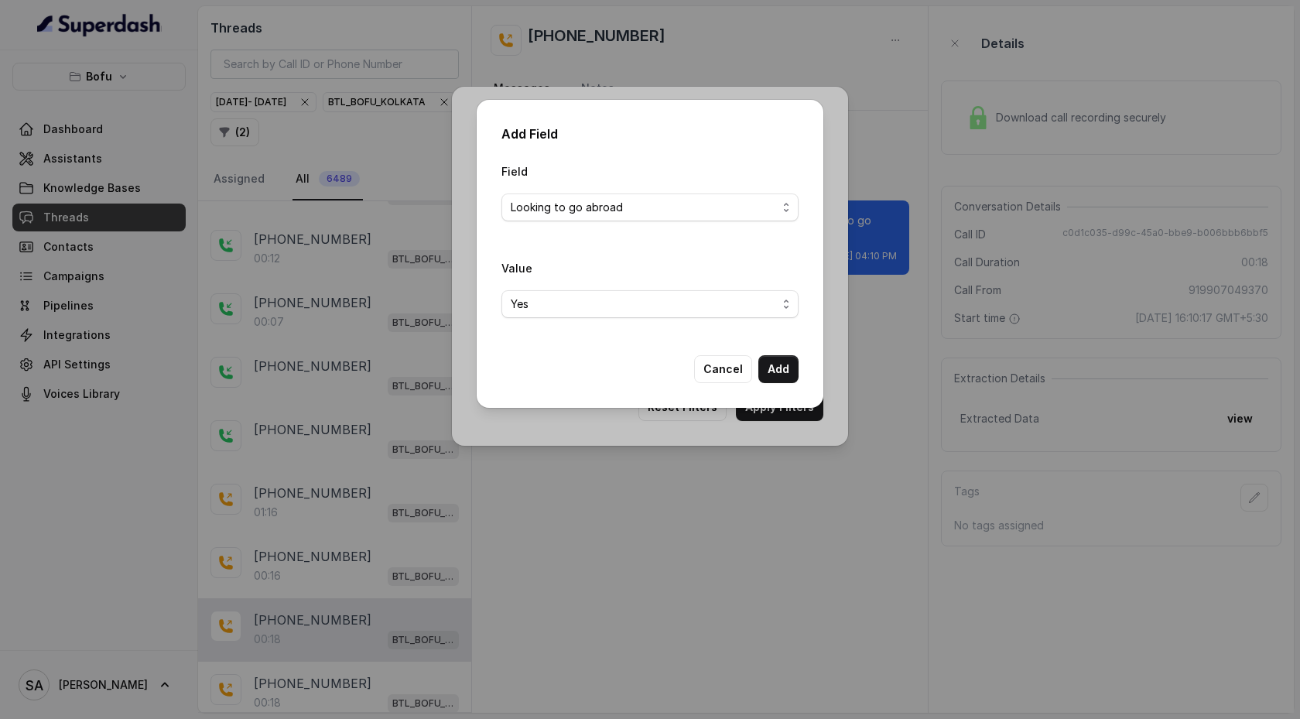
click at [783, 367] on button "Add" at bounding box center [778, 369] width 40 height 28
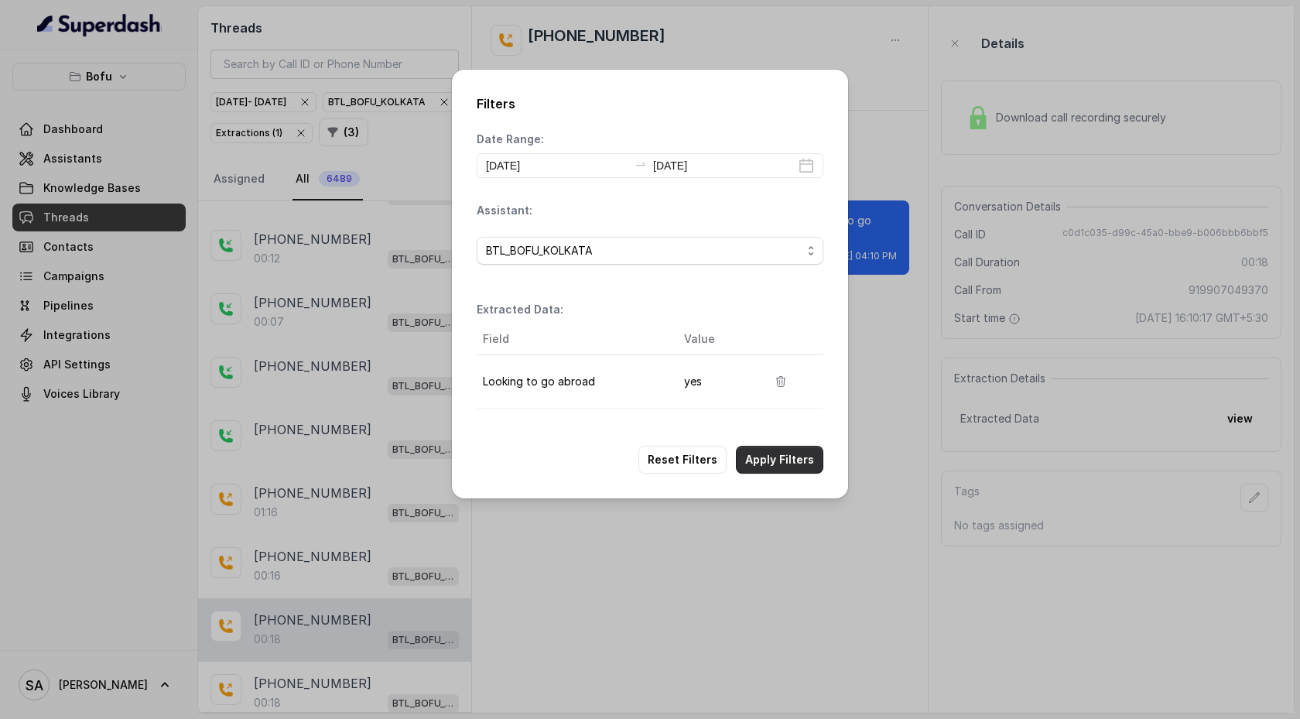
click at [788, 468] on button "Apply Filters" at bounding box center [779, 460] width 87 height 28
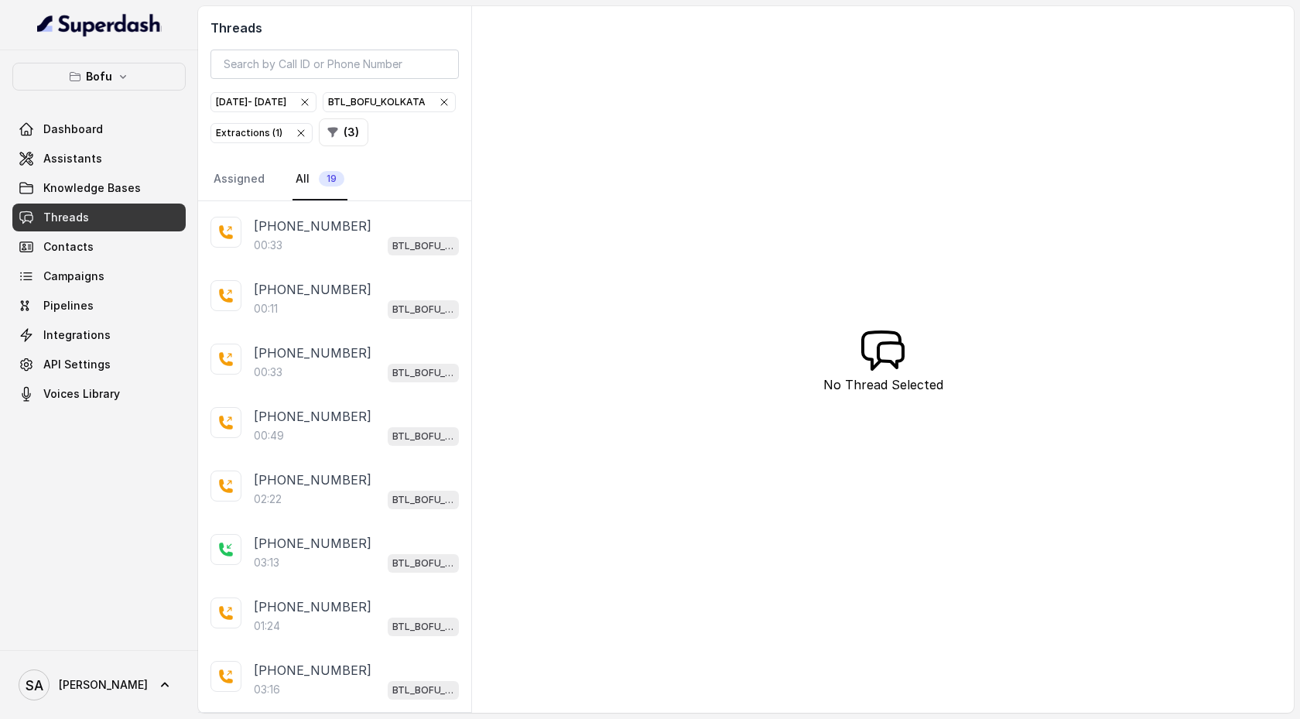
scroll to position [713, 0]
click at [355, 477] on div "02:22 BTL_BOFU_KOLKATA" at bounding box center [356, 499] width 205 height 20
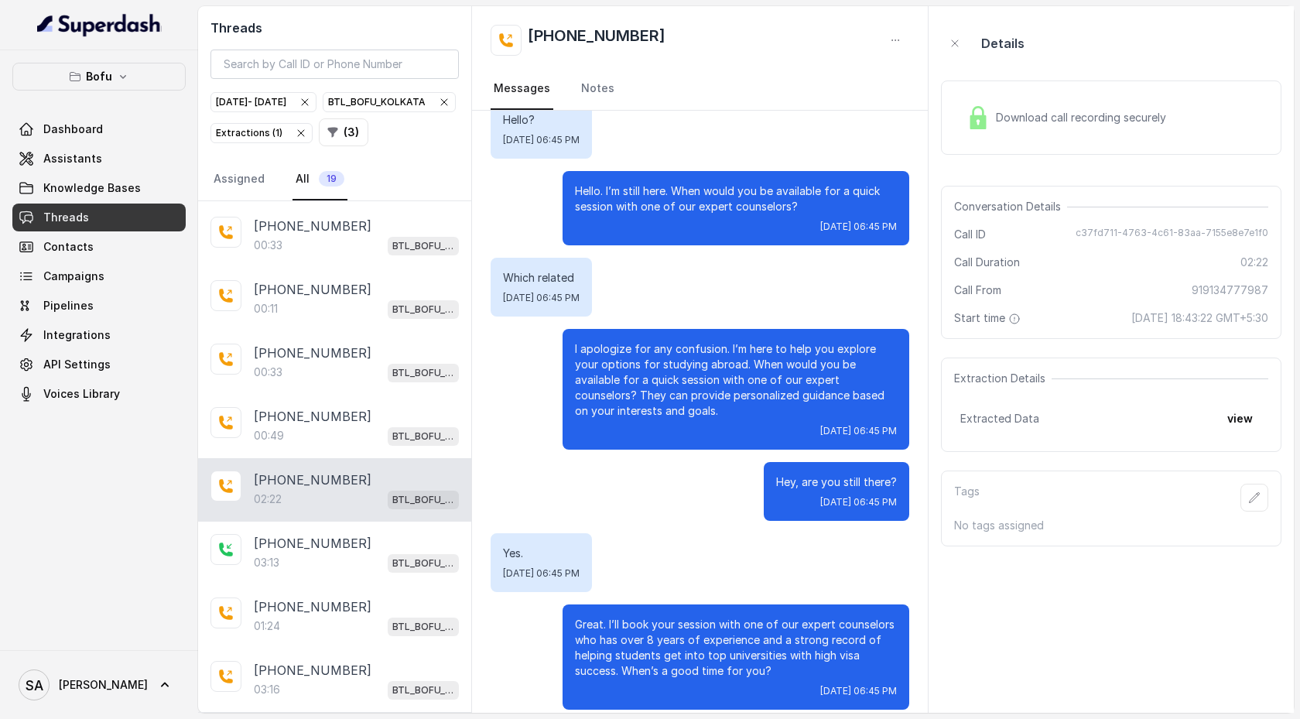
scroll to position [1023, 0]
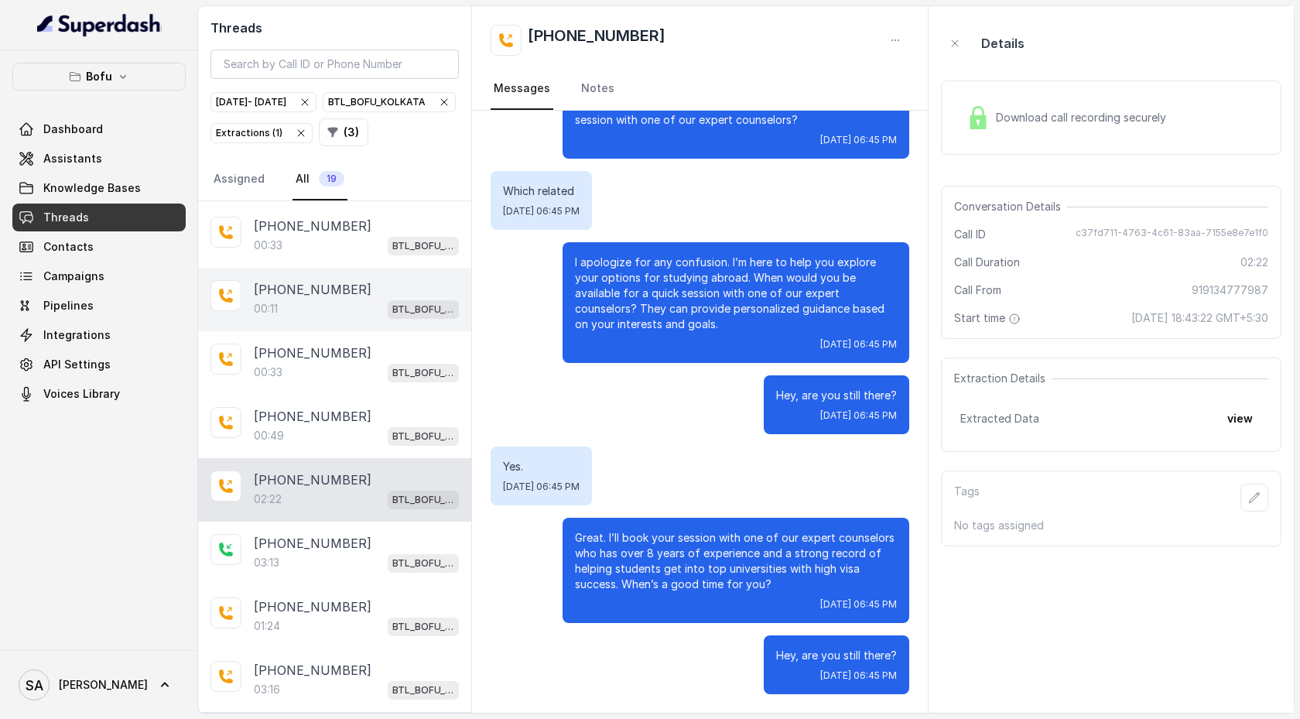
click at [314, 312] on div "00:11 BTL_BOFU_KOLKATA" at bounding box center [356, 309] width 205 height 20
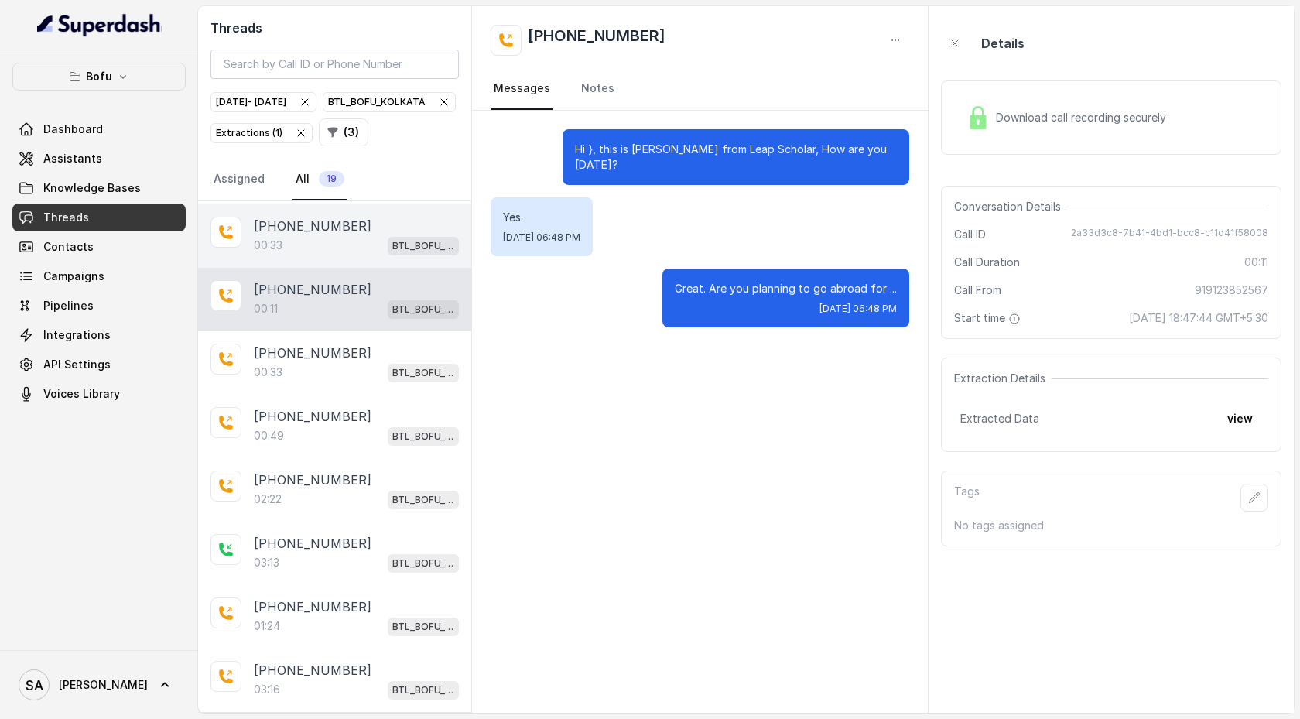
click at [309, 248] on div "00:33 BTL_BOFU_KOLKATA" at bounding box center [356, 245] width 205 height 20
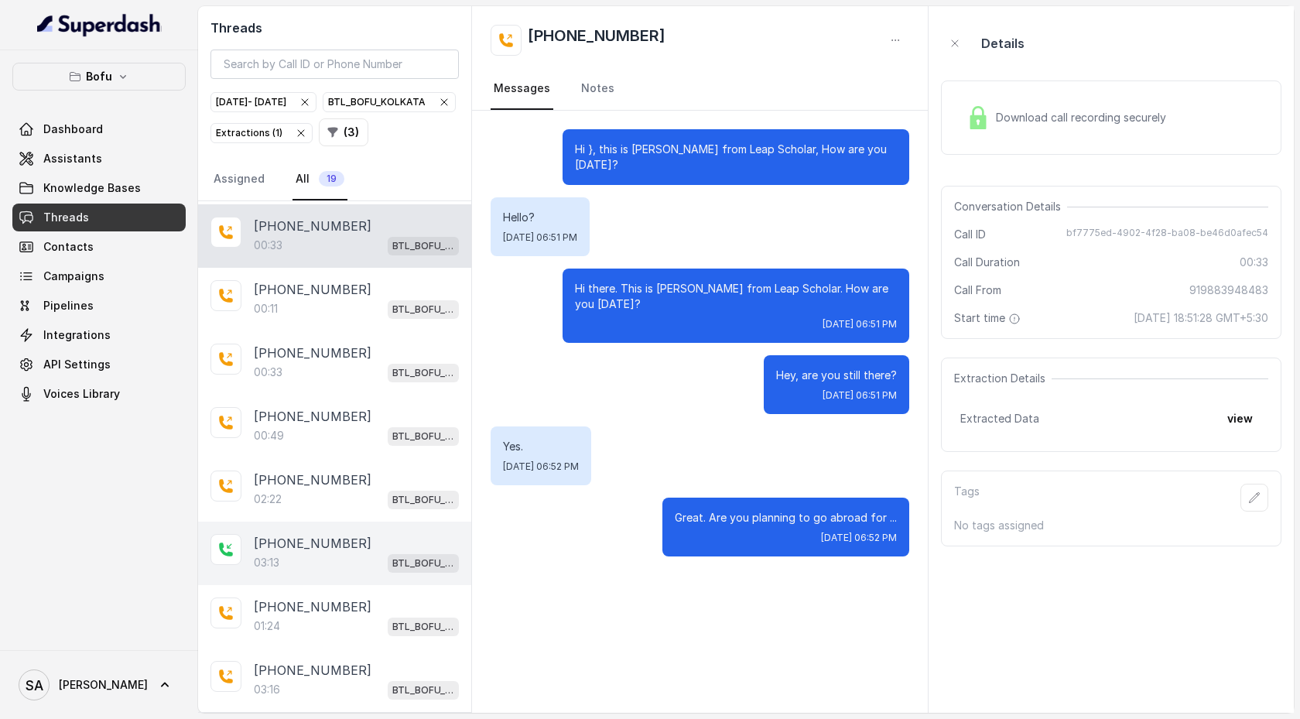
click at [319, 477] on div "03:13 BTL_BOFU_KOLKATA" at bounding box center [356, 562] width 205 height 20
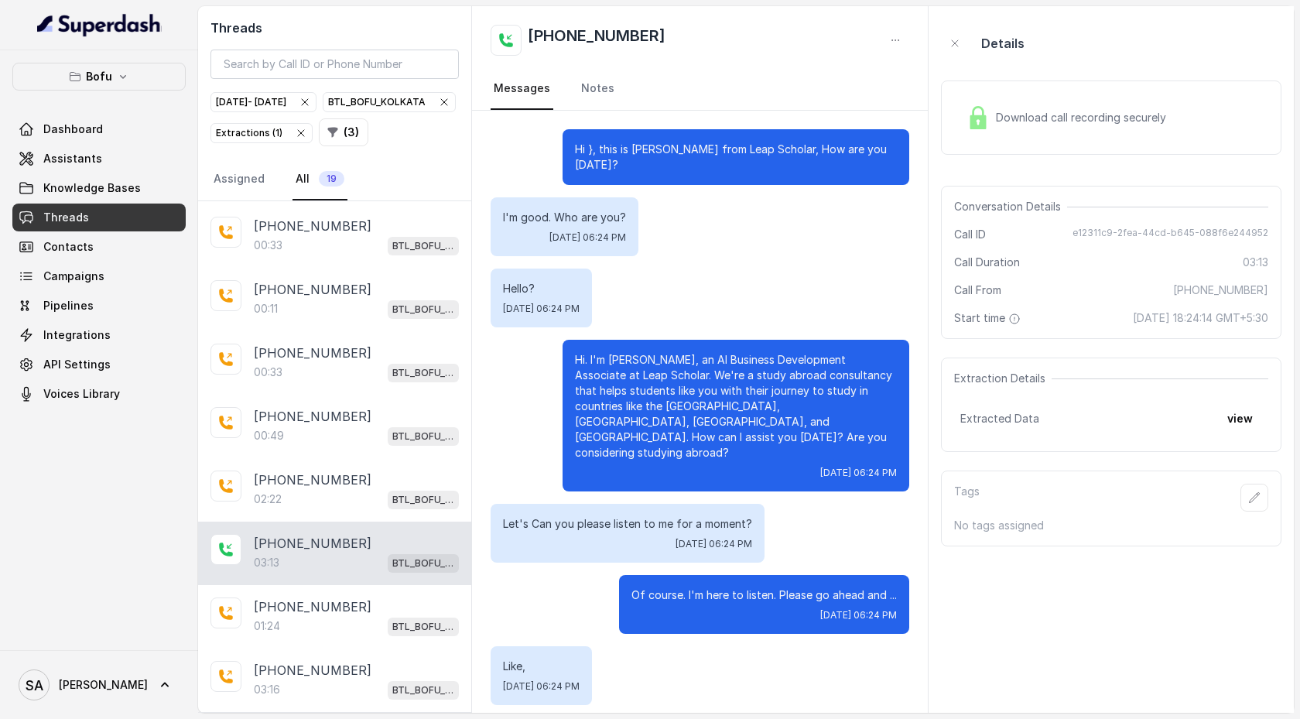
click at [1099, 133] on div "Download call recording securely" at bounding box center [1066, 118] width 212 height 36
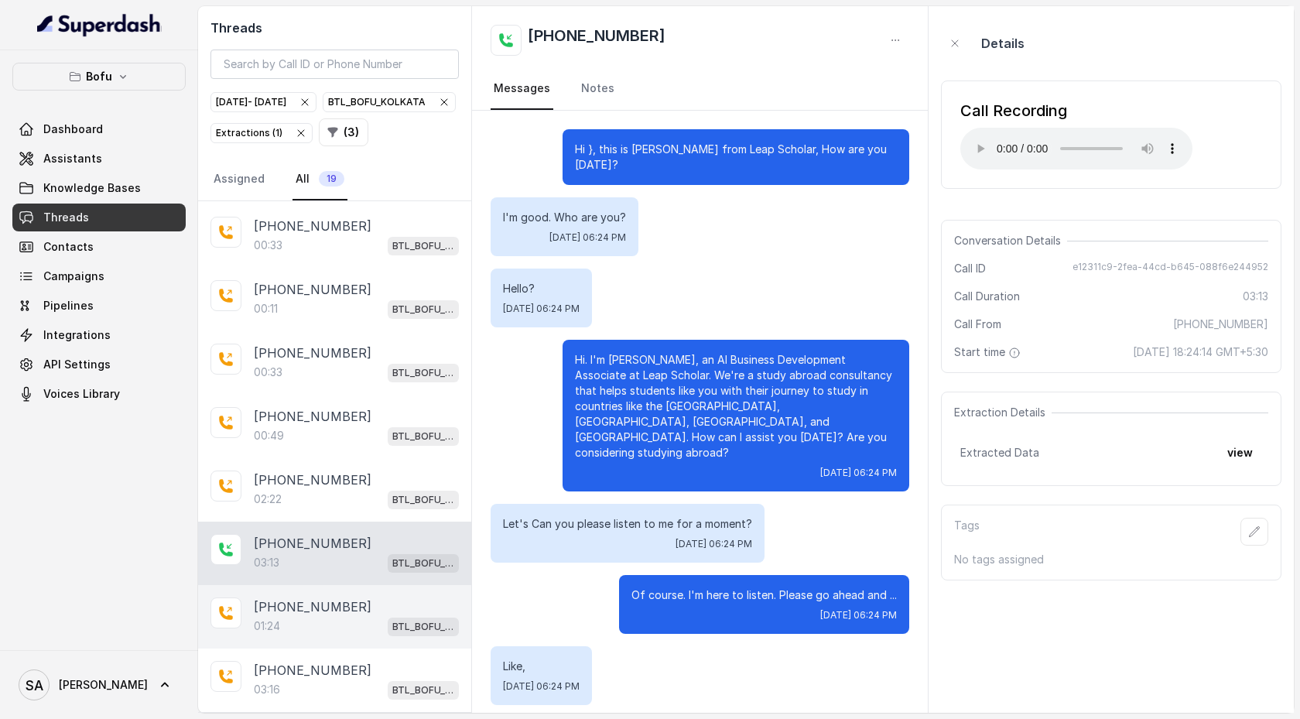
click at [323, 477] on p "[PHONE_NUMBER]" at bounding box center [313, 606] width 118 height 19
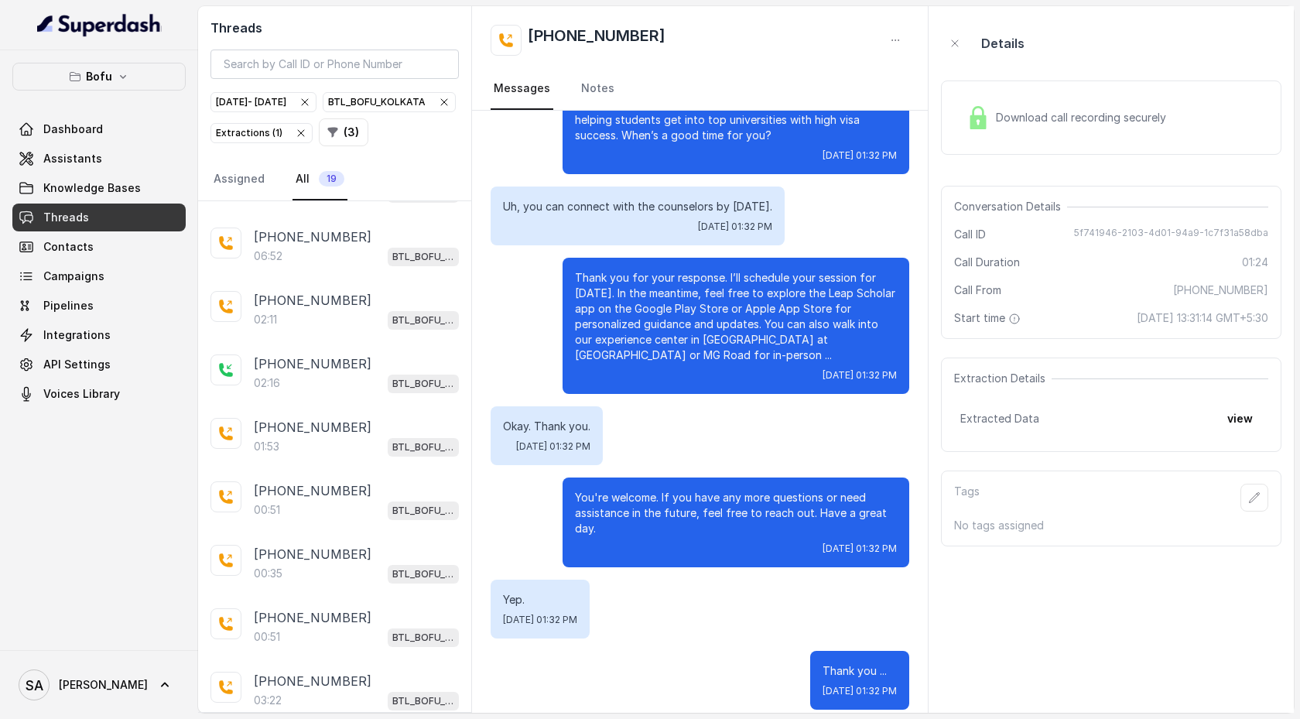
scroll to position [29, 0]
